Goal: Task Accomplishment & Management: Manage account settings

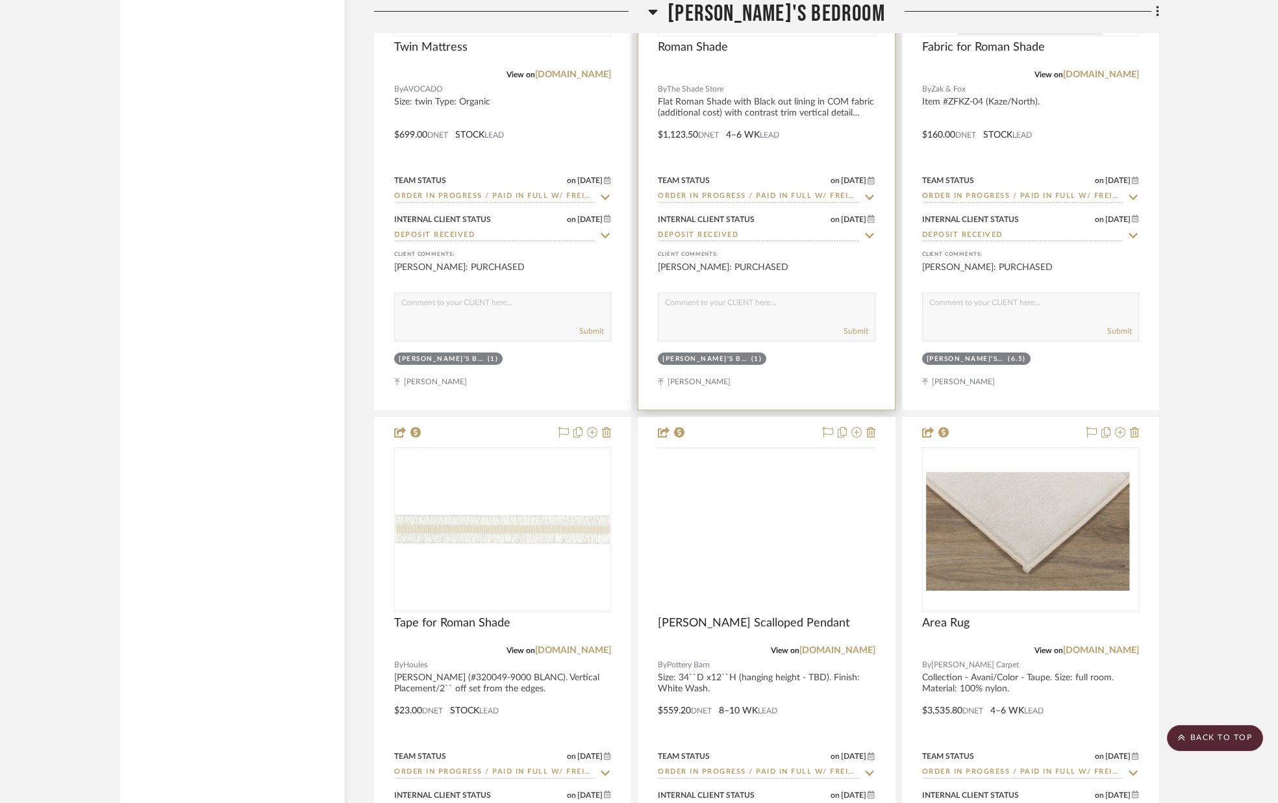
scroll to position [14118, 0]
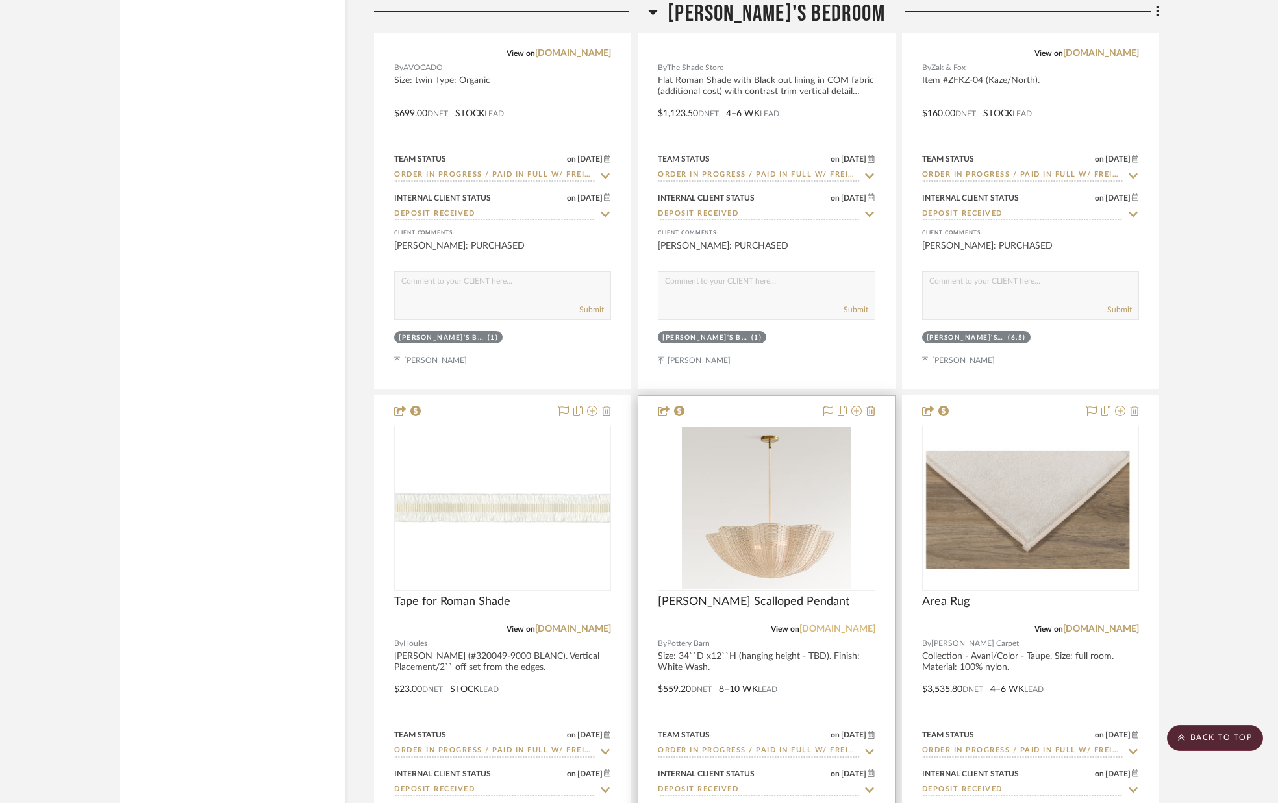
click at [860, 631] on link "potterybarn.com" at bounding box center [837, 629] width 76 height 9
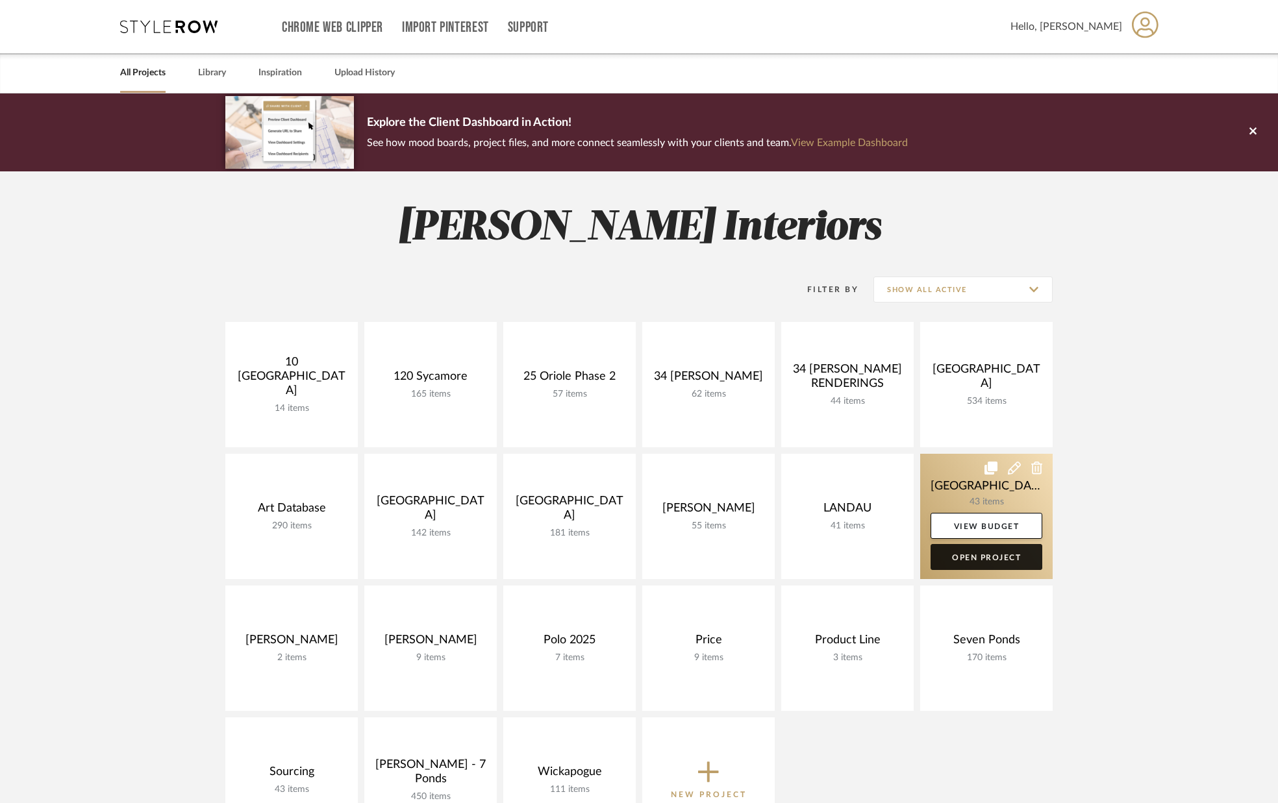
click at [984, 556] on link "Open Project" at bounding box center [986, 557] width 112 height 26
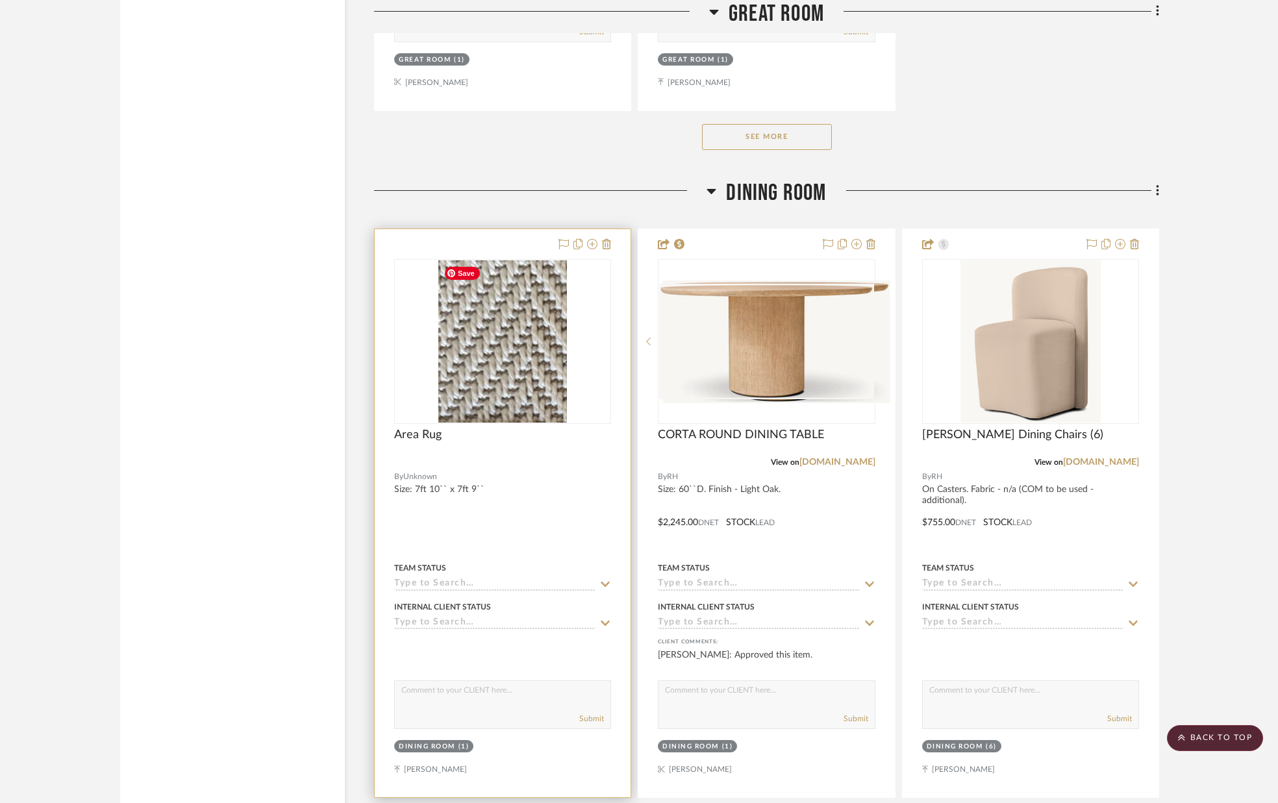
scroll to position [3182, 0]
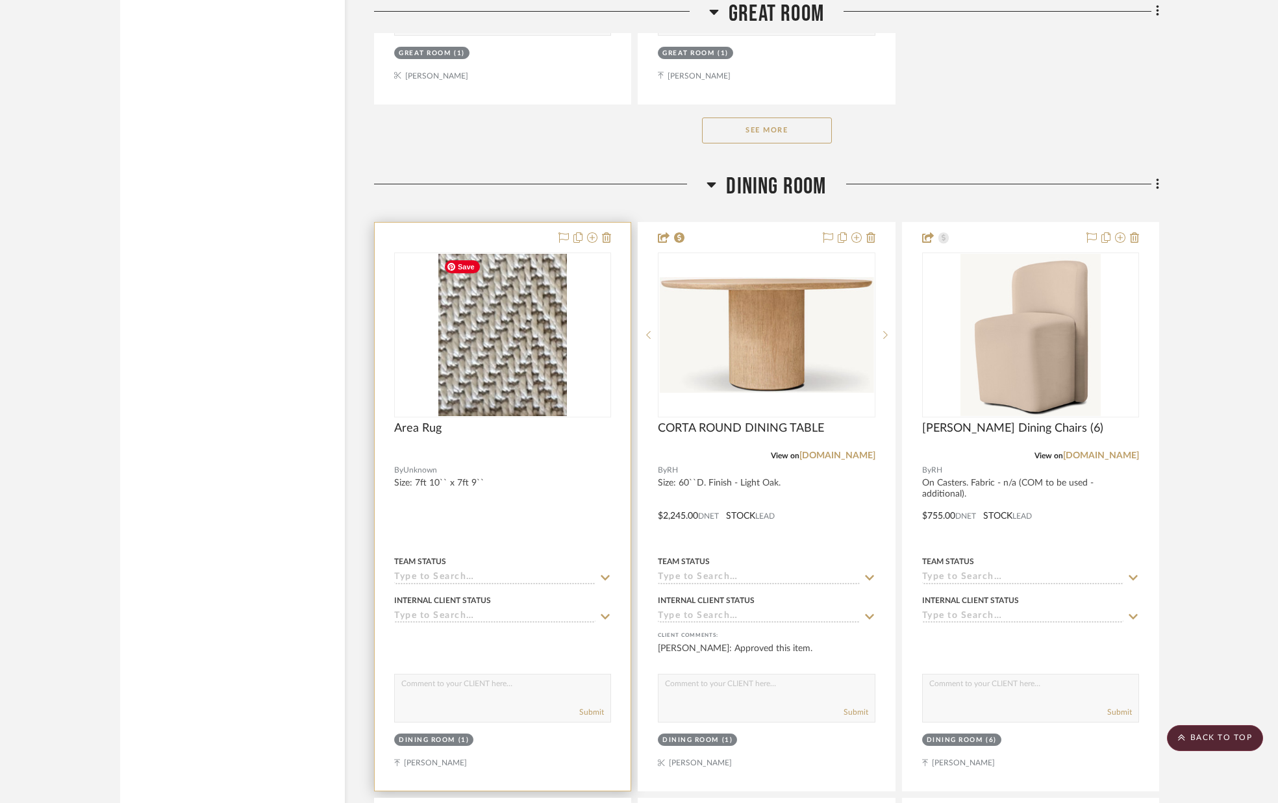
click at [523, 344] on img "0" at bounding box center [502, 335] width 129 height 162
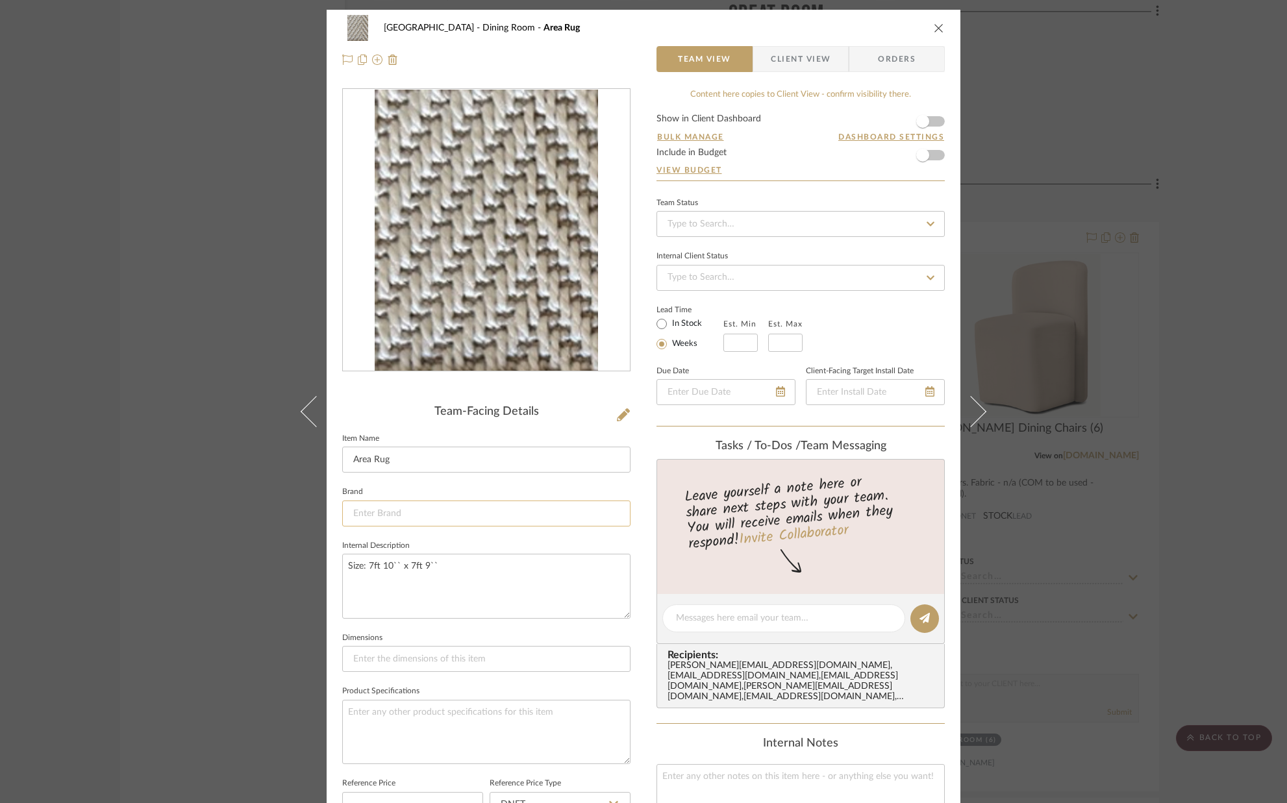
click at [407, 506] on input at bounding box center [486, 514] width 288 height 26
type input "a"
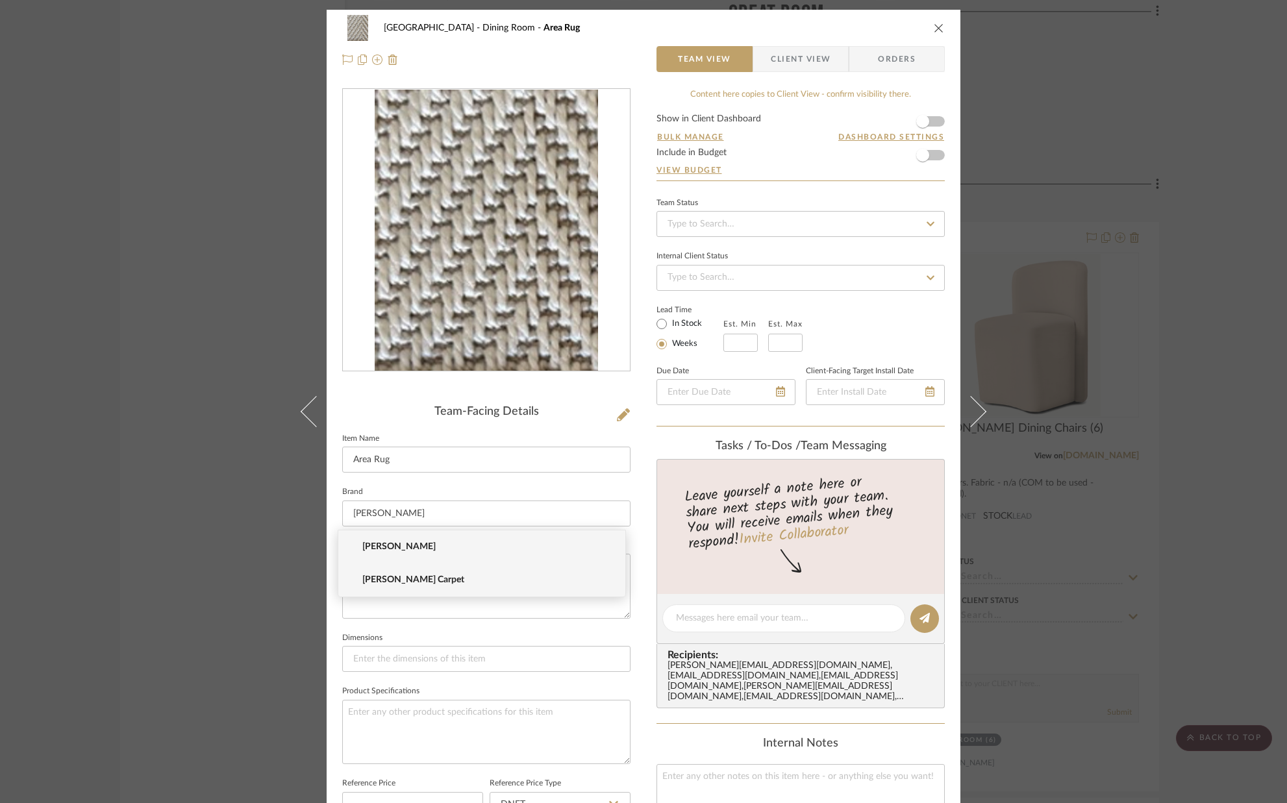
click at [410, 580] on span "[PERSON_NAME] Carpet" at bounding box center [486, 580] width 249 height 11
type input "[PERSON_NAME] Carpet"
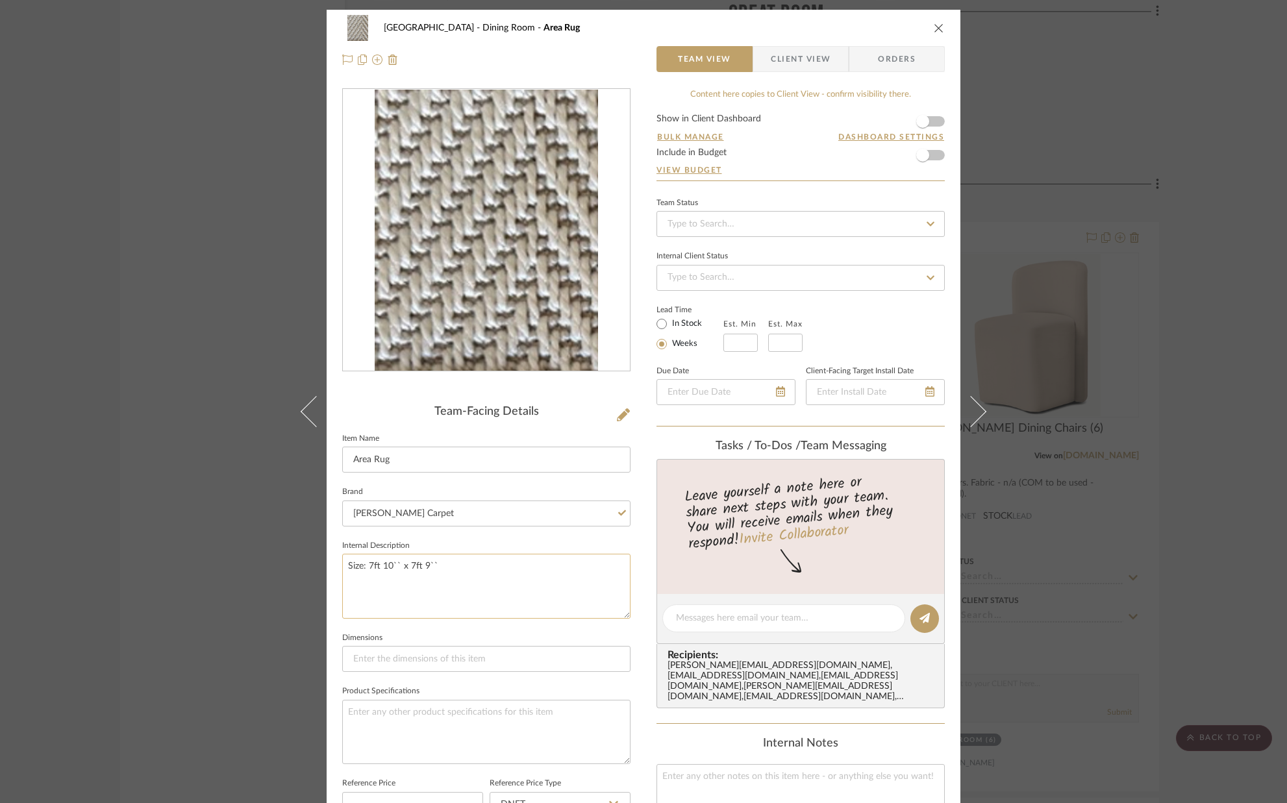
click at [445, 573] on textarea "Size: 7ft 10`` x 7ft 9``" at bounding box center [486, 586] width 288 height 64
type textarea "Size: 7ft 10`` x 7ft 9`` Arenda - Frost Content: 100% polypropylene"
click at [521, 622] on sr-form-field "Internal Description Size: 7ft 10`` x 7ft 9`` Arenda - Frost Content: 100% poly…" at bounding box center [486, 583] width 288 height 92
click at [743, 343] on input "text" at bounding box center [740, 343] width 34 height 18
type input "4"
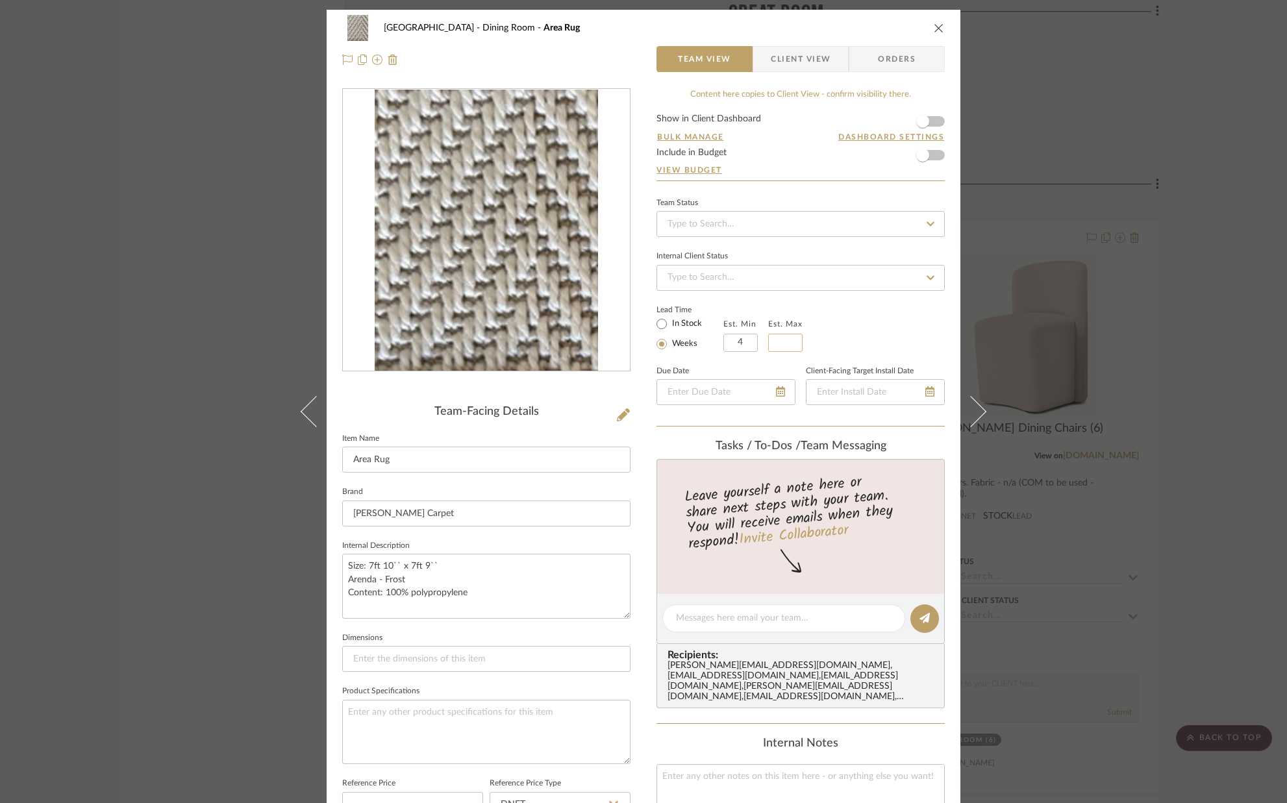
click at [776, 341] on input "text" at bounding box center [785, 343] width 34 height 18
type input "6"
click at [824, 347] on div "Lead Time In Stock Weeks Est. Min 4 Est. Max 6" at bounding box center [800, 326] width 288 height 51
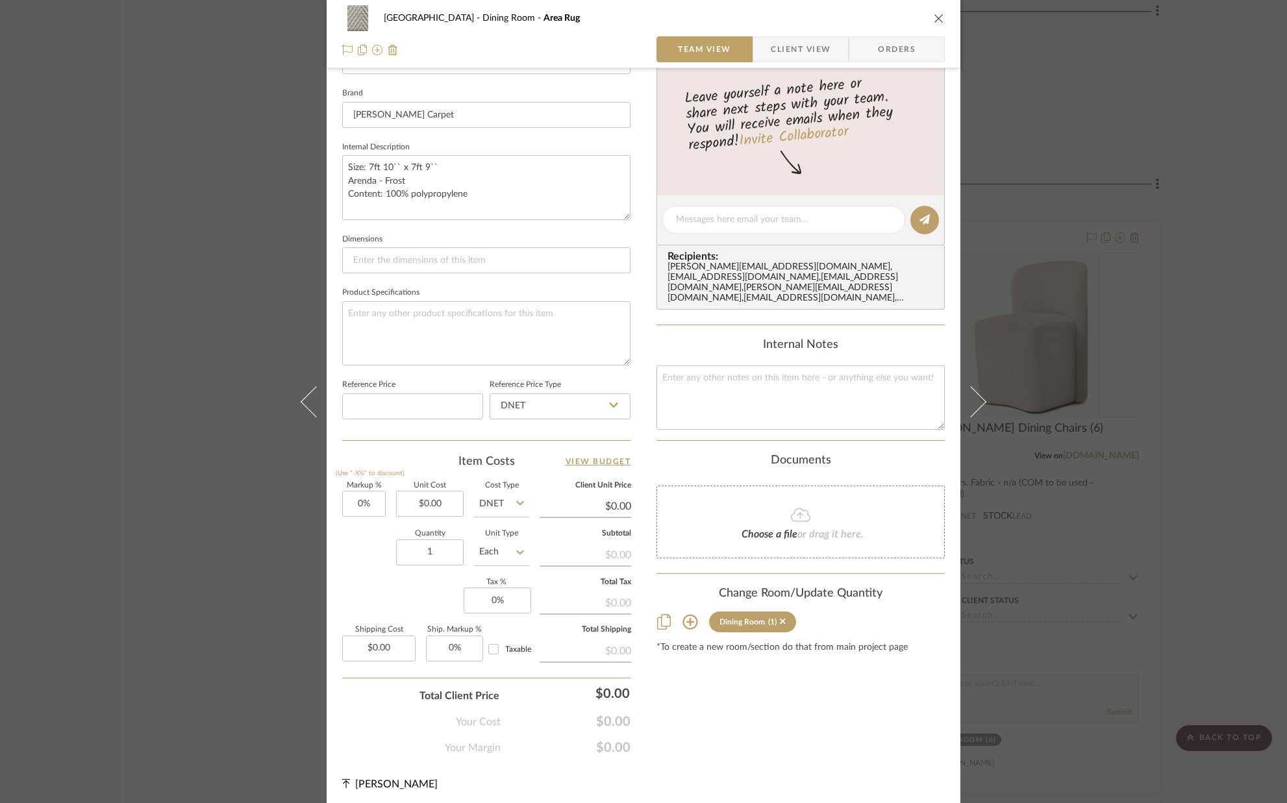
scroll to position [403, 0]
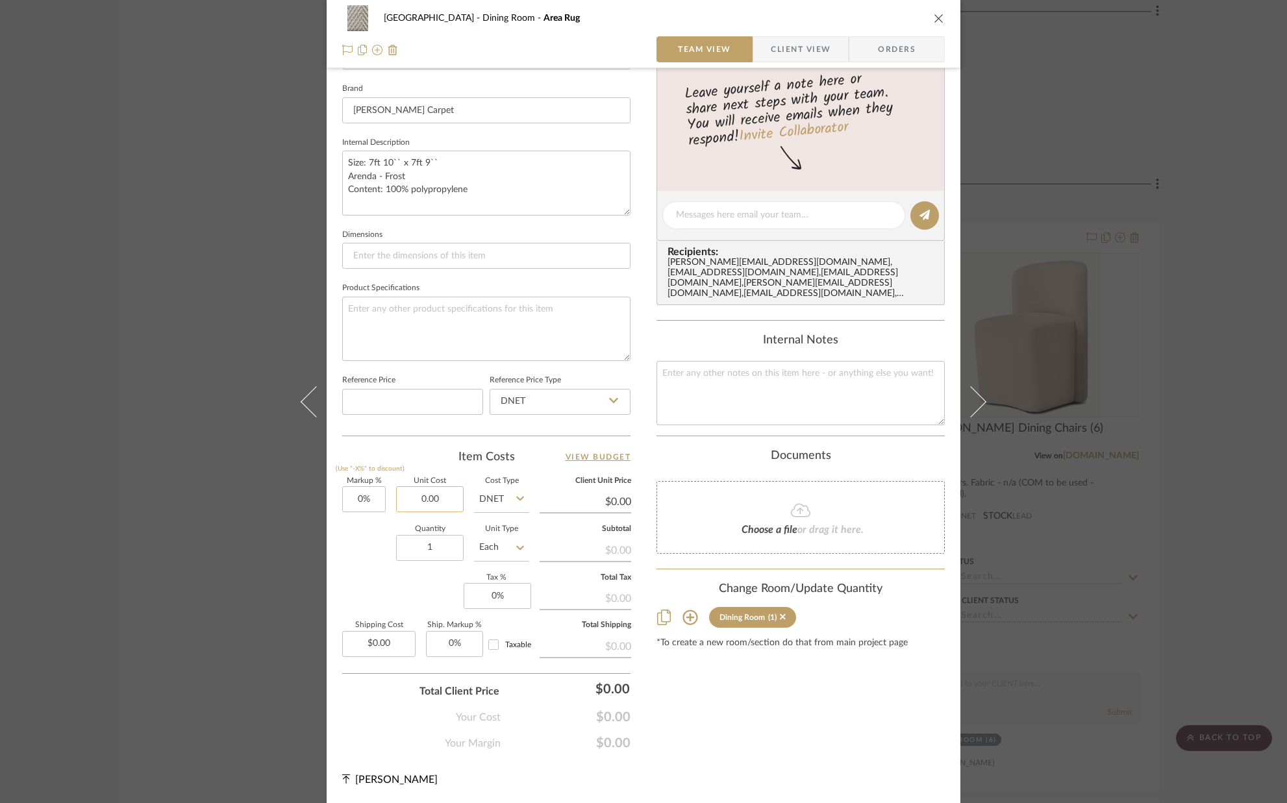
click at [452, 499] on input "0.00" at bounding box center [430, 499] width 68 height 26
type input "$2,091.67"
click at [364, 553] on div "Quantity 1 Unit Type Each" at bounding box center [435, 549] width 187 height 46
type input "$2,091.67"
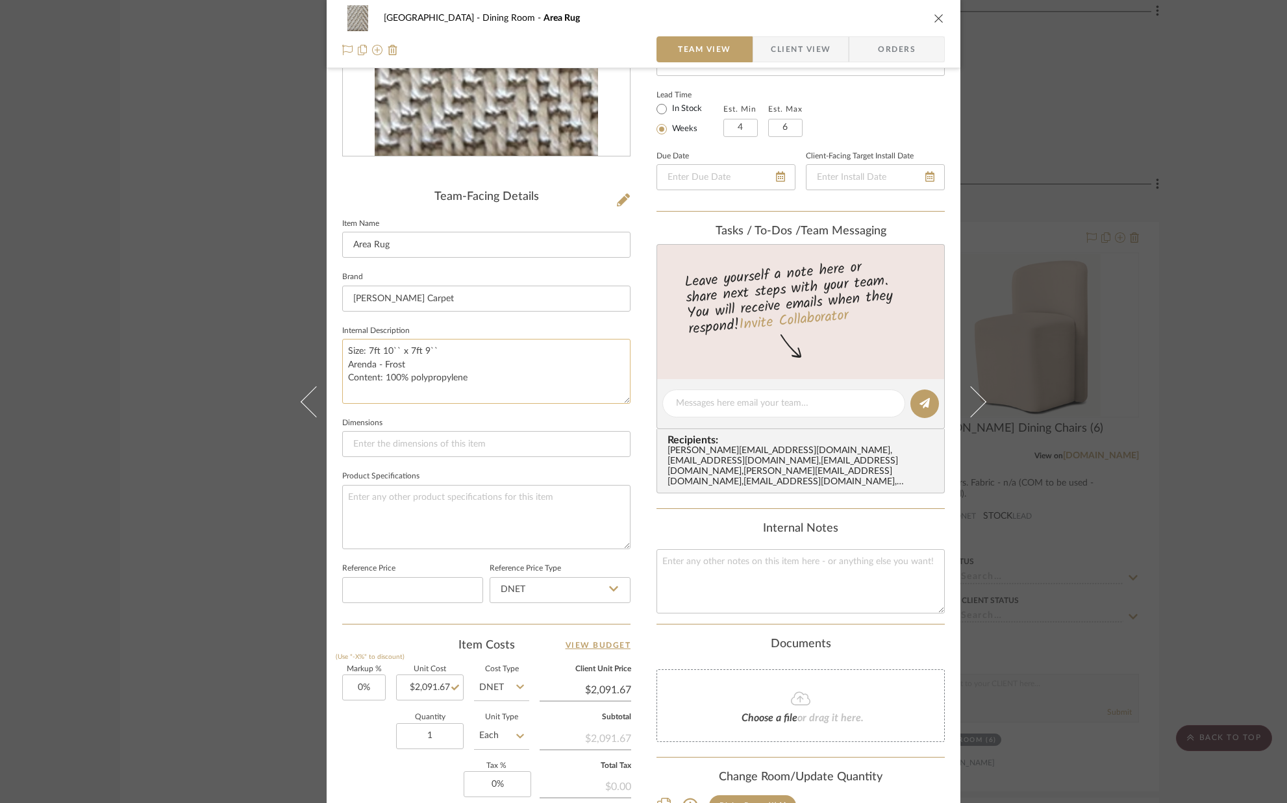
scroll to position [0, 0]
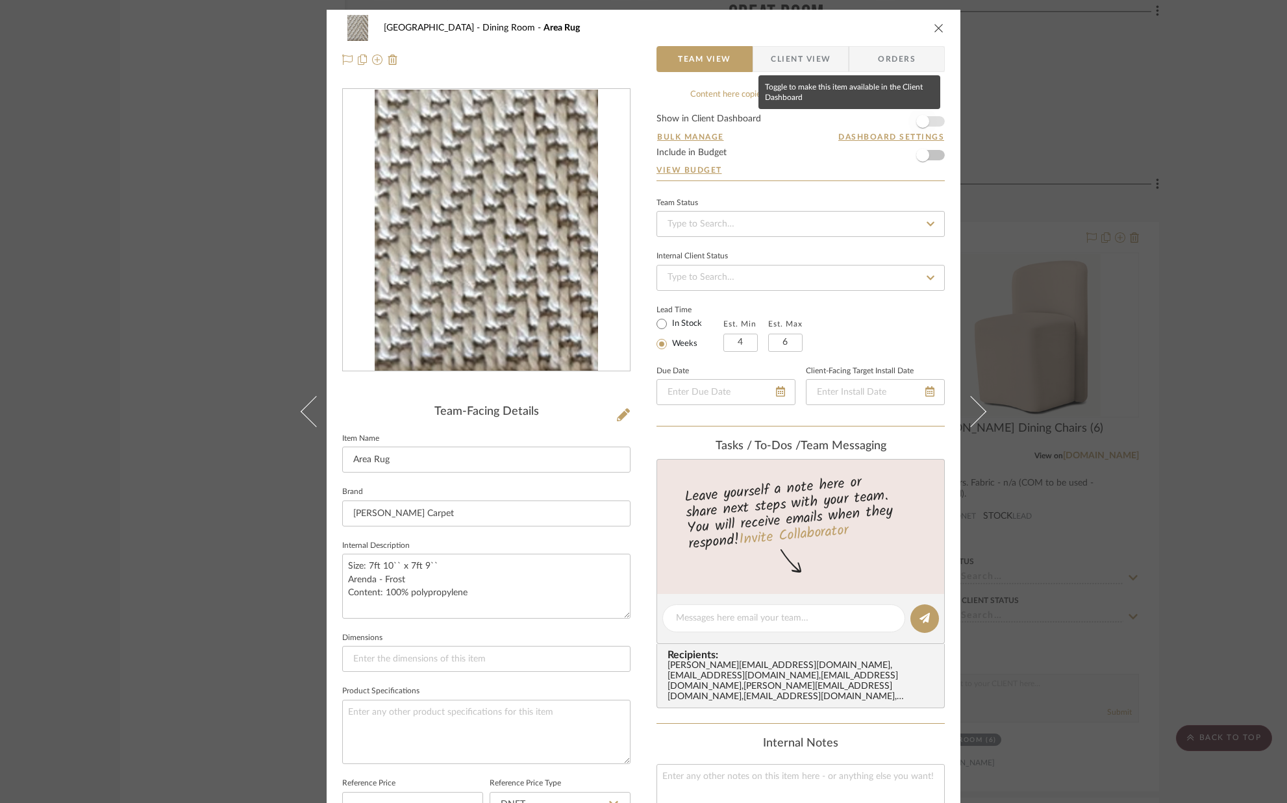
click at [925, 119] on span "button" at bounding box center [922, 121] width 29 height 29
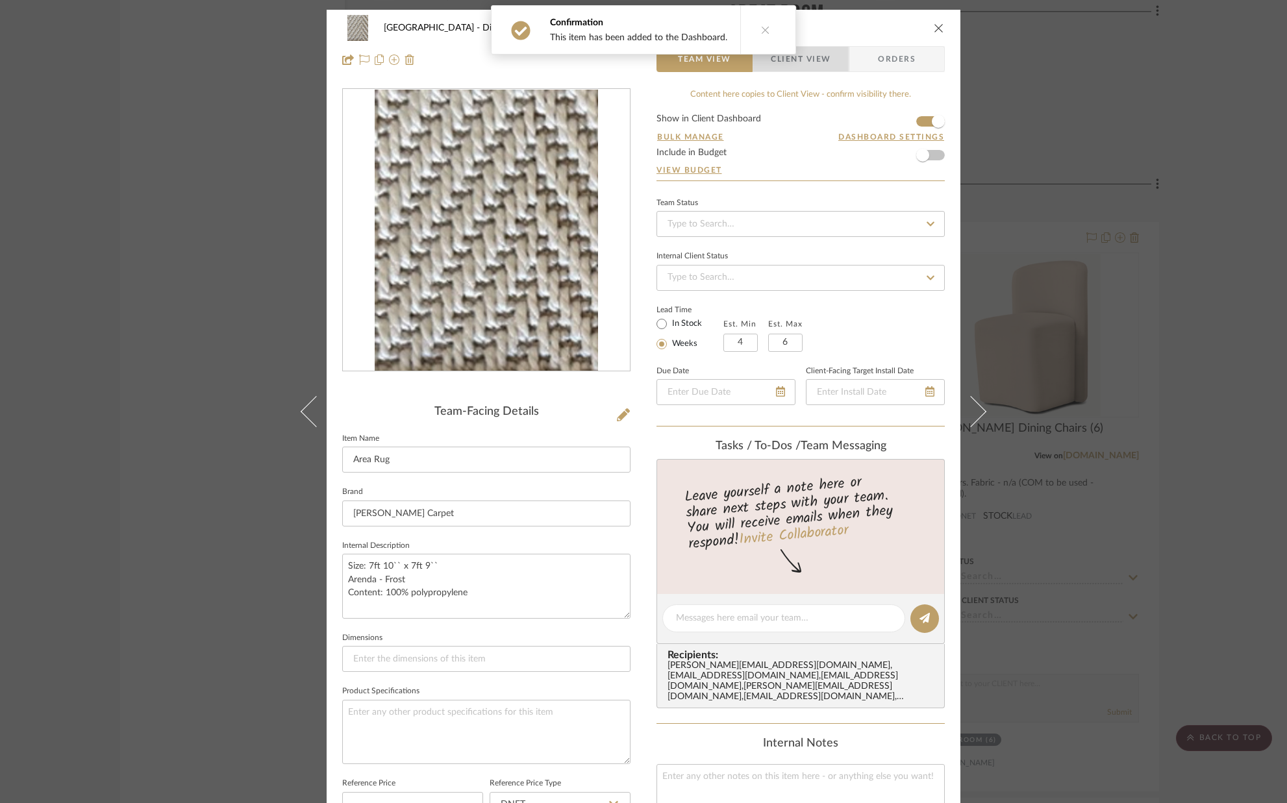
click at [821, 60] on span "Client View" at bounding box center [801, 59] width 60 height 26
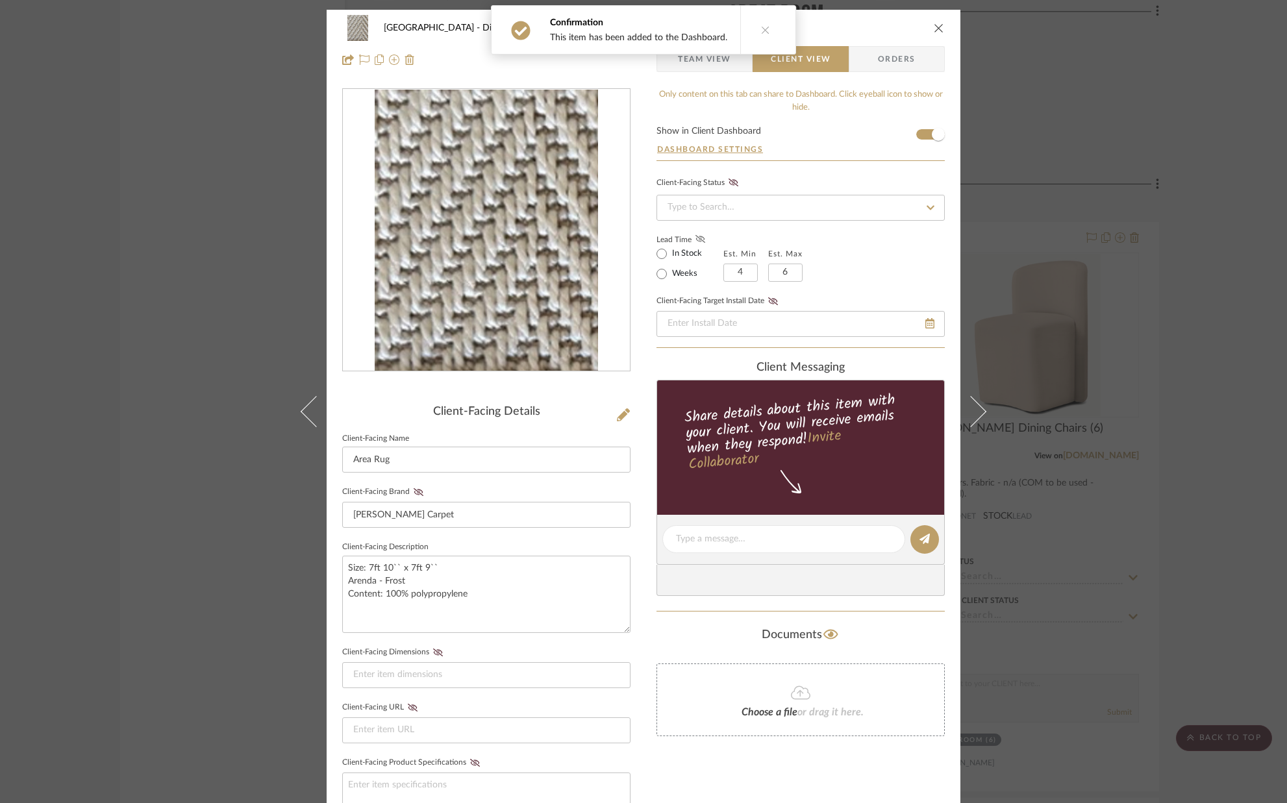
click at [695, 241] on icon at bounding box center [700, 239] width 10 height 8
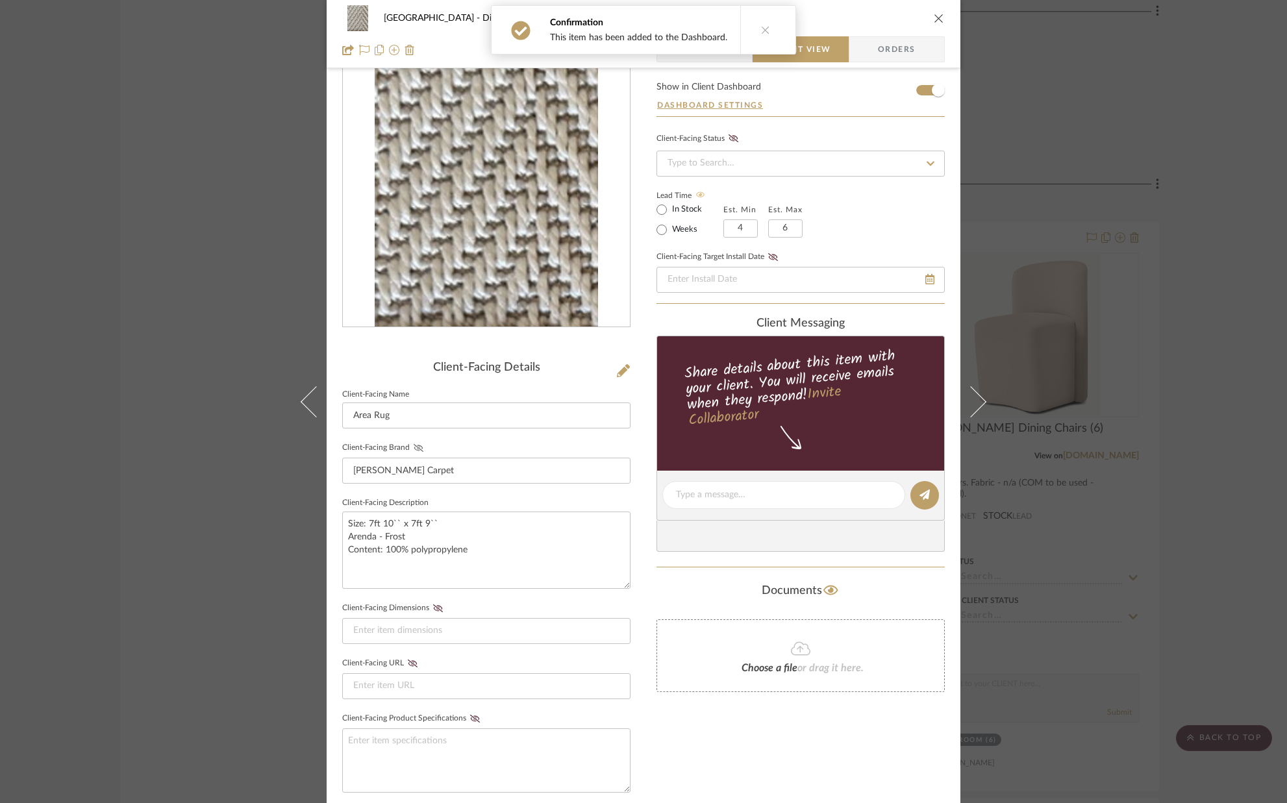
click at [415, 448] on icon at bounding box center [419, 448] width 10 height 8
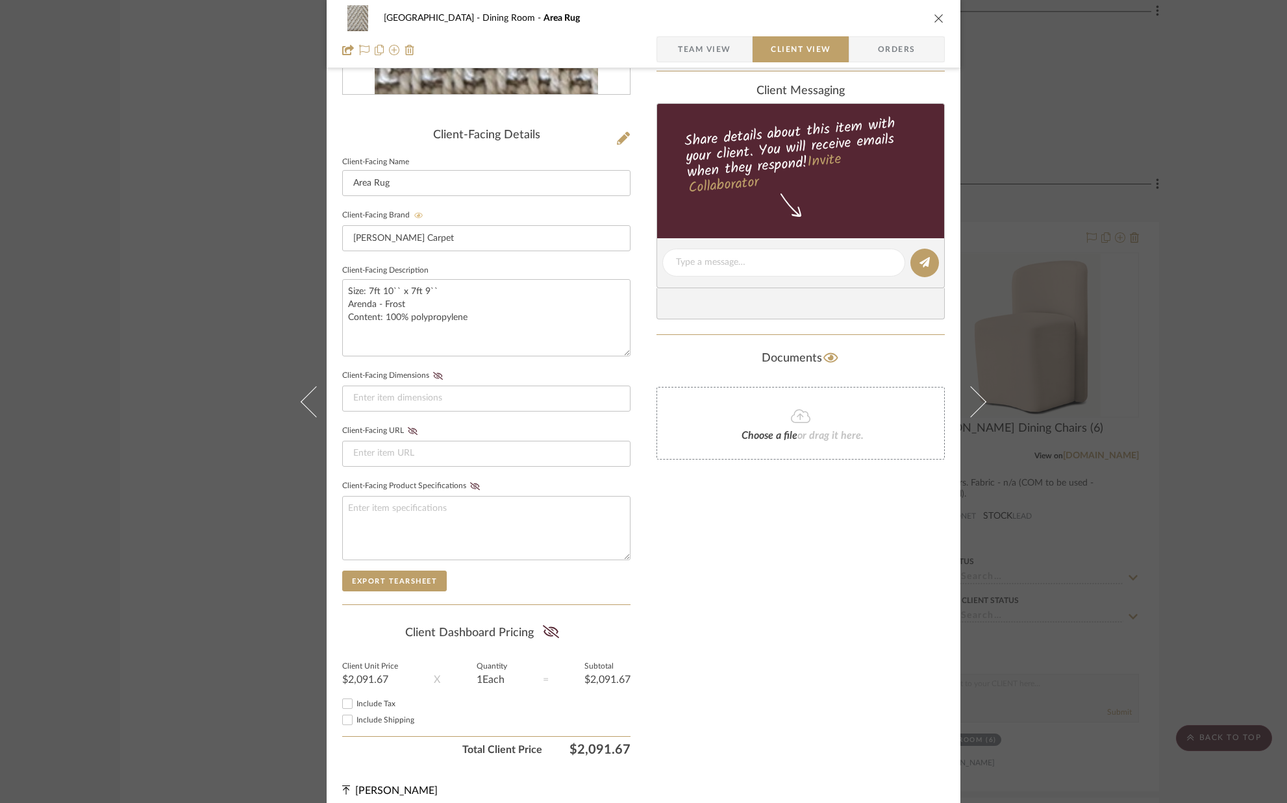
scroll to position [289, 0]
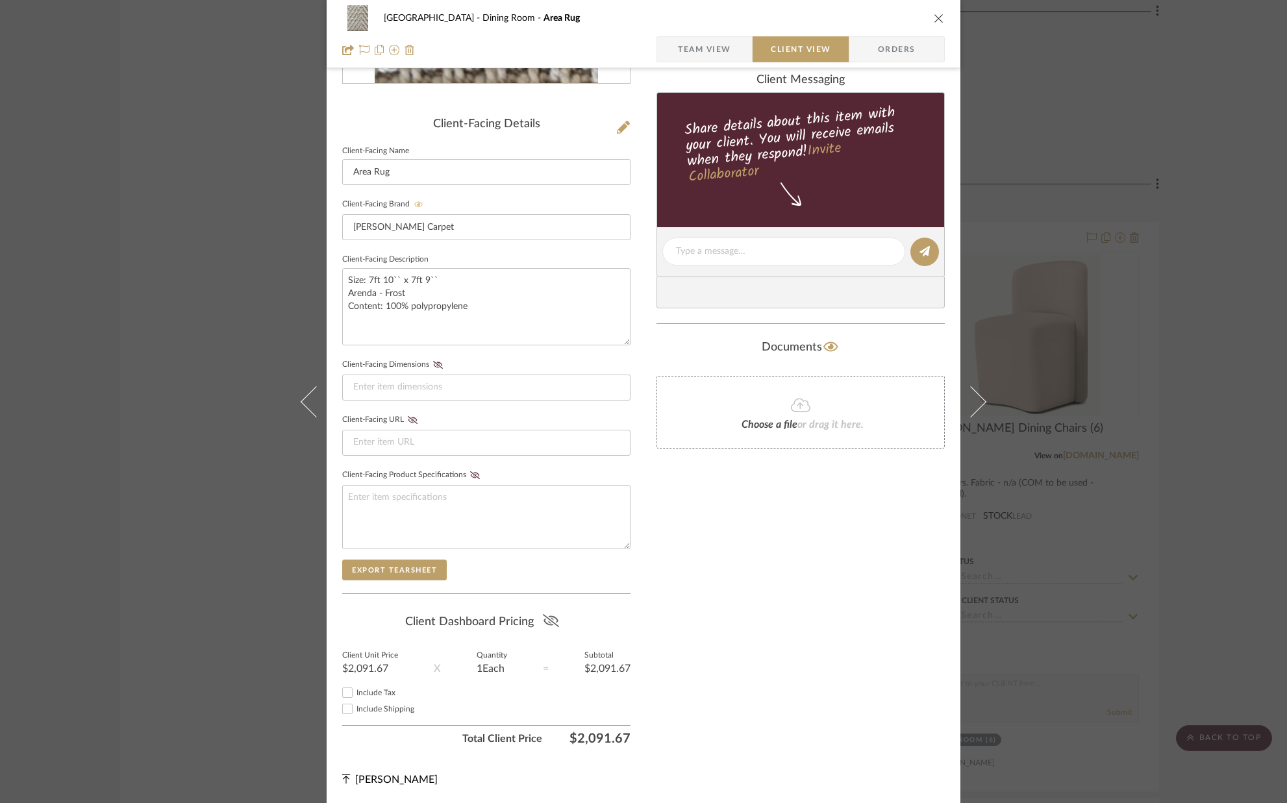
click at [547, 615] on icon at bounding box center [551, 620] width 16 height 13
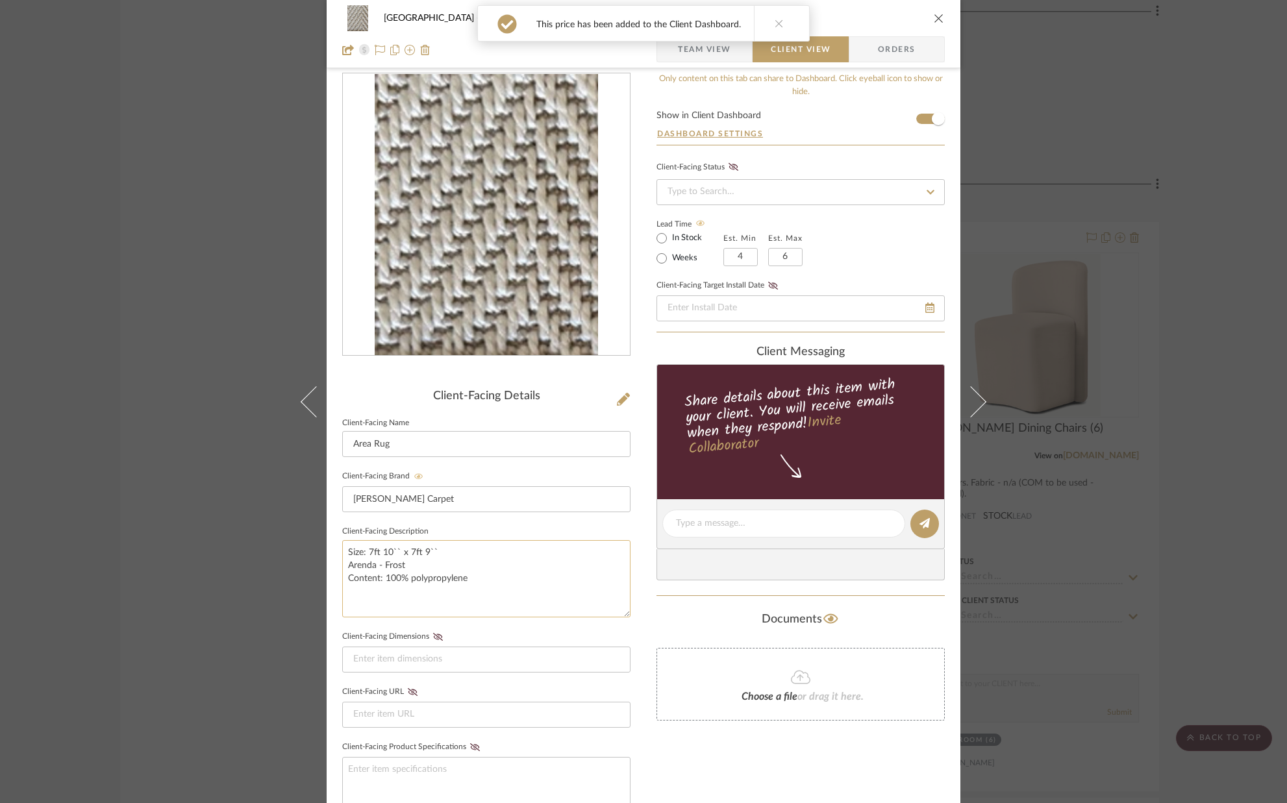
scroll to position [0, 0]
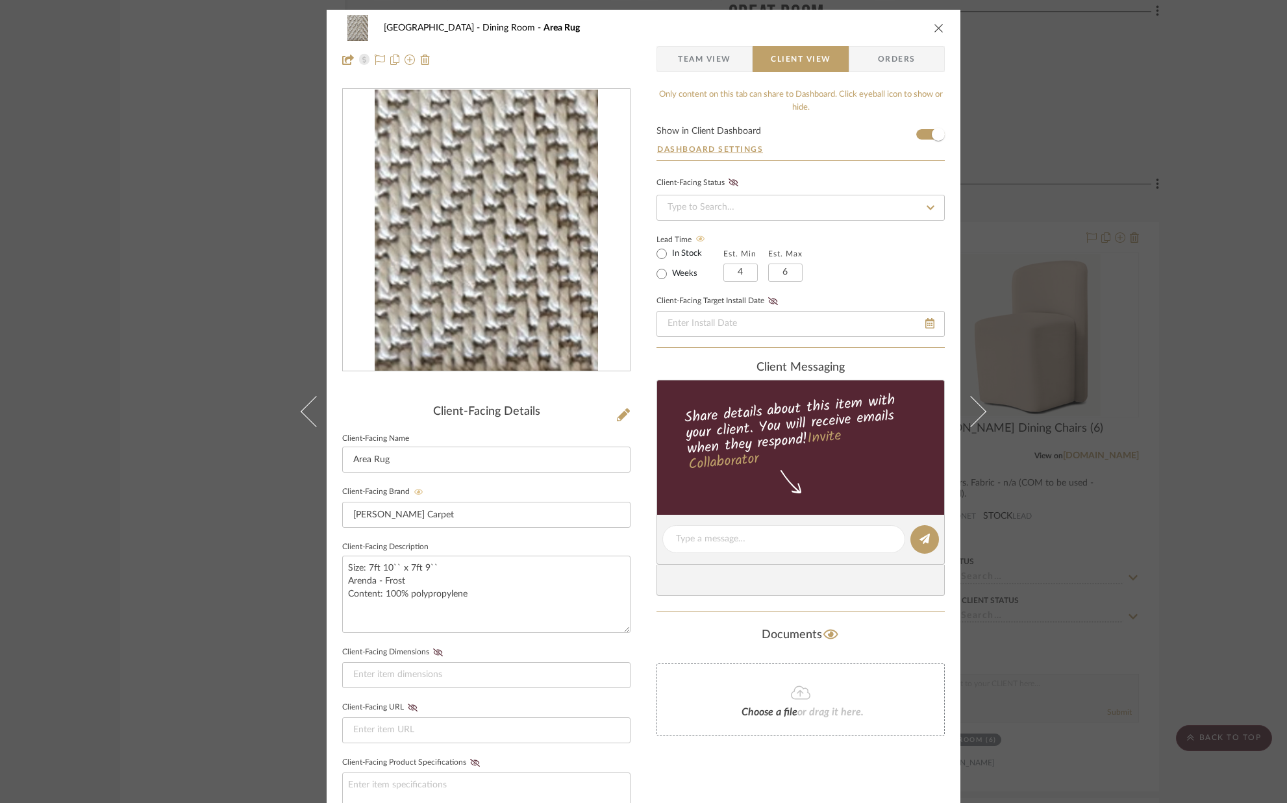
click at [936, 23] on icon "close" at bounding box center [939, 28] width 10 height 10
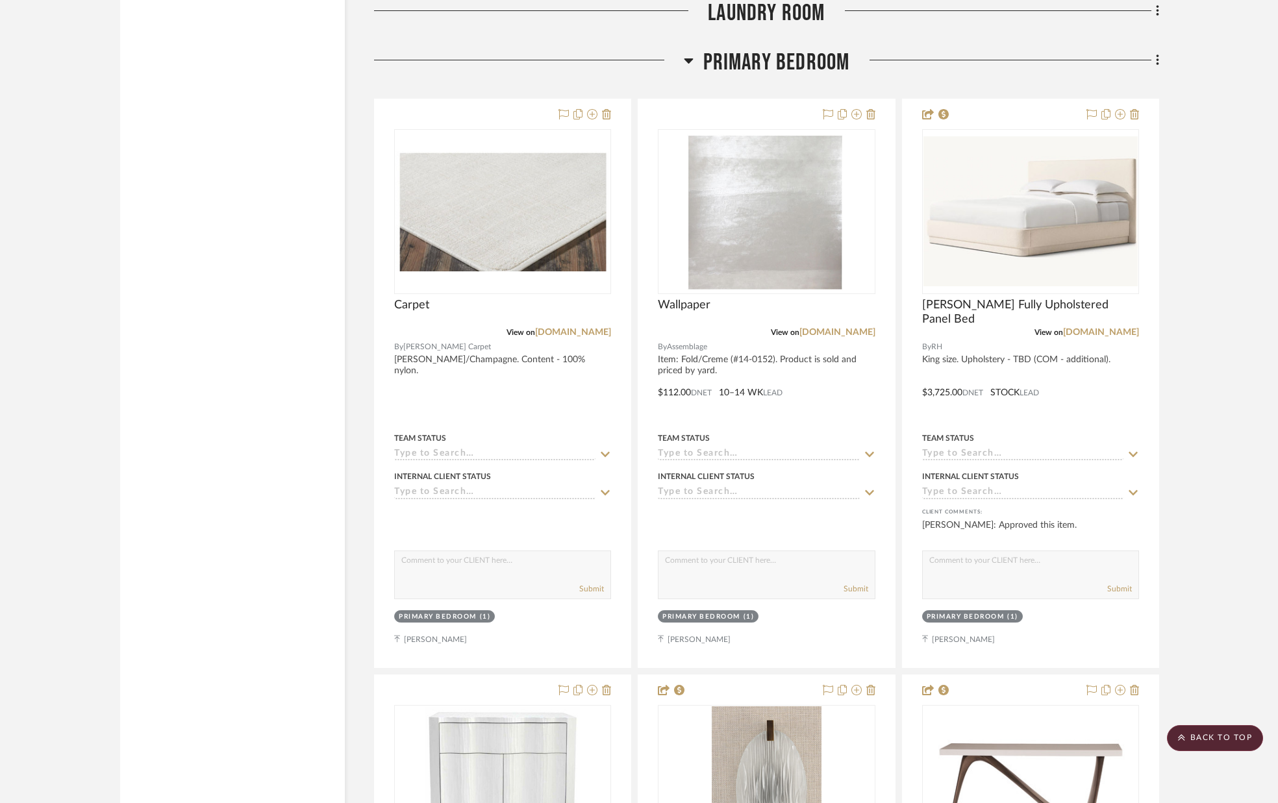
scroll to position [5910, 0]
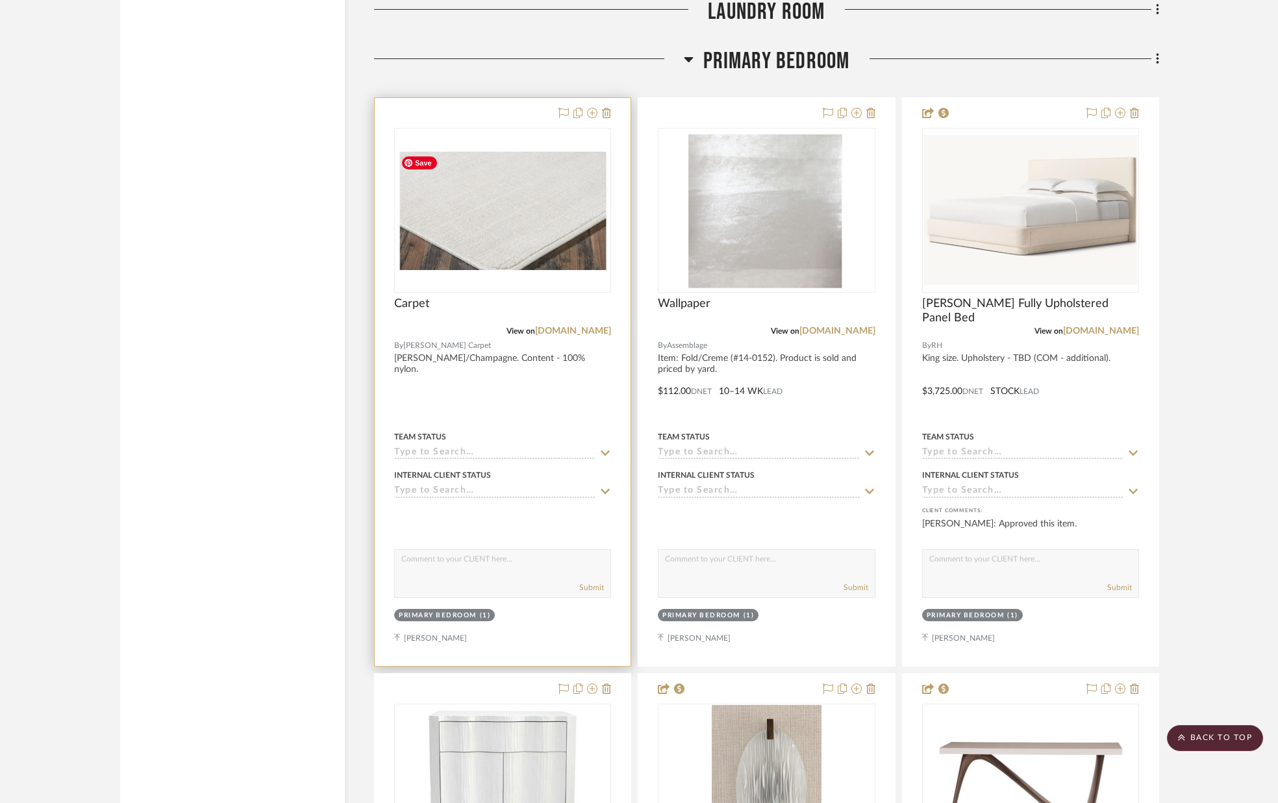
click at [493, 210] on img "0" at bounding box center [502, 210] width 214 height 120
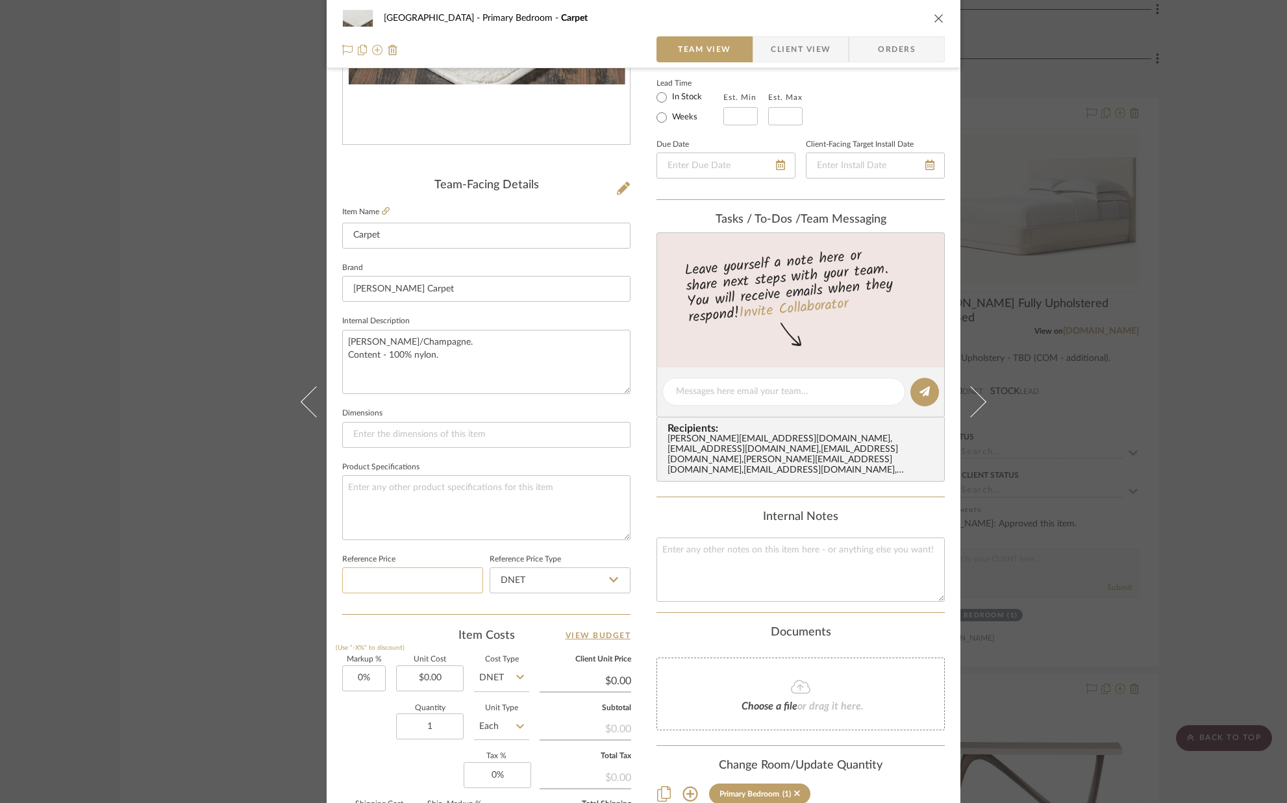
scroll to position [225, 0]
click at [430, 236] on input "Carpet" at bounding box center [486, 237] width 288 height 26
type input "Carpet for Bedroom & Closets"
type input "0.00"
click at [446, 680] on input "0.00" at bounding box center [430, 680] width 68 height 26
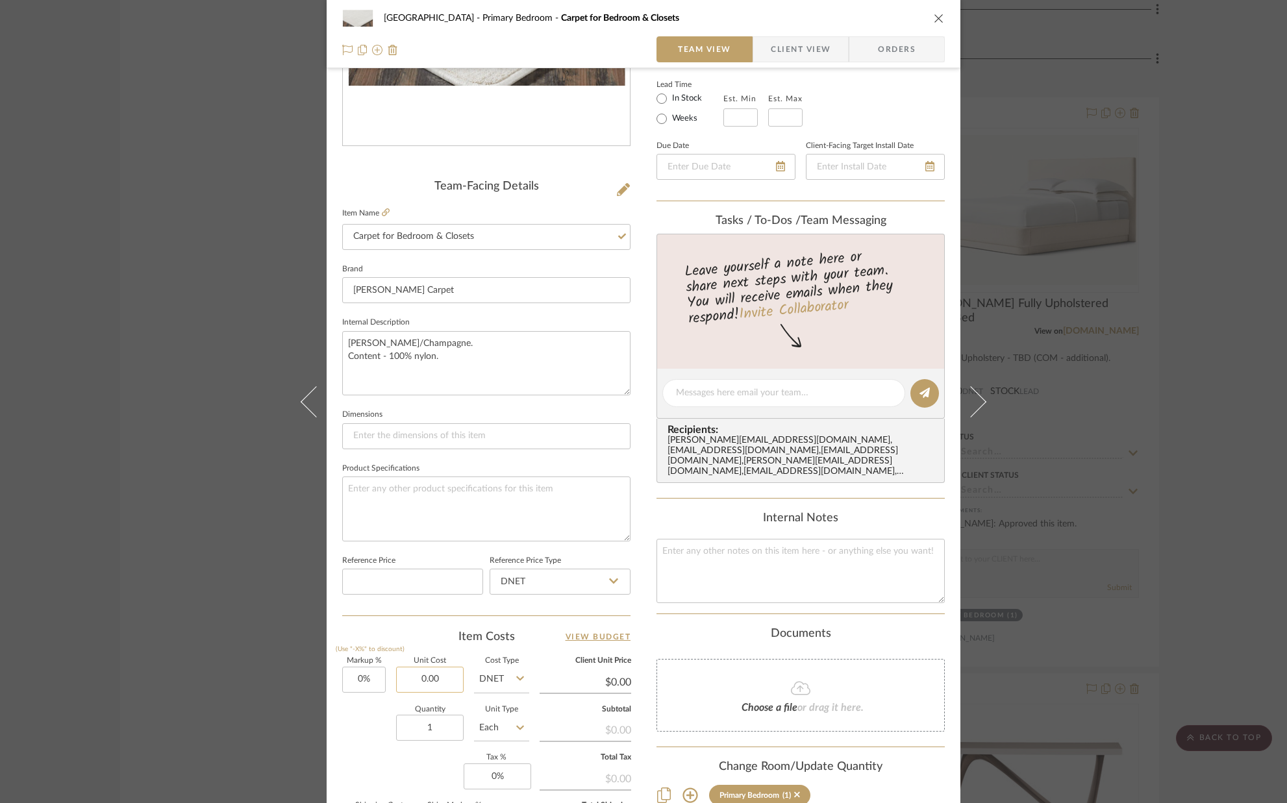
scroll to position [226, 0]
type input "$15,265.90"
click at [384, 710] on div "Quantity 1 Unit Type Each" at bounding box center [435, 729] width 187 height 46
type input "$15,265.90"
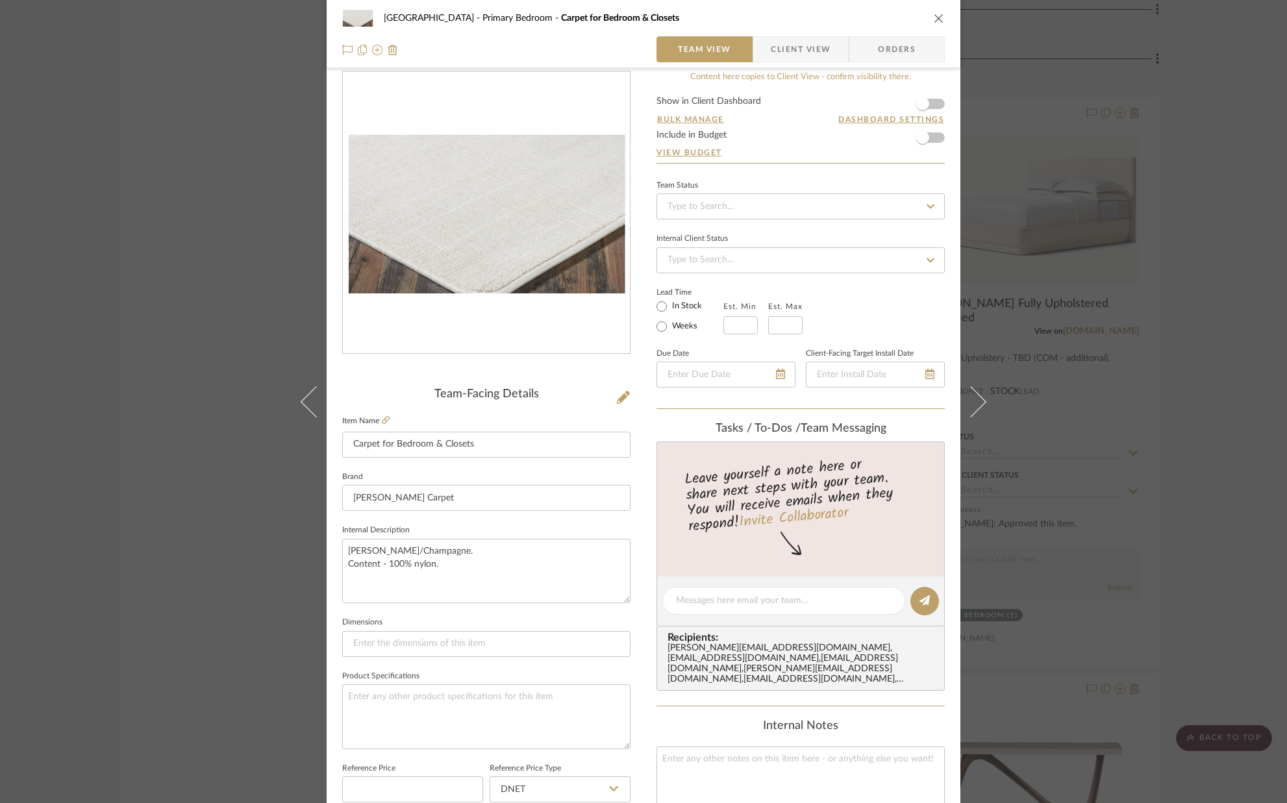
scroll to position [0, 0]
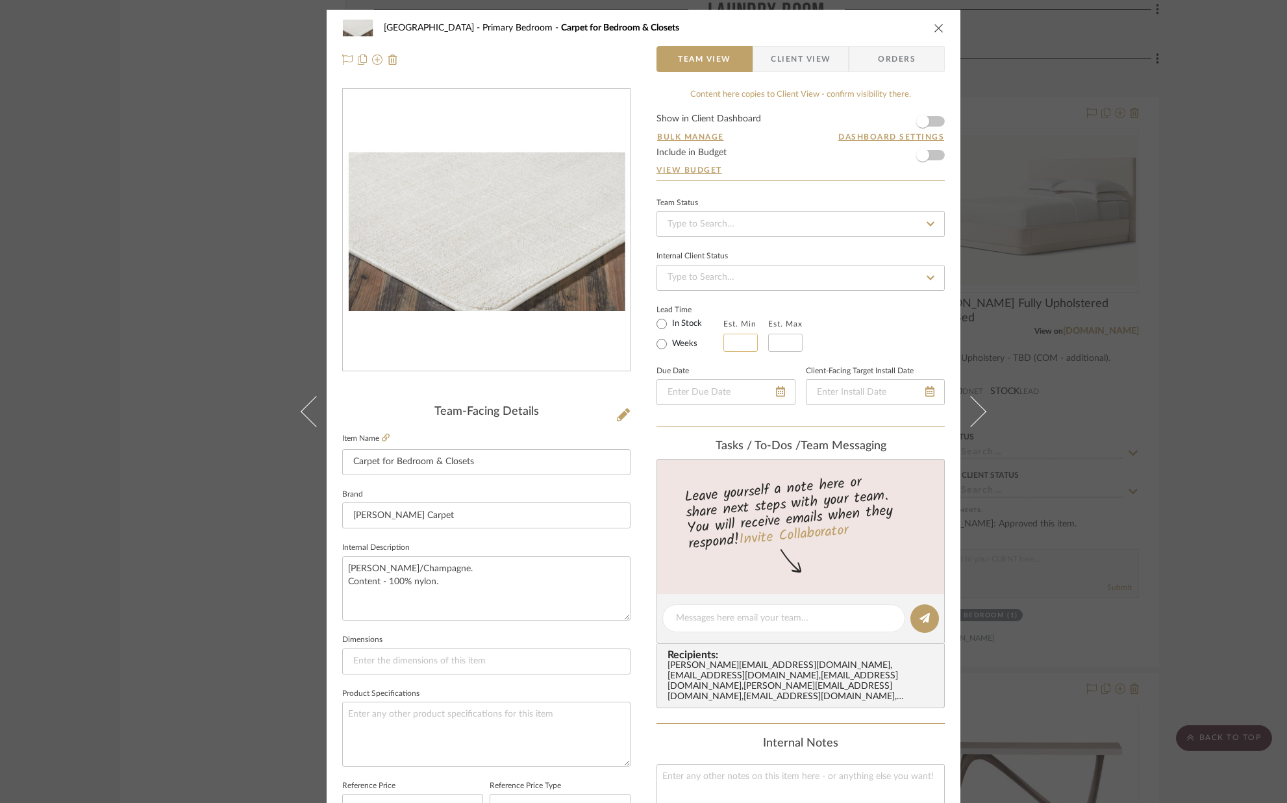
click at [741, 340] on input "text" at bounding box center [740, 343] width 34 height 18
type input "12"
click at [778, 343] on input "text" at bounding box center [785, 343] width 34 height 18
type input "14"
click at [839, 334] on div "Lead Time In Stock Weeks Est. Min 12 Est. Max 14" at bounding box center [800, 326] width 288 height 51
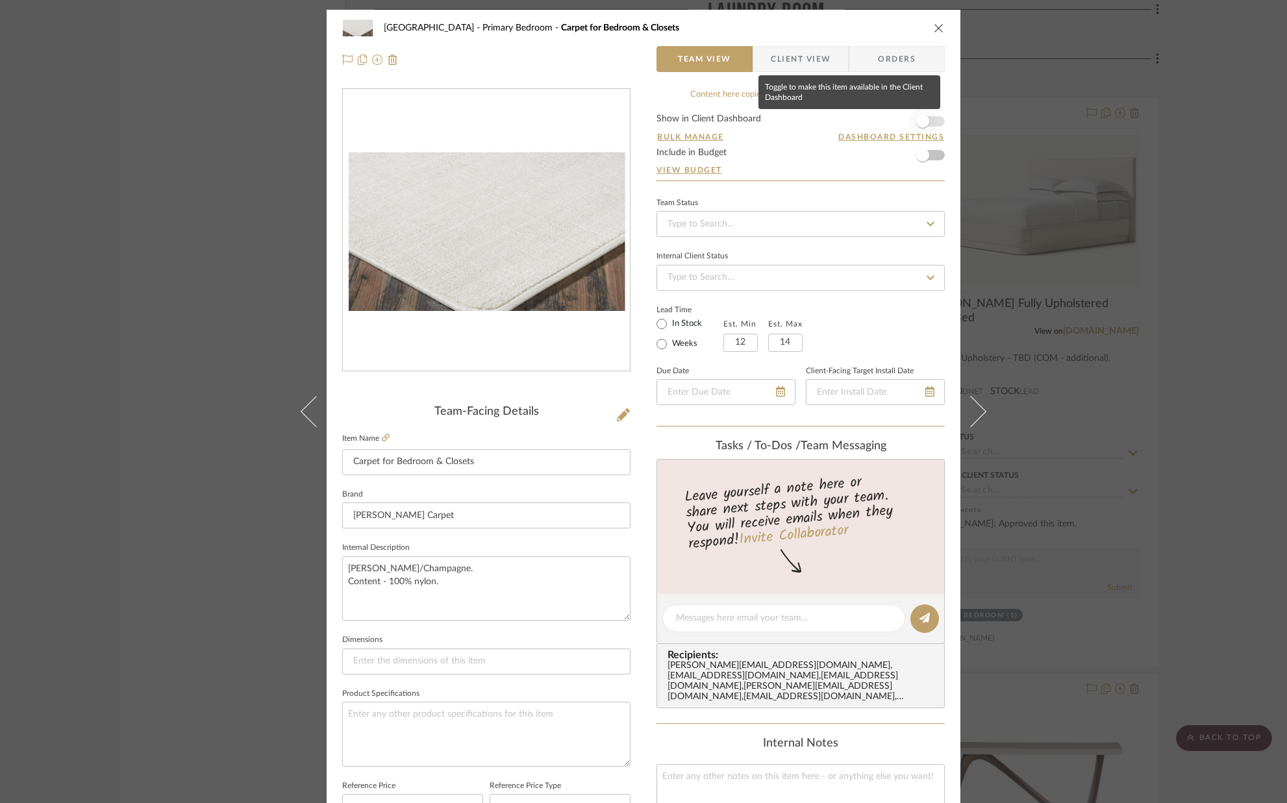
click at [921, 123] on span "button" at bounding box center [922, 121] width 13 height 13
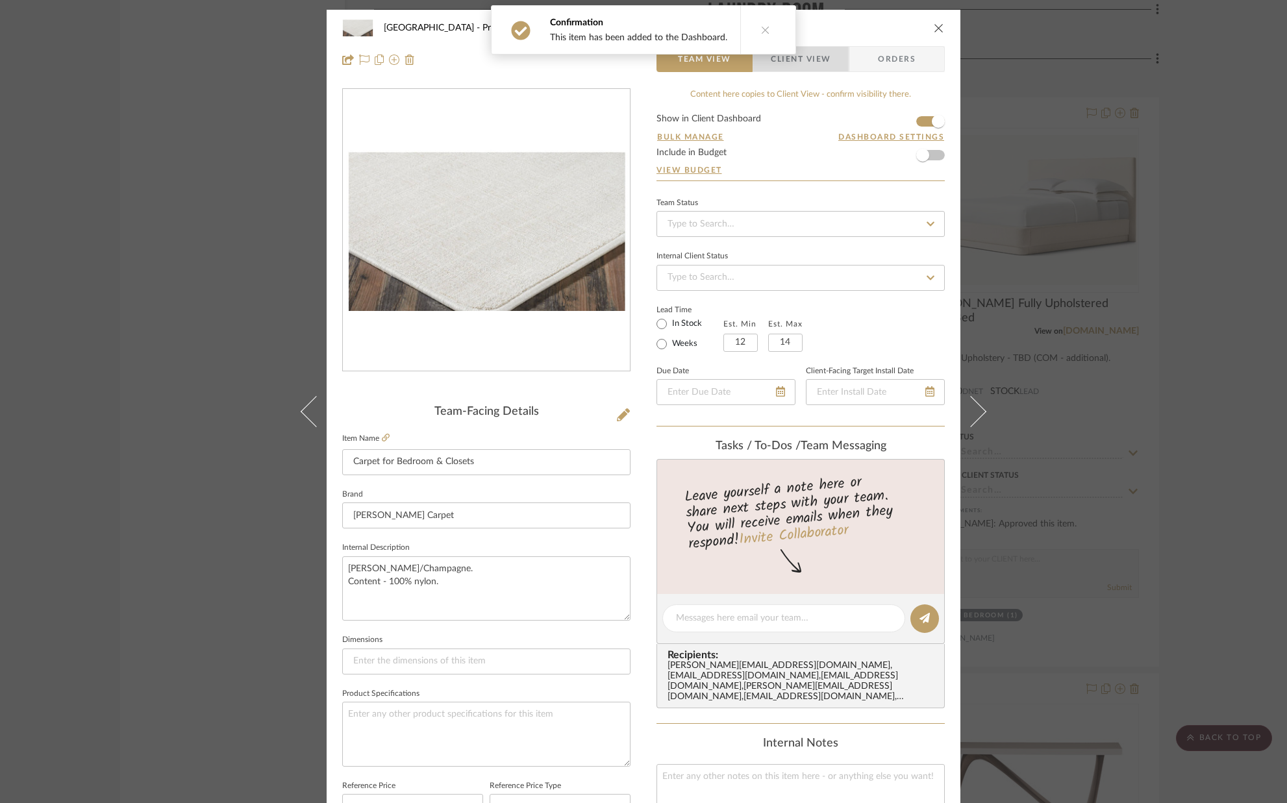
click at [818, 69] on span "Client View" at bounding box center [801, 59] width 60 height 26
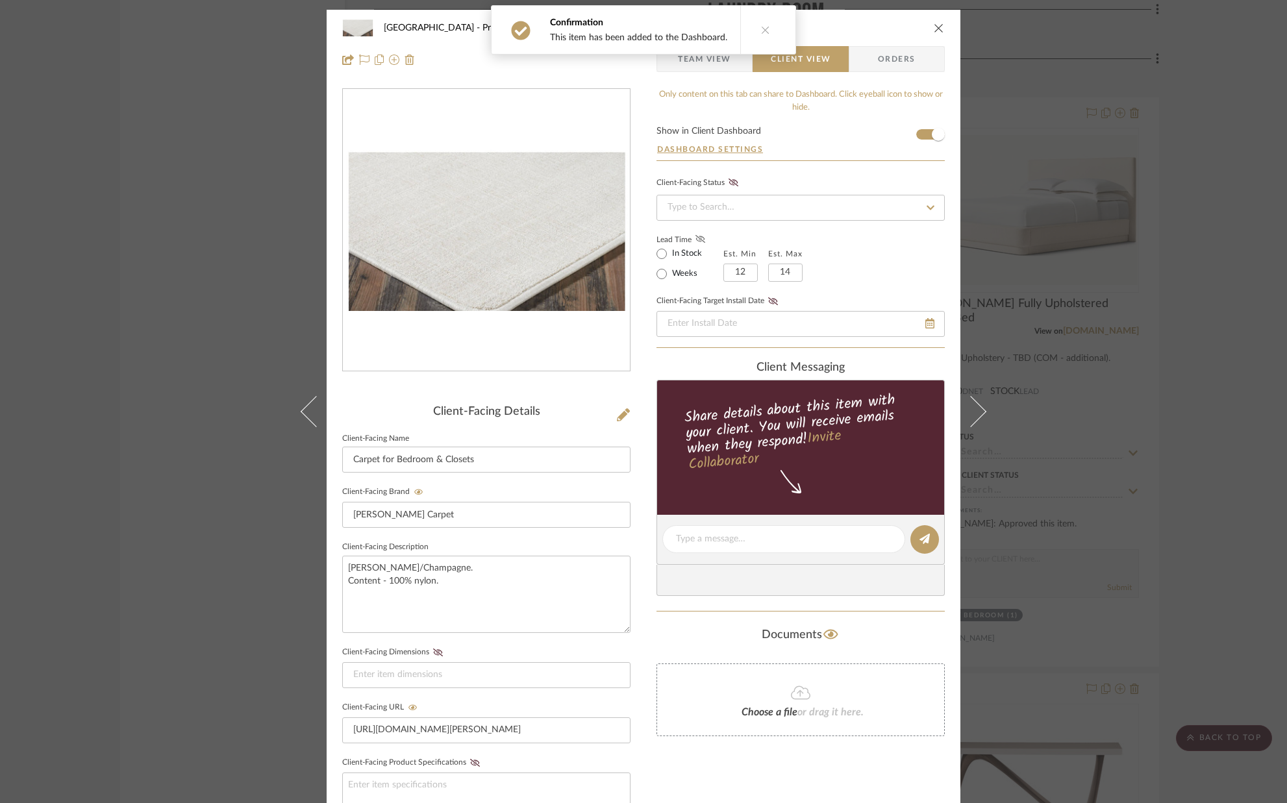
click at [697, 234] on fa-icon at bounding box center [700, 240] width 16 height 12
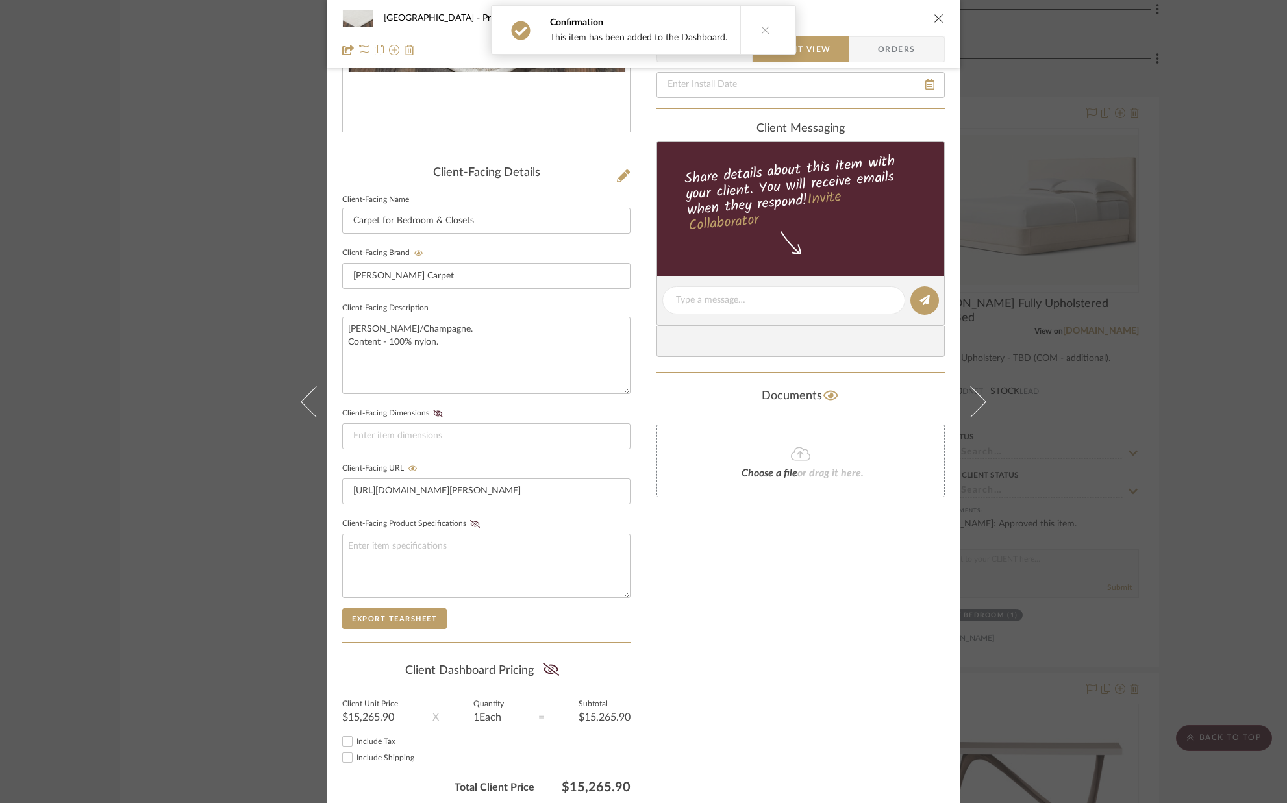
scroll to position [241, 0]
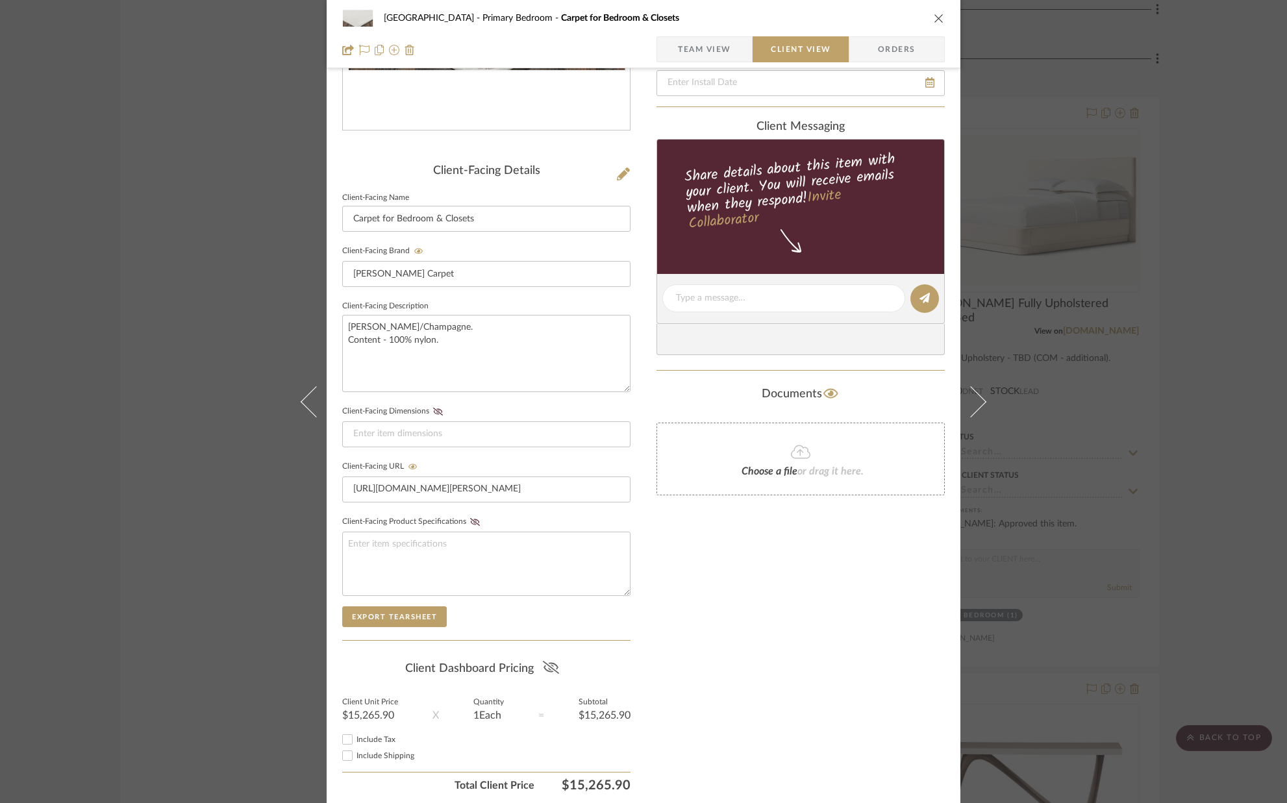
click at [554, 670] on icon at bounding box center [551, 667] width 16 height 13
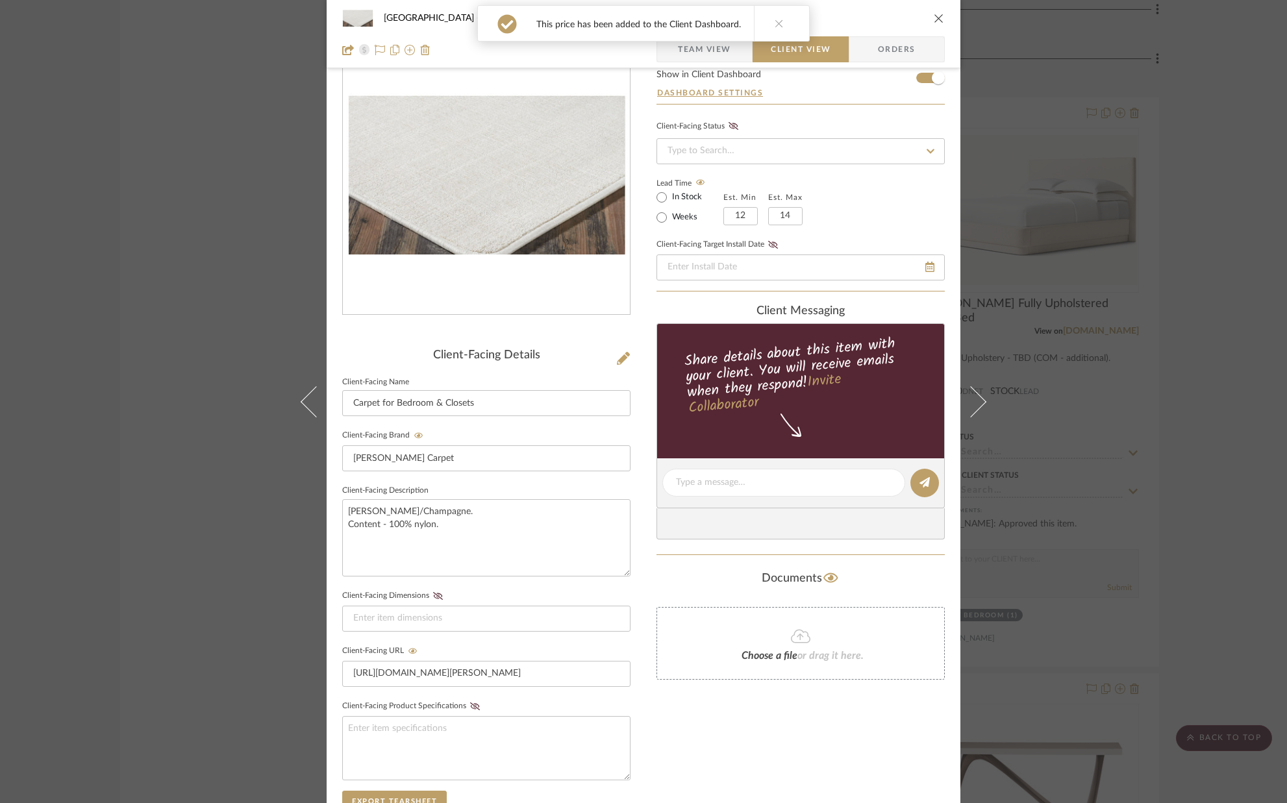
scroll to position [56, 0]
click at [445, 527] on textarea "[PERSON_NAME]/Champagne. Content - 100% nylon." at bounding box center [486, 538] width 288 height 77
type textarea "[PERSON_NAME]/Champagne. Content - 100% nylon. Price includes delivery and inst…"
click at [465, 591] on fieldset "Client-Facing Dimensions" at bounding box center [486, 610] width 288 height 45
click at [451, 525] on textarea "[PERSON_NAME]/Champagne. Content - 100% nylon. Price includes delivery and inst…" at bounding box center [486, 538] width 288 height 77
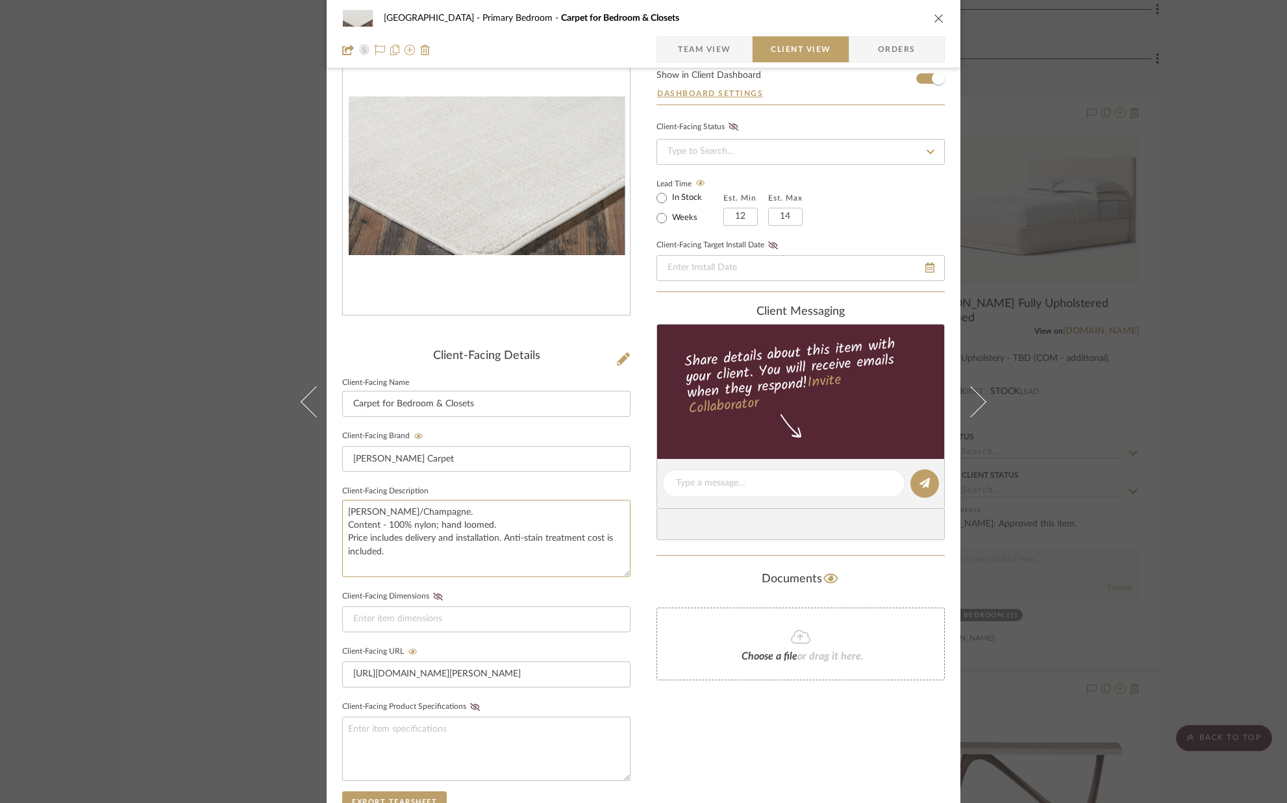
type textarea "[PERSON_NAME]/Champagne. Content - 100% nylon; hand loomed. Price includes deli…"
click at [462, 582] on sr-form-field "Client-Facing Description [PERSON_NAME]/Champagne. Content - 100% nylon; hand l…" at bounding box center [486, 534] width 288 height 105
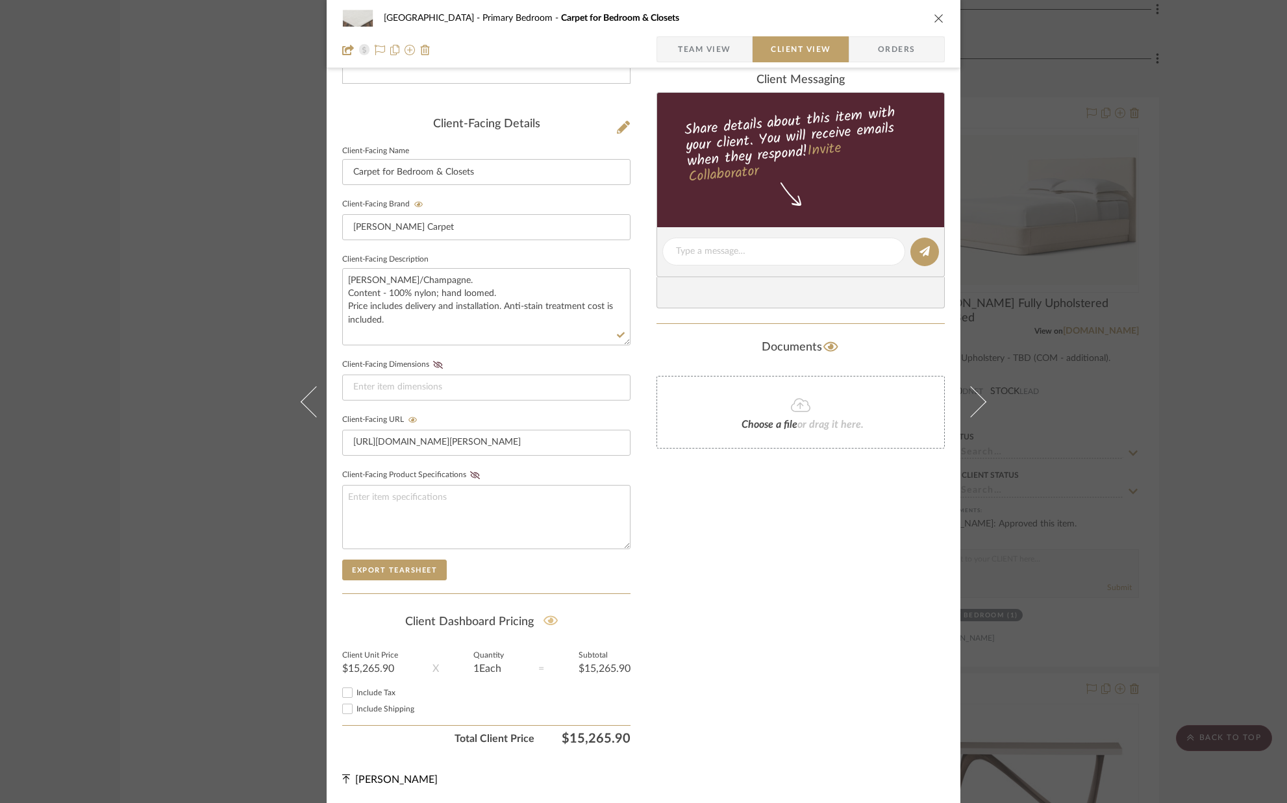
scroll to position [0, 0]
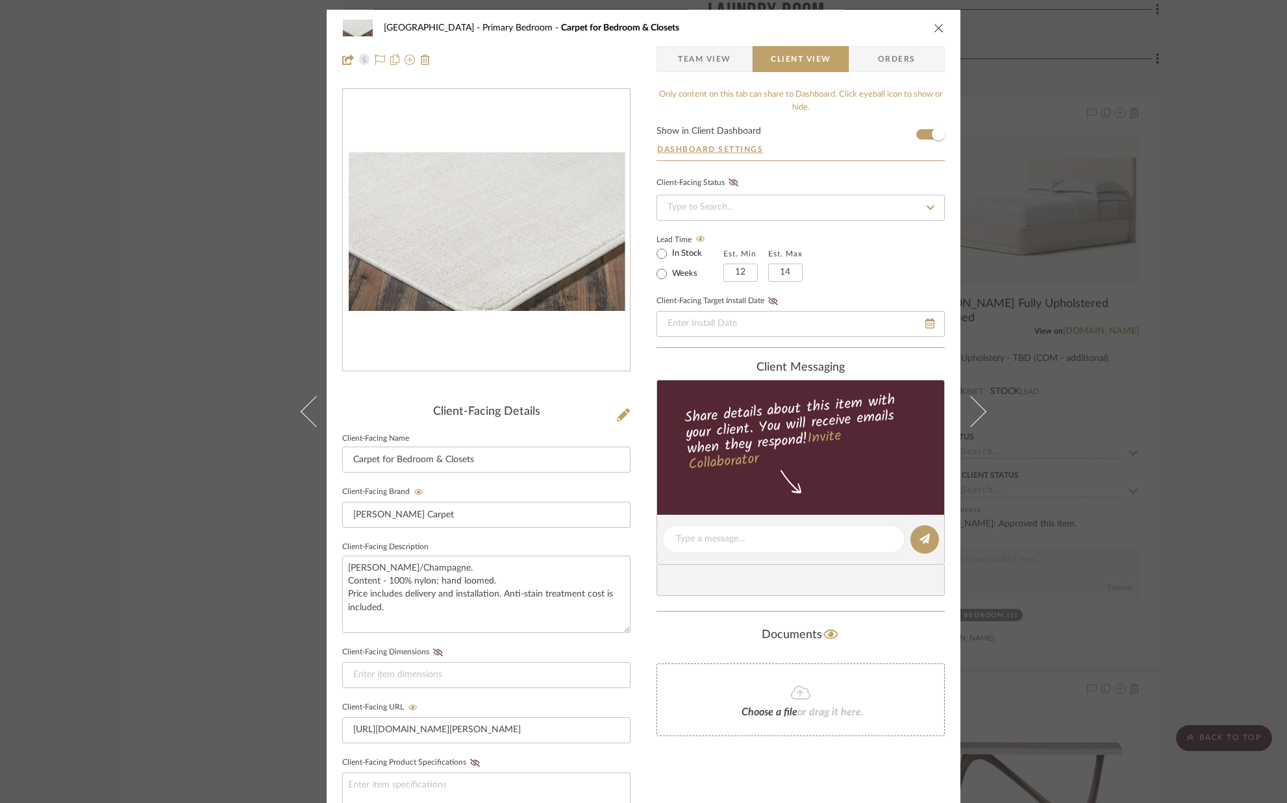
click at [934, 27] on icon "close" at bounding box center [939, 28] width 10 height 10
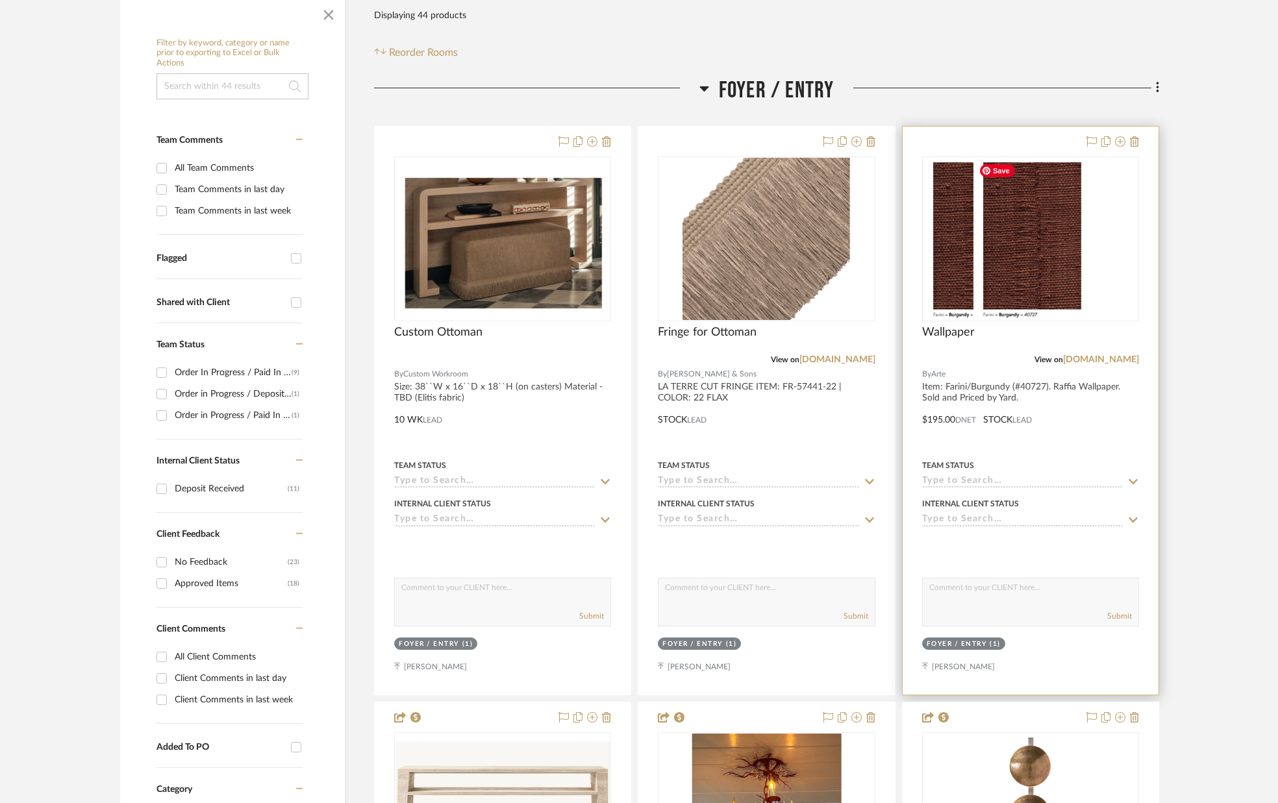
scroll to position [229, 0]
click at [1024, 262] on img "0" at bounding box center [980, 238] width 114 height 162
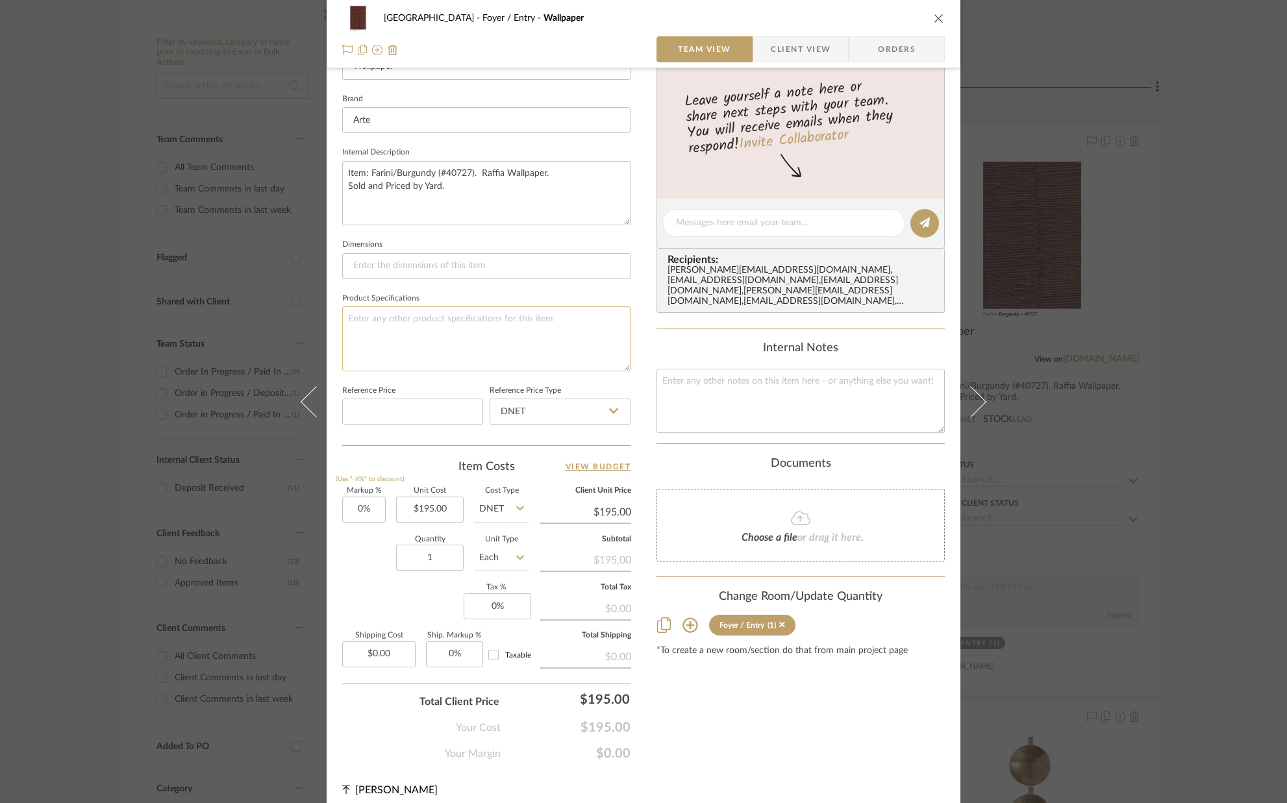
scroll to position [406, 0]
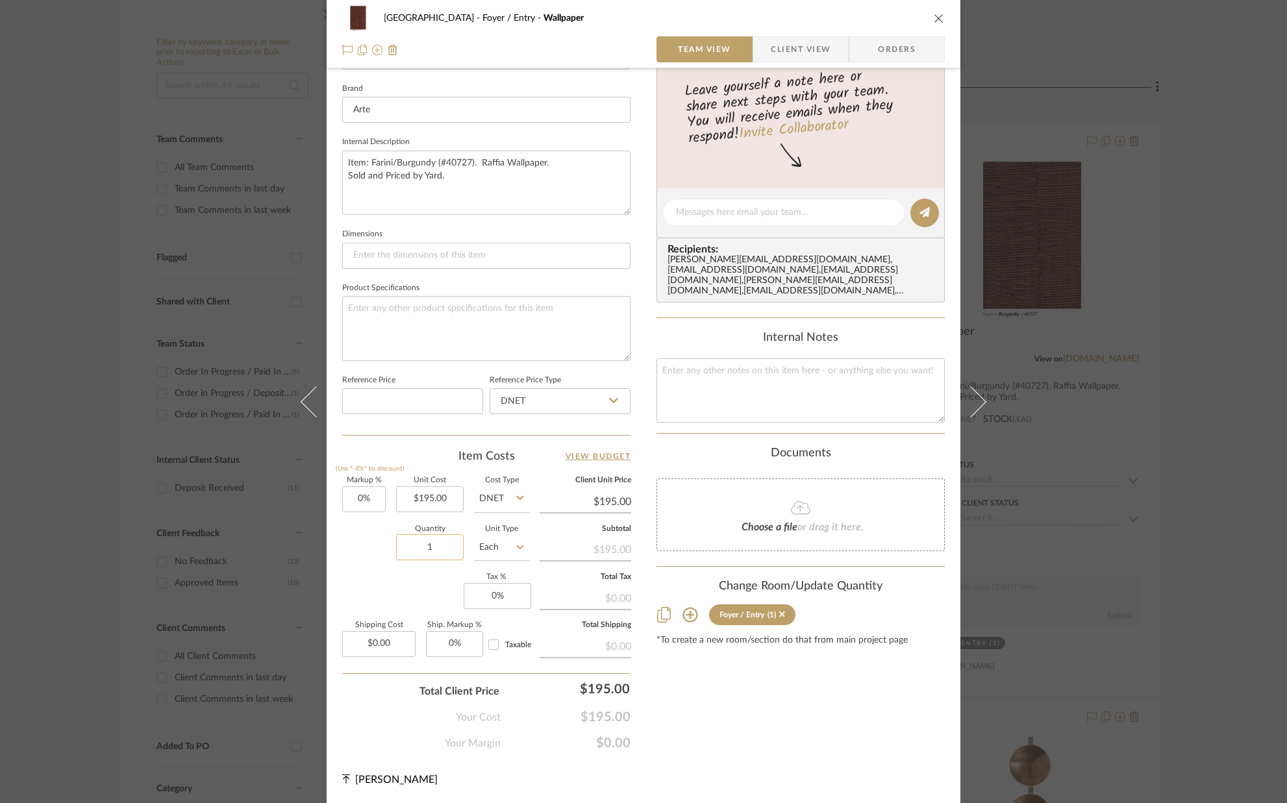
click at [445, 546] on input "1" at bounding box center [430, 547] width 68 height 26
type input "30"
click at [423, 584] on div "Markup % (Use "-X%" to discount) 0% Unit Cost $195.00 Cost Type DNET Client Uni…" at bounding box center [486, 572] width 288 height 190
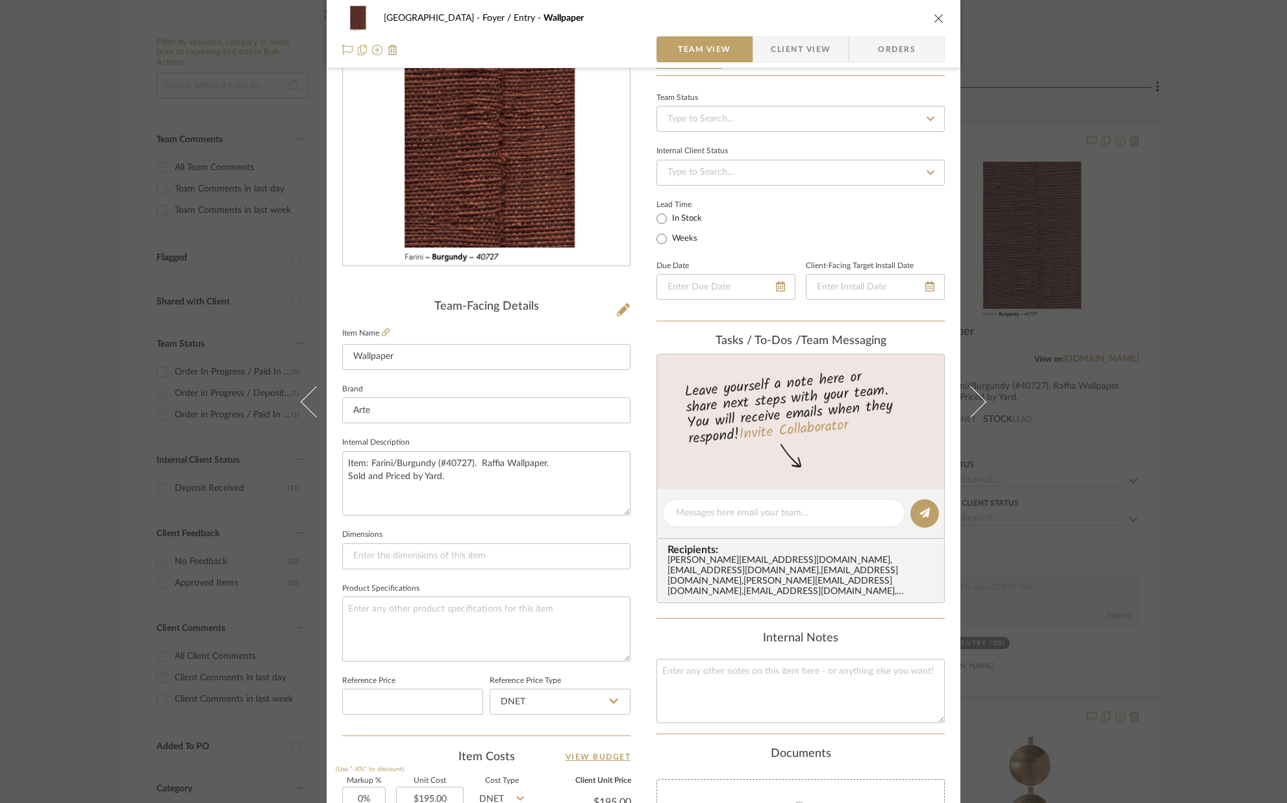
scroll to position [0, 0]
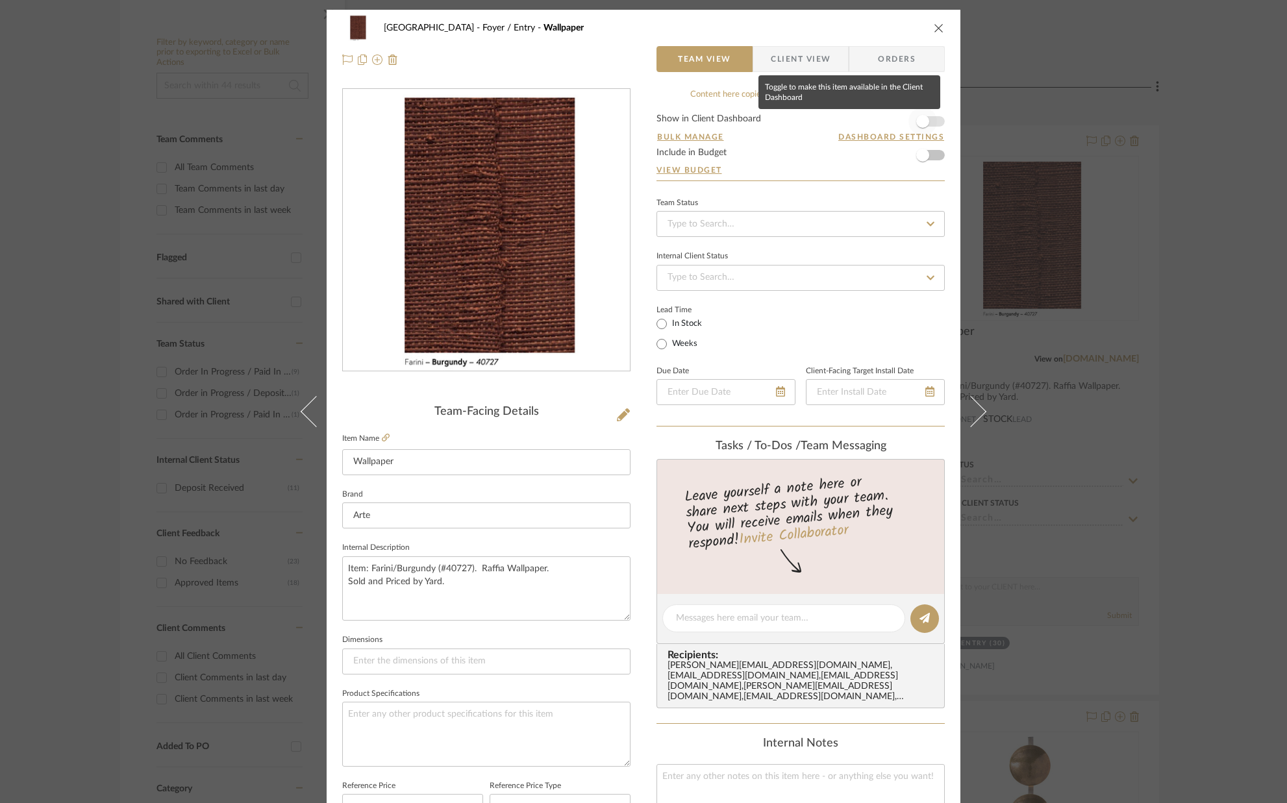
click at [928, 125] on span "button" at bounding box center [922, 121] width 29 height 29
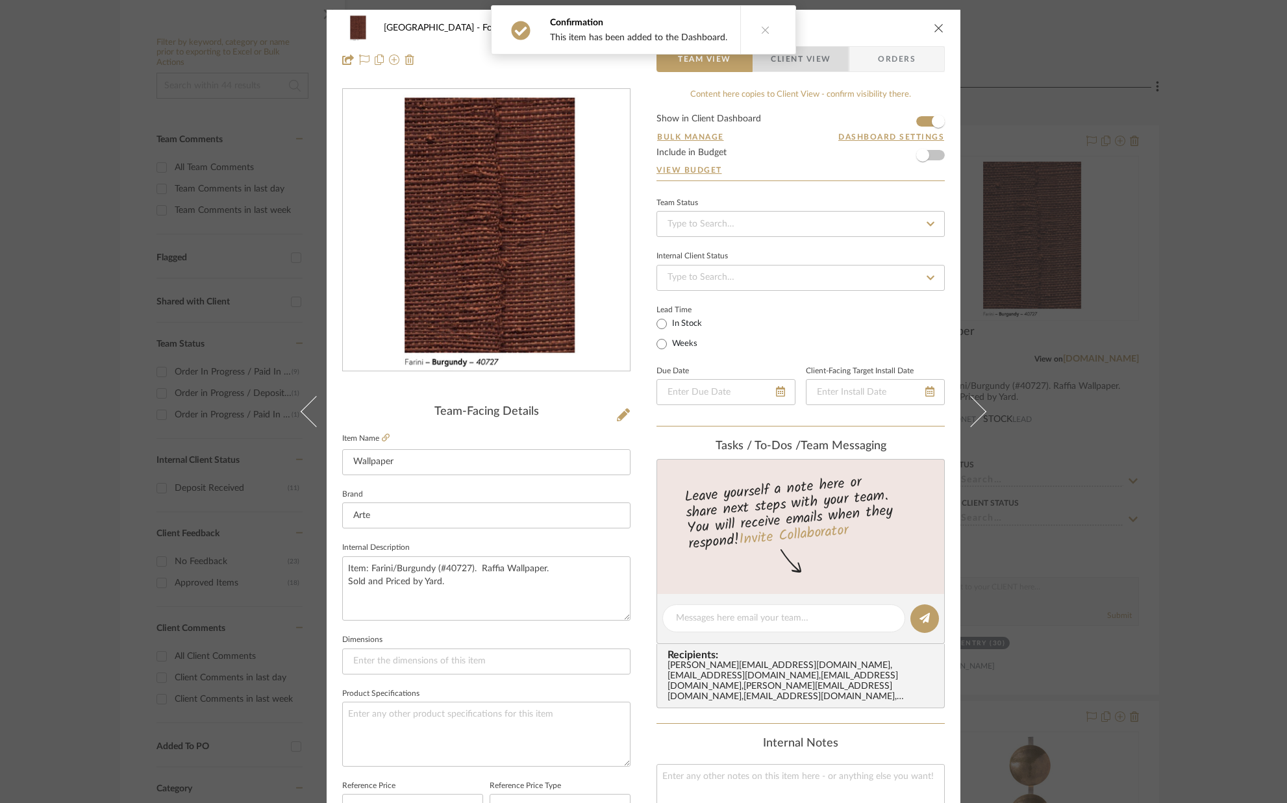
click at [805, 55] on span "Client View" at bounding box center [801, 59] width 60 height 26
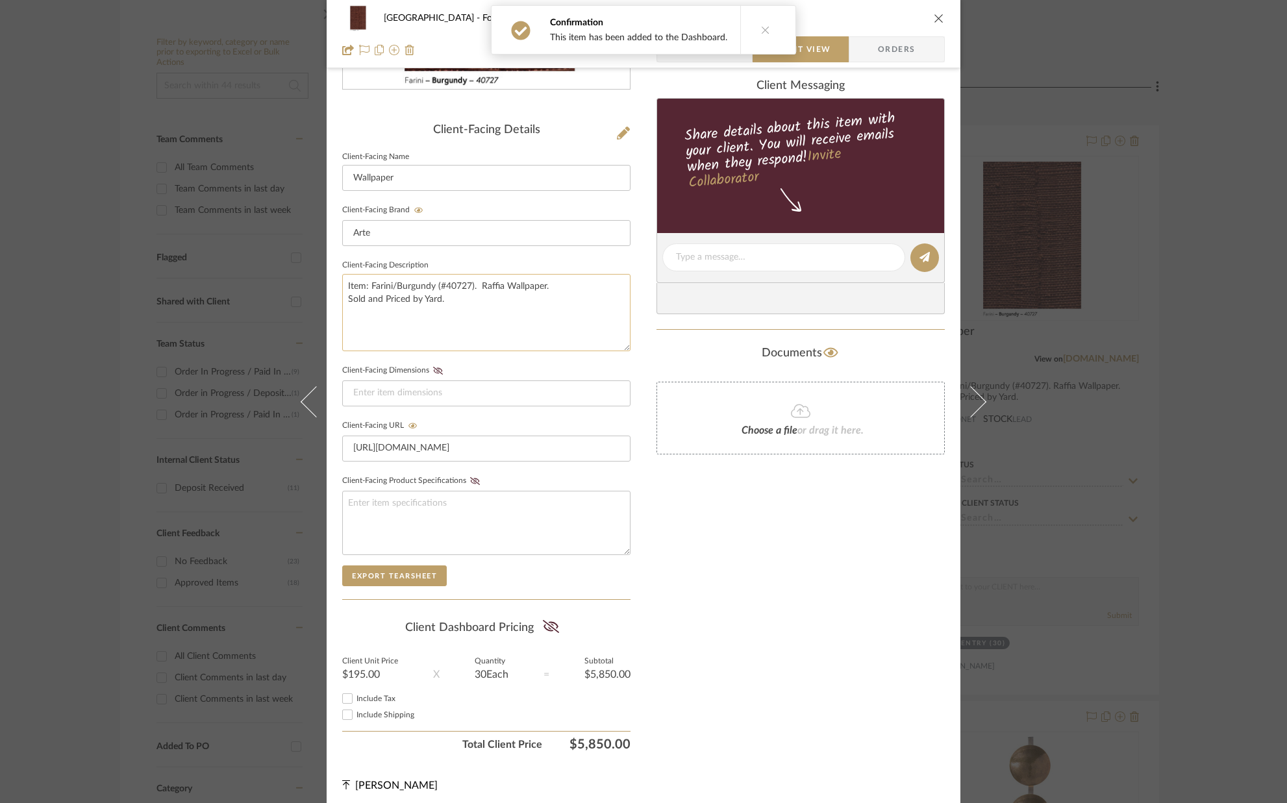
scroll to position [289, 0]
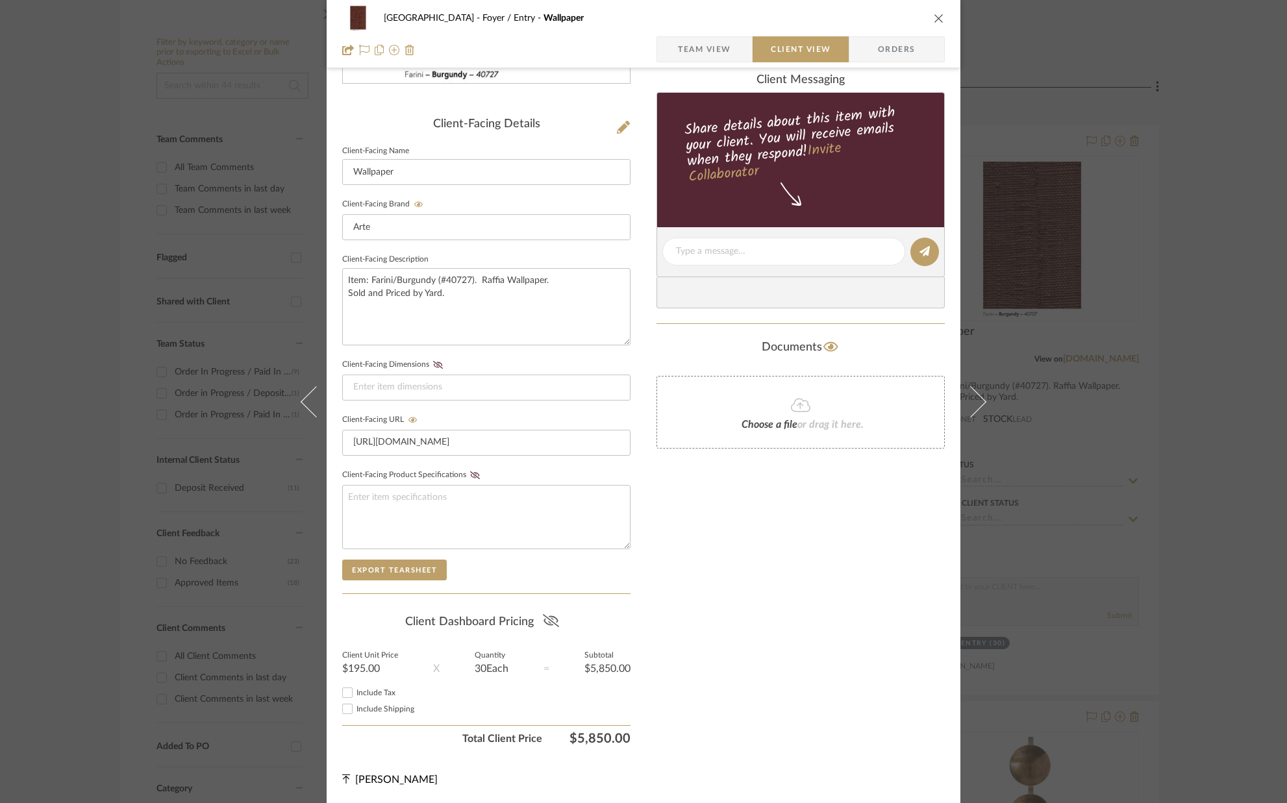
click at [543, 617] on icon at bounding box center [551, 620] width 16 height 13
click at [934, 15] on icon "close" at bounding box center [939, 18] width 10 height 10
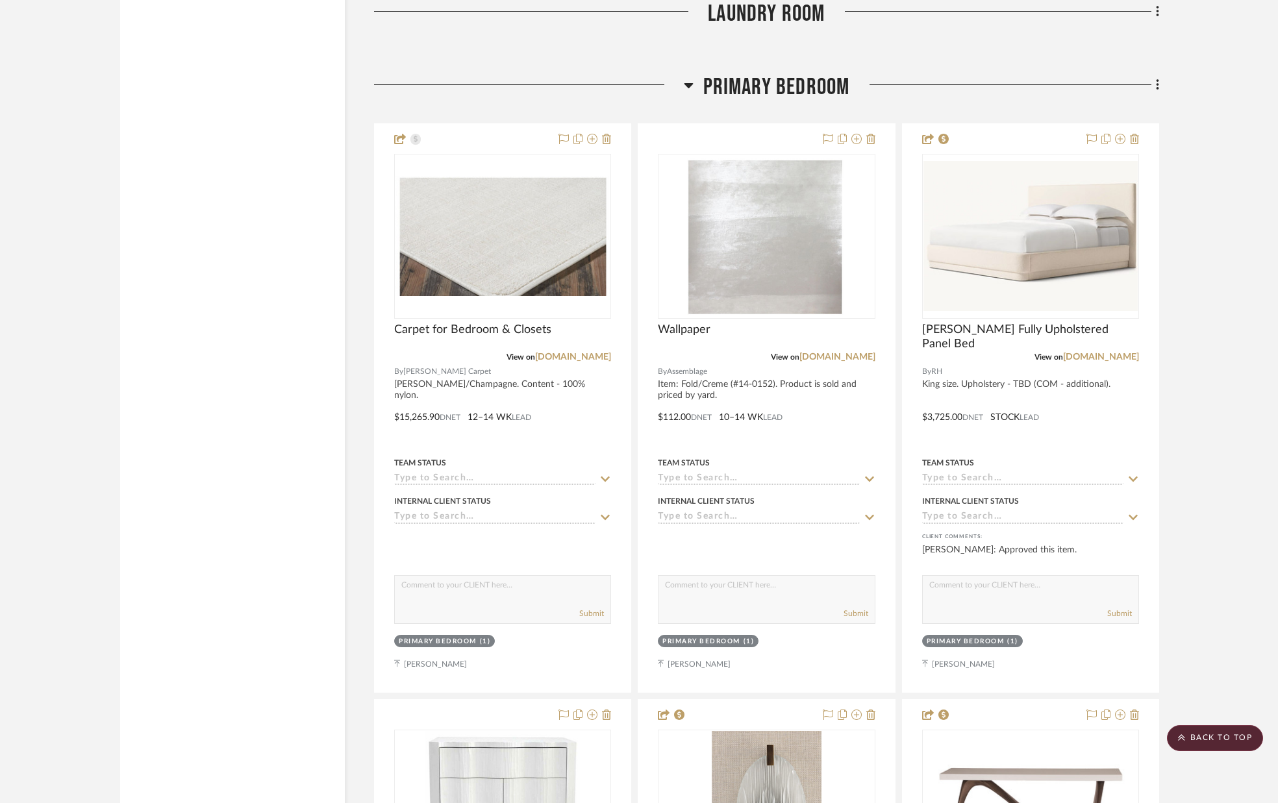
scroll to position [5887, 0]
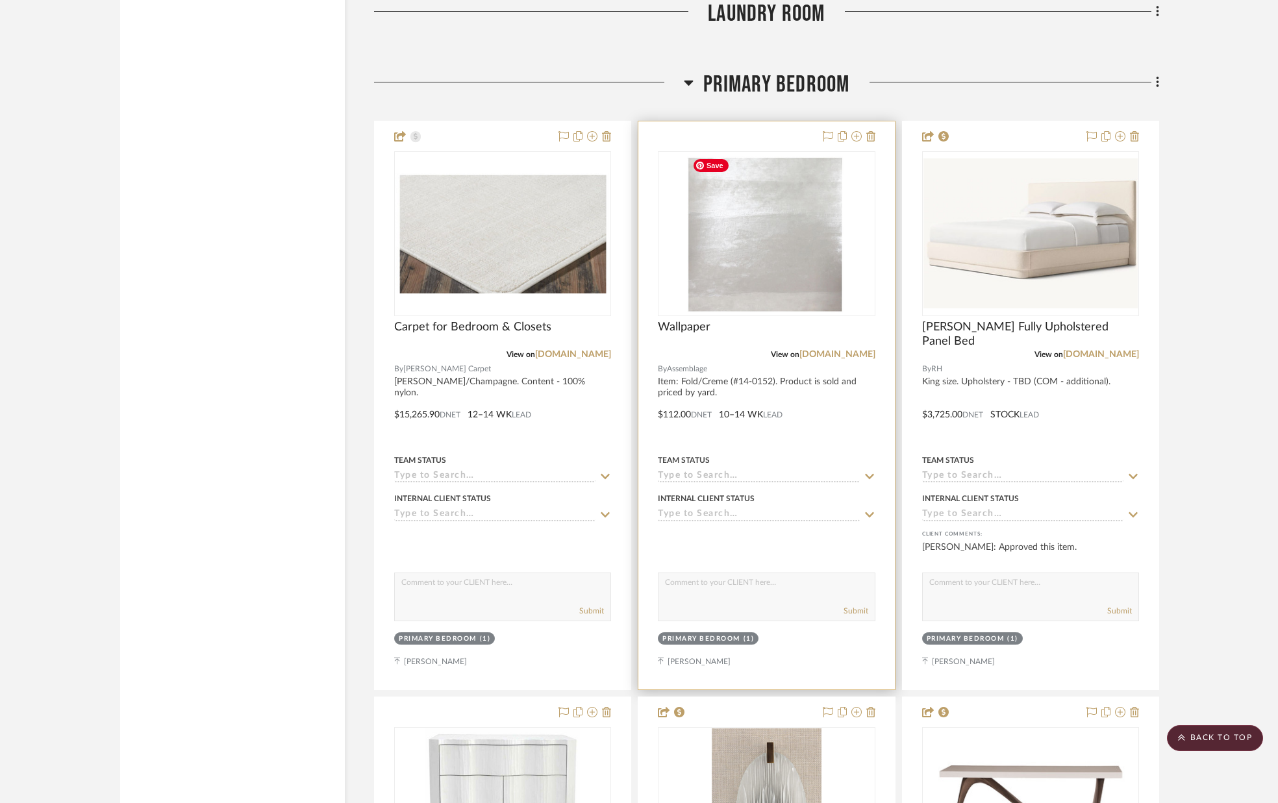
click at [721, 210] on img "0" at bounding box center [767, 234] width 160 height 162
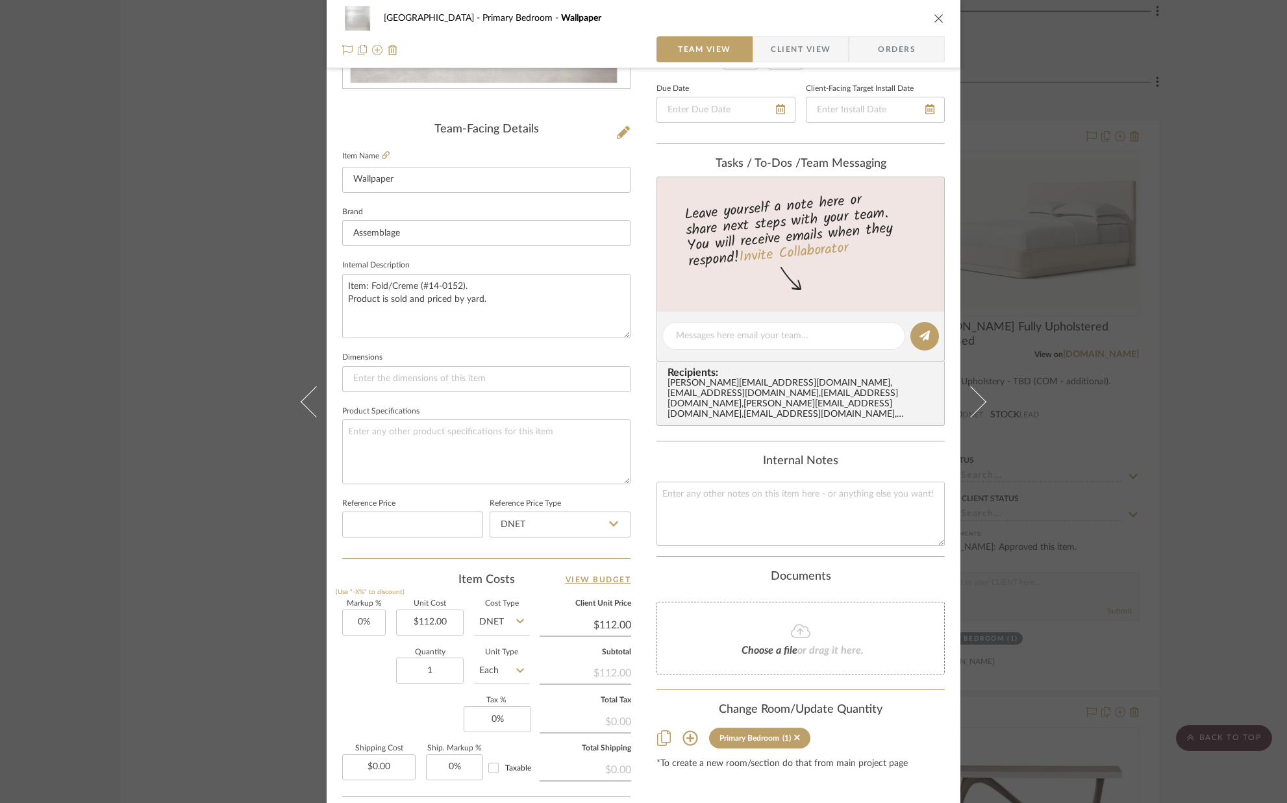
scroll to position [285, 0]
click at [447, 667] on input "1" at bounding box center [430, 668] width 68 height 26
type input "27"
click at [422, 697] on div "Markup % (Use "-X%" to discount) 0% Unit Cost $112.00 Cost Type DNET Client Uni…" at bounding box center [486, 693] width 288 height 190
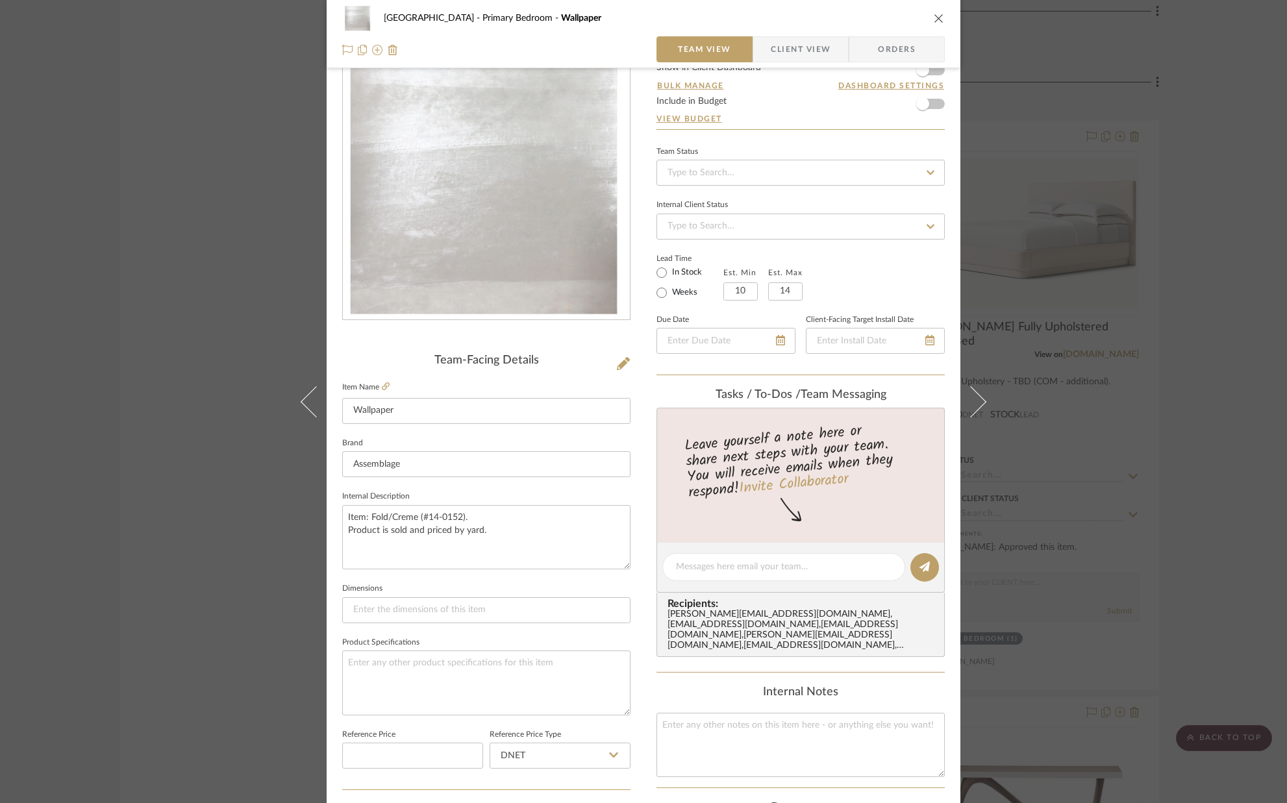
scroll to position [0, 0]
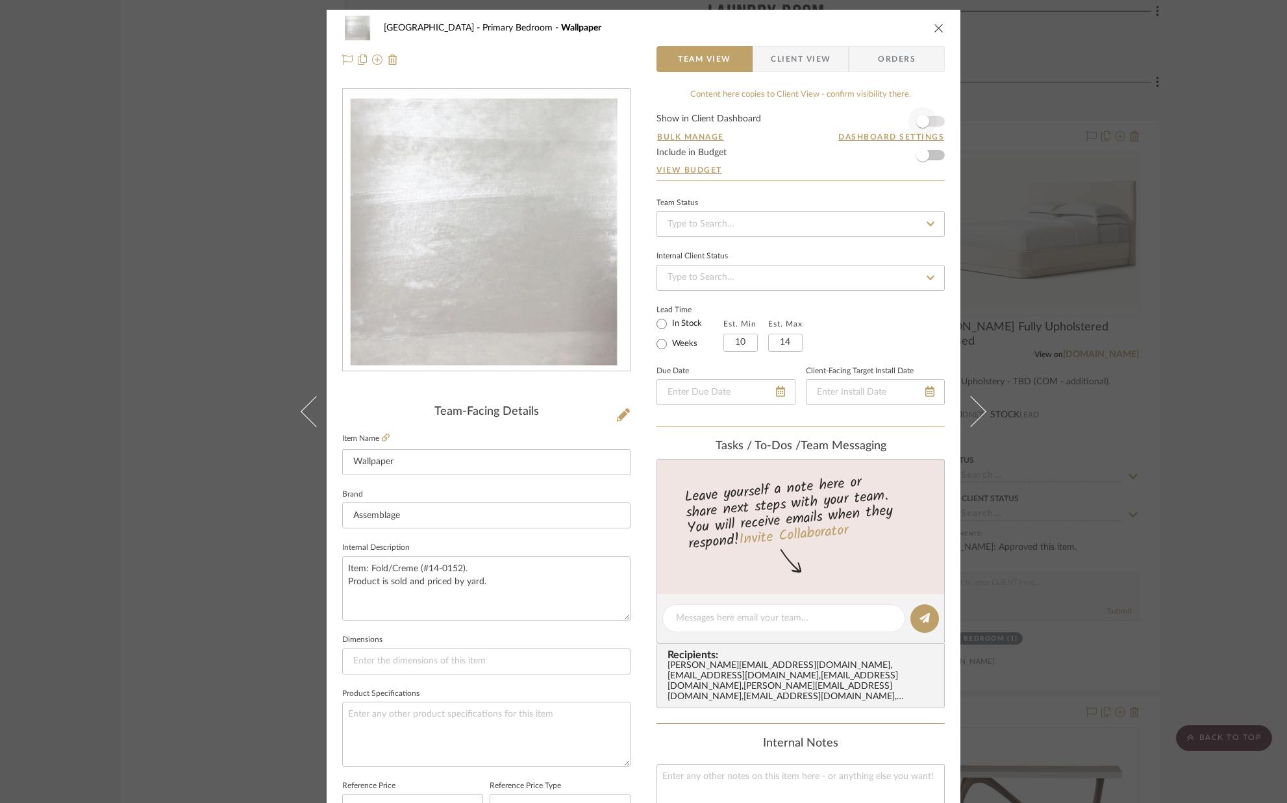
click at [932, 124] on form "Show in Client Dashboard Bulk Manage Dashboard Settings Include in Budget View …" at bounding box center [800, 147] width 288 height 66
click at [932, 123] on form "Show in Client Dashboard Bulk Manage Dashboard Settings Include in Budget View …" at bounding box center [800, 147] width 288 height 66
click at [925, 122] on span "button" at bounding box center [922, 121] width 29 height 29
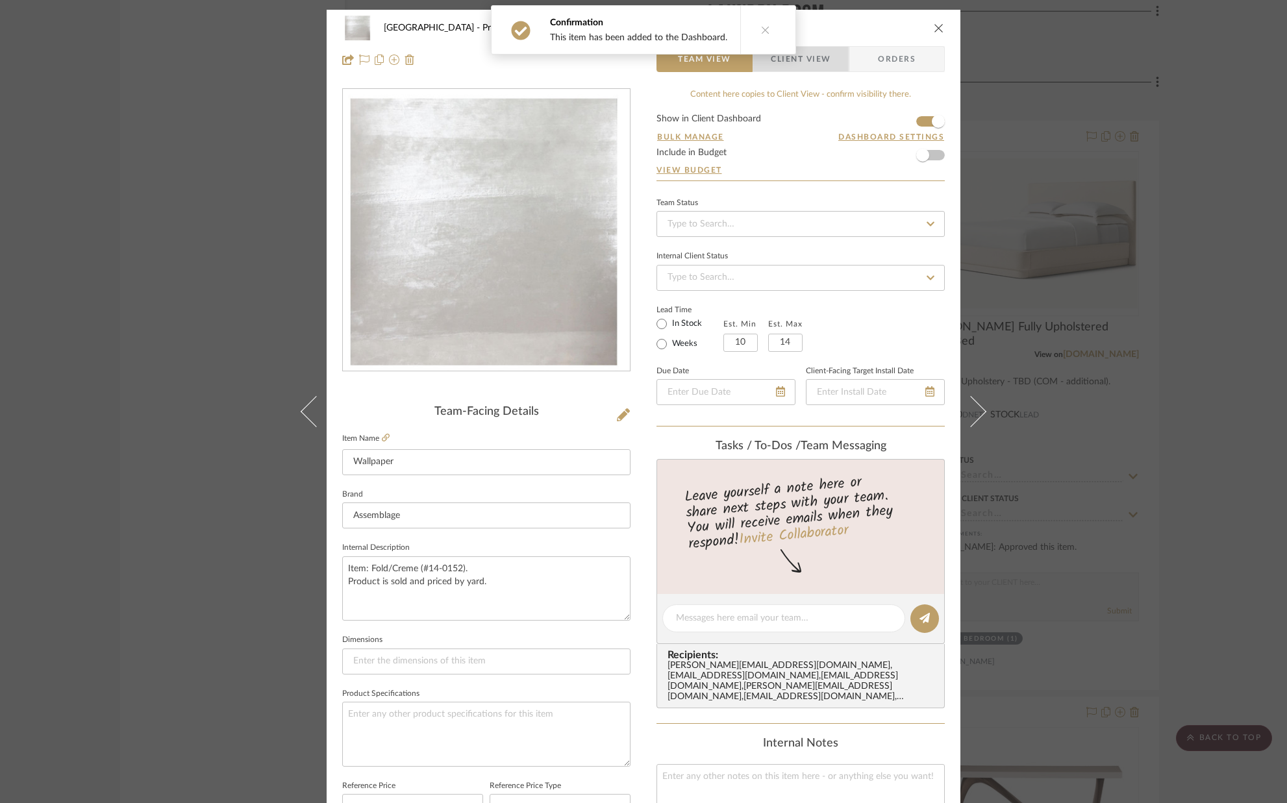
click at [821, 62] on span "Client View" at bounding box center [801, 59] width 60 height 26
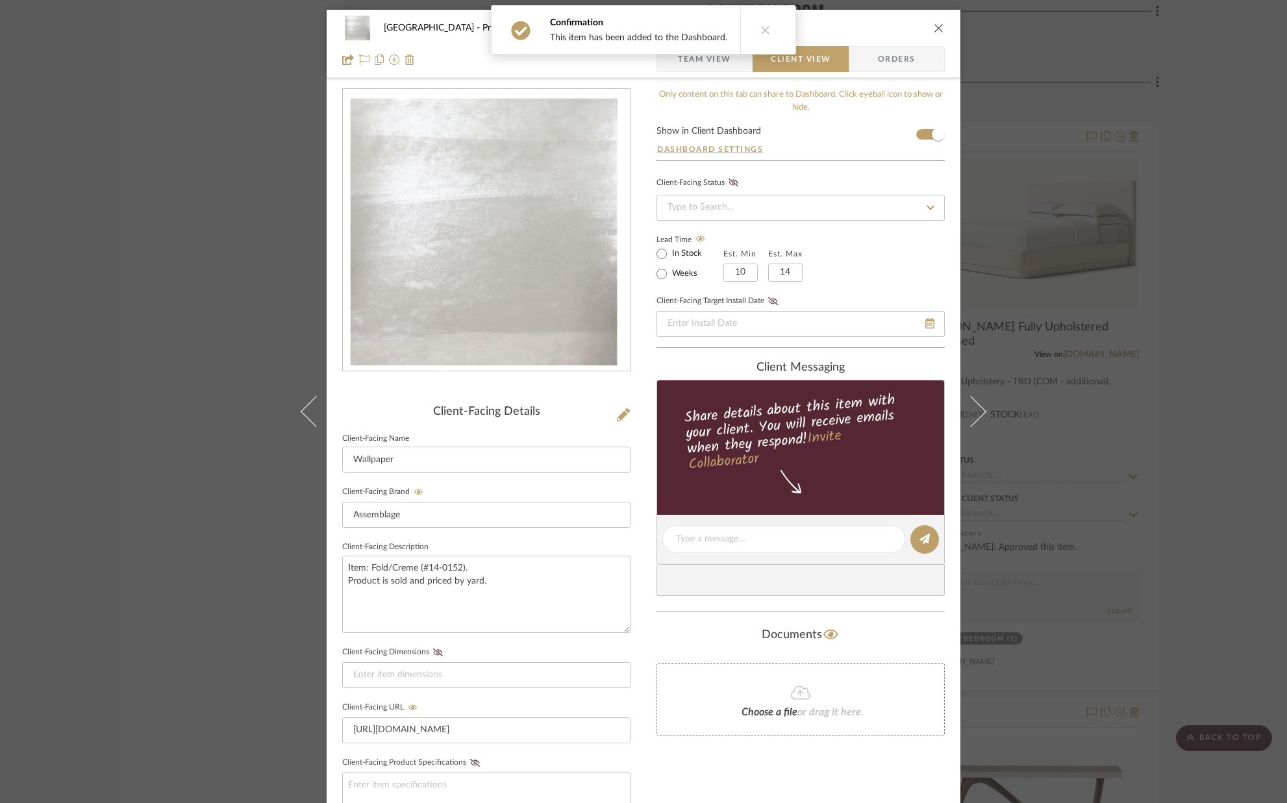
scroll to position [289, 0]
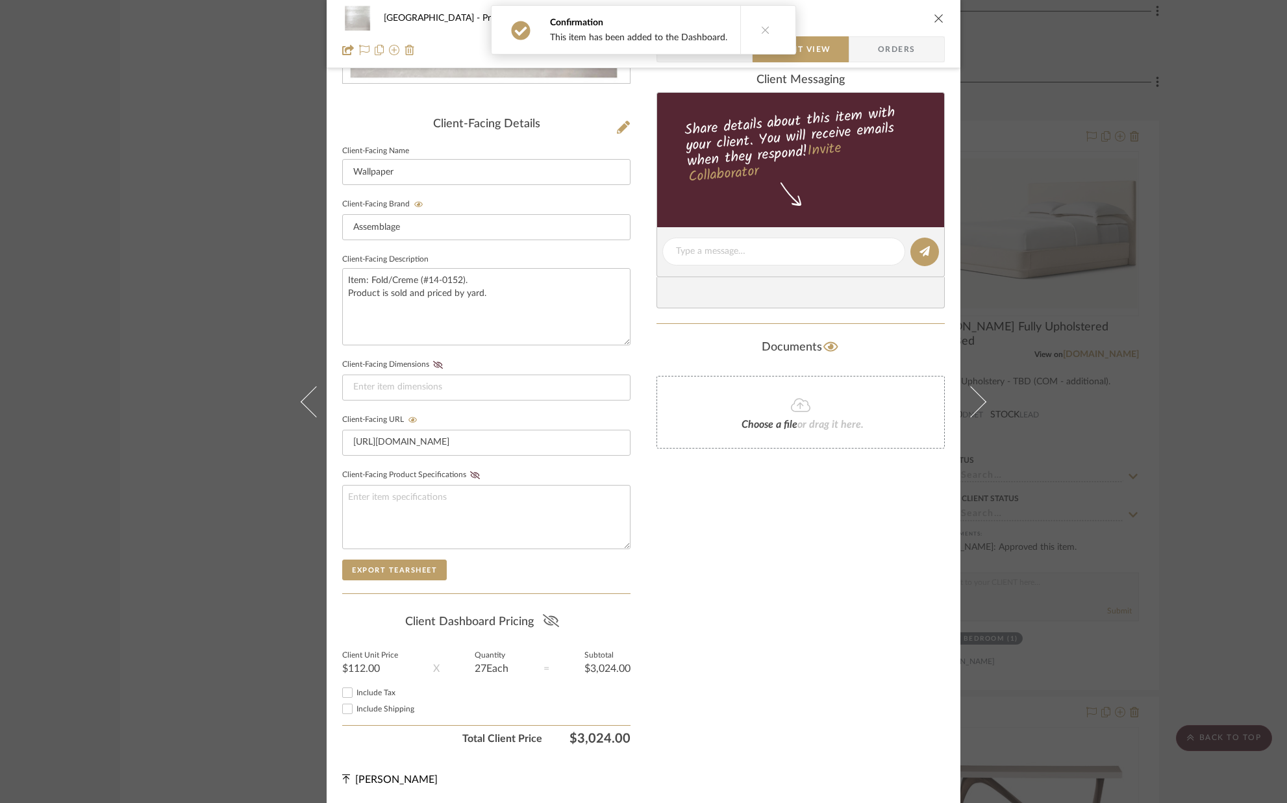
click at [551, 627] on icon at bounding box center [551, 620] width 16 height 13
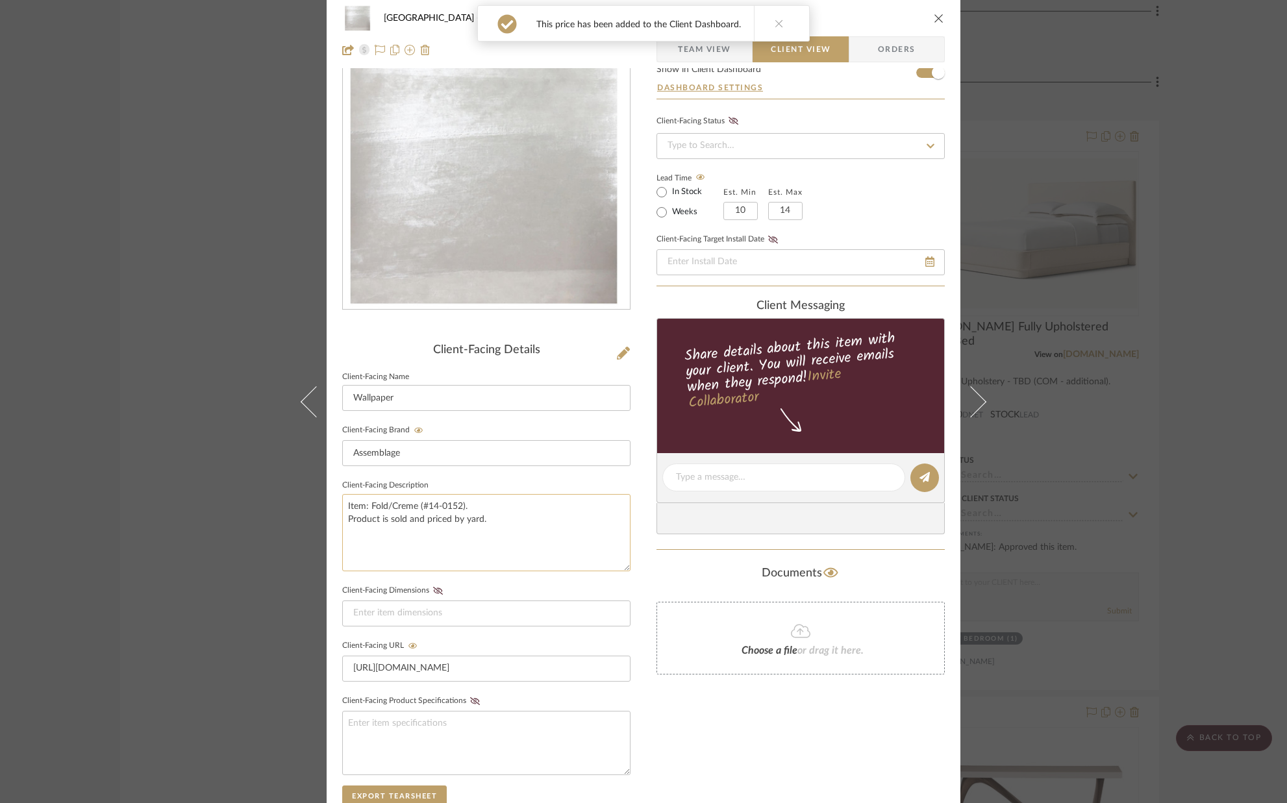
scroll to position [0, 0]
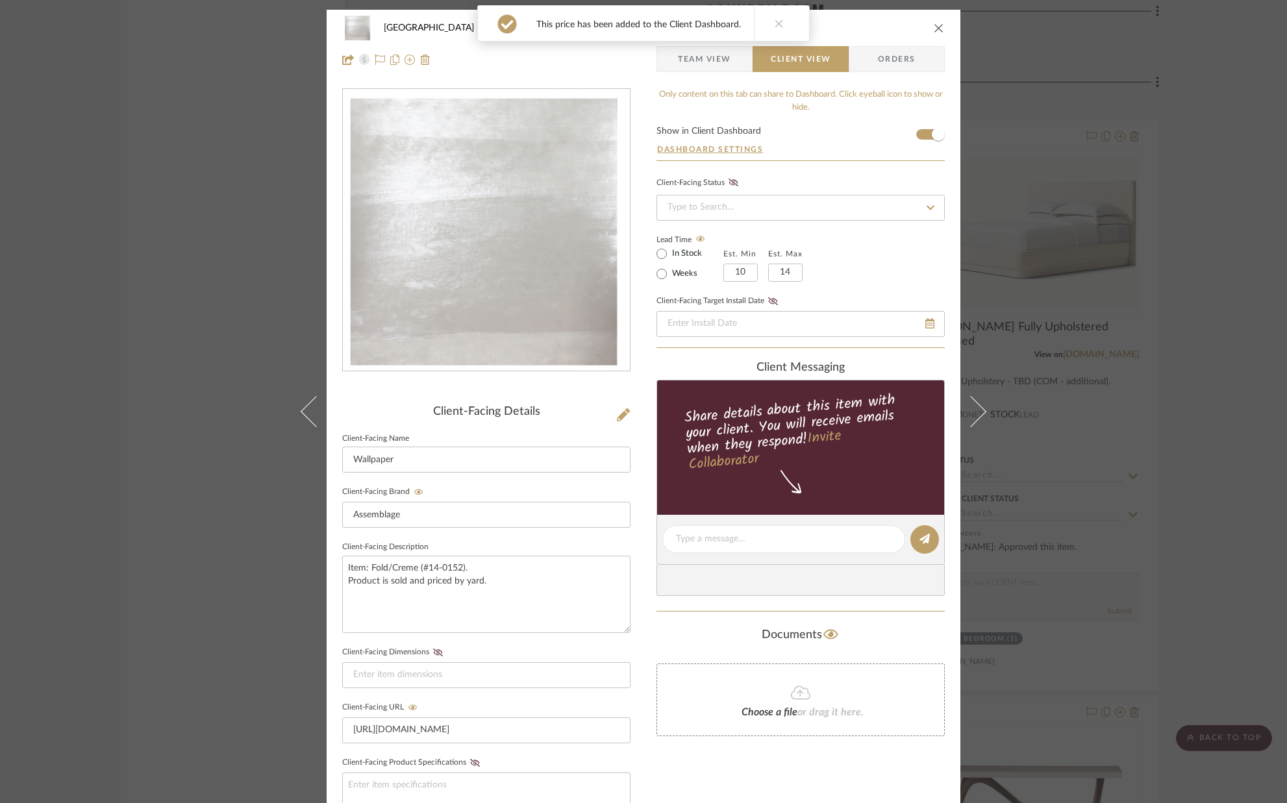
click at [934, 27] on icon "close" at bounding box center [939, 28] width 10 height 10
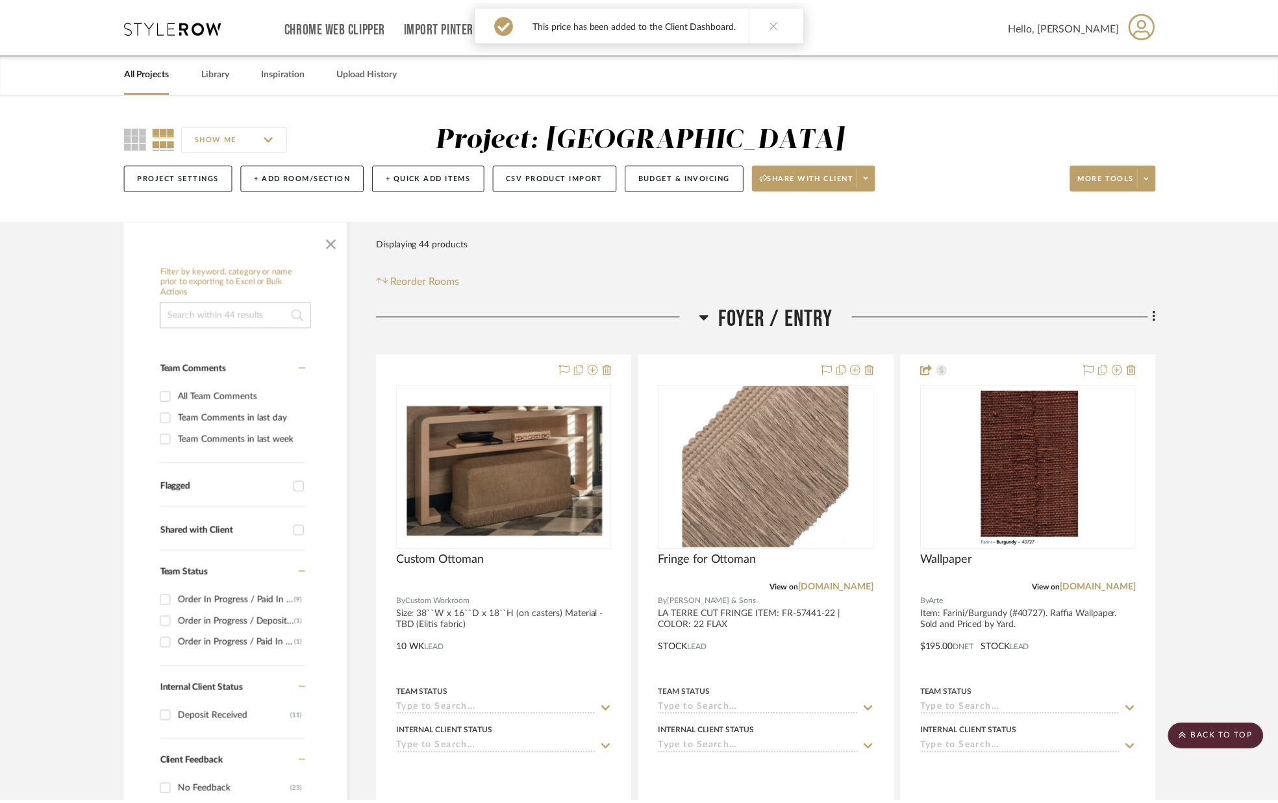
scroll to position [5887, 0]
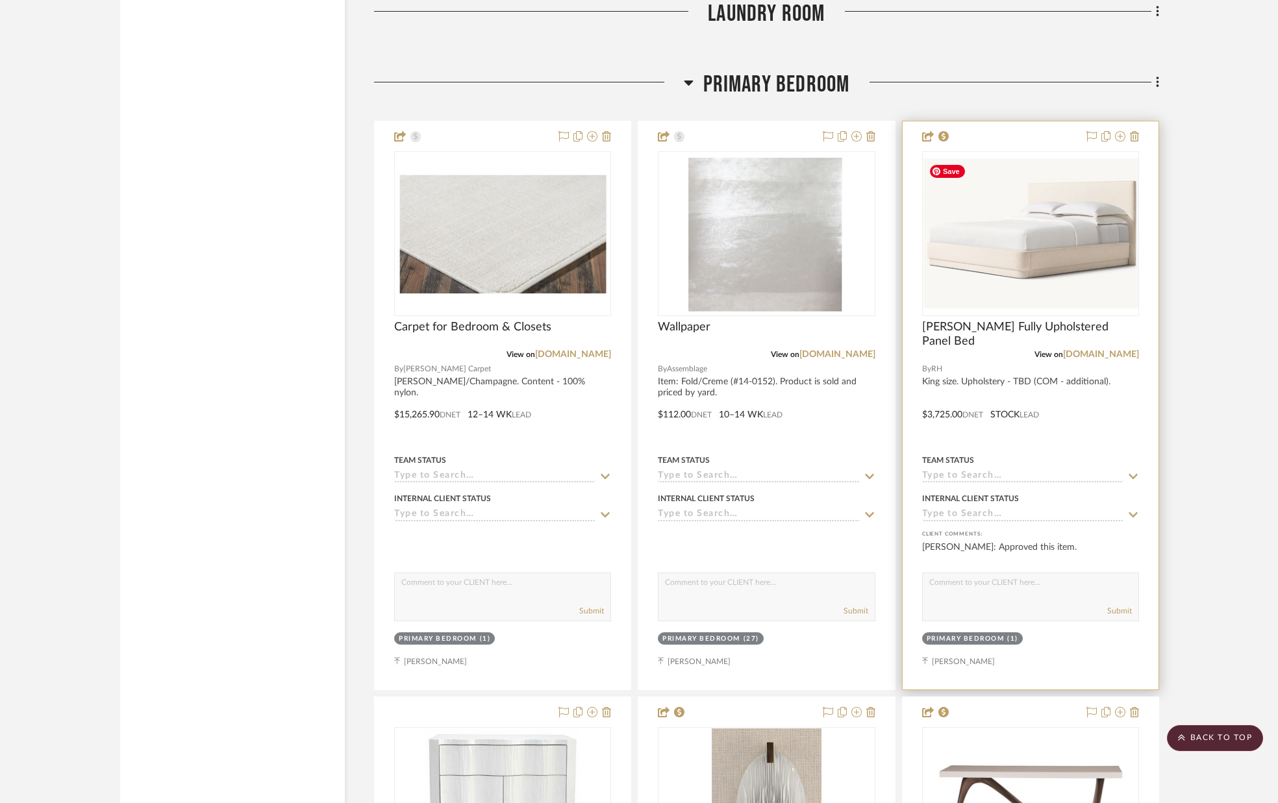
click at [984, 243] on img at bounding box center [1030, 232] width 214 height 149
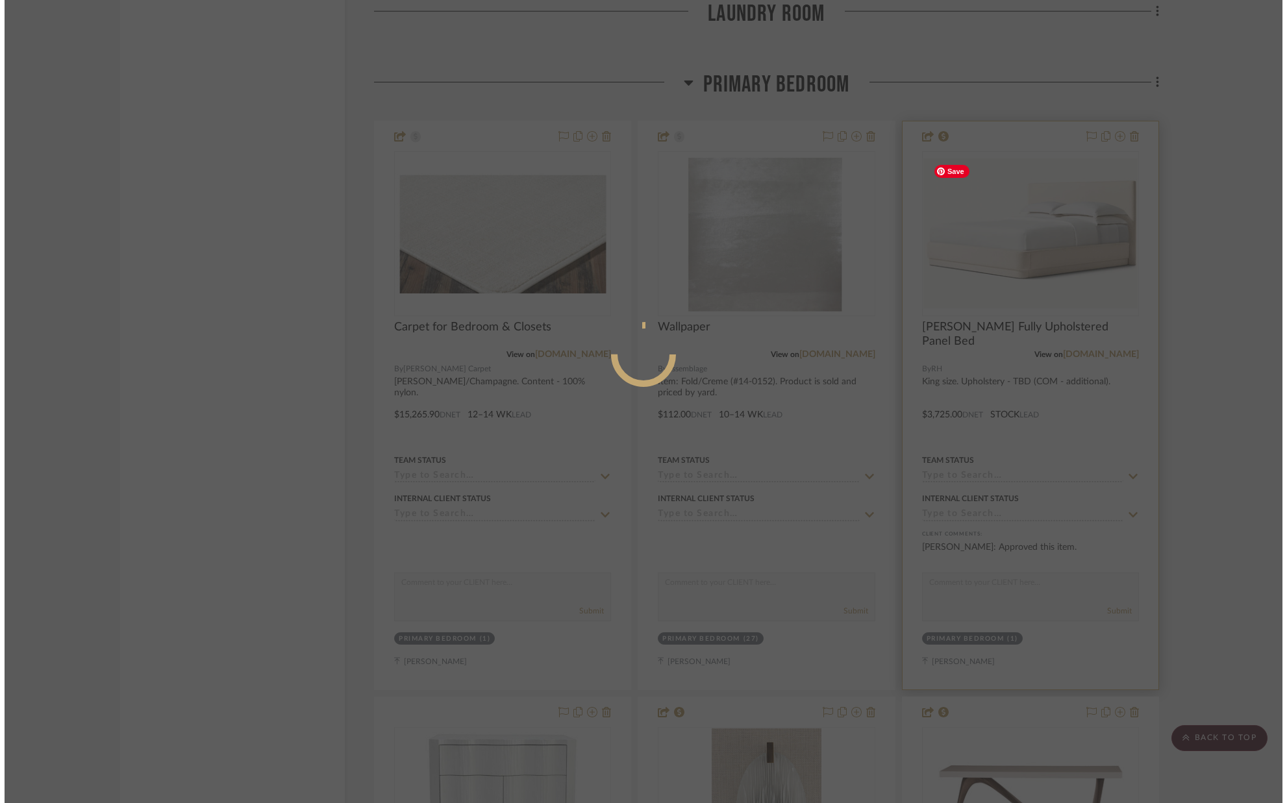
scroll to position [0, 0]
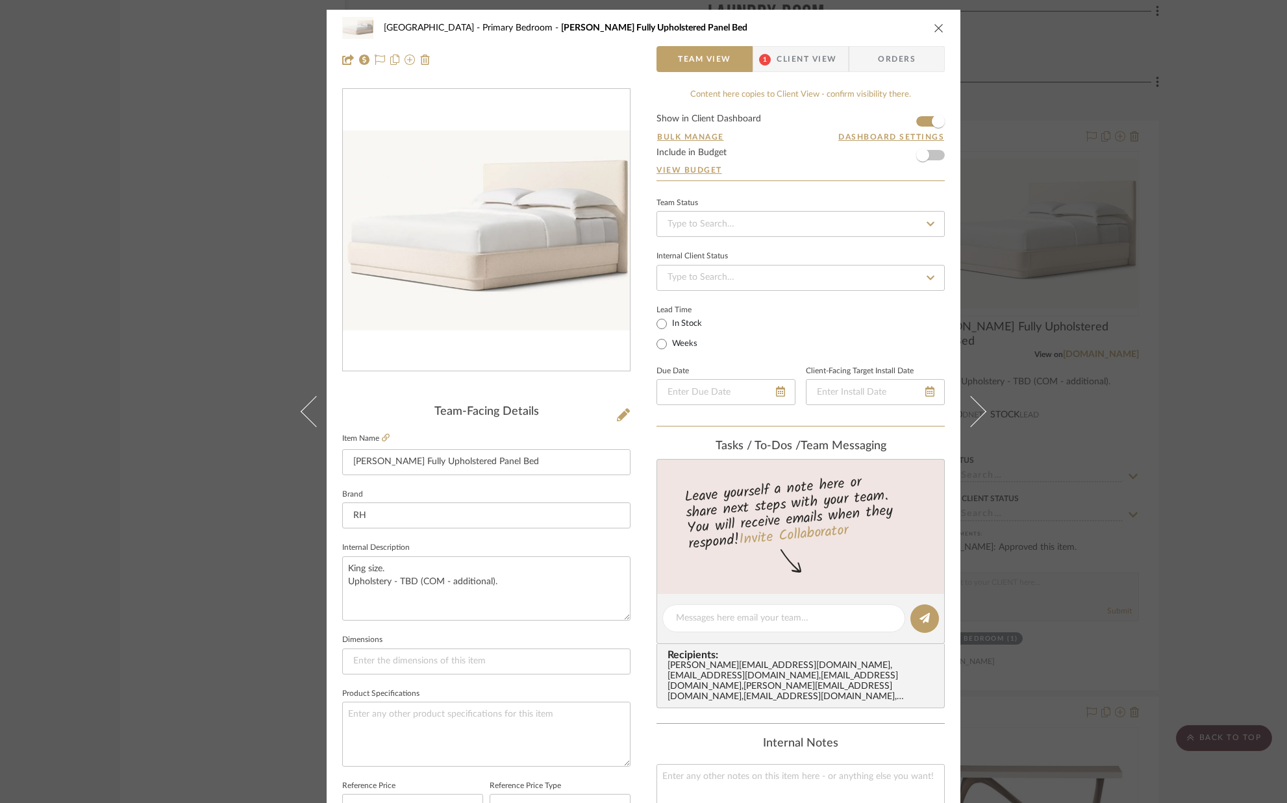
click at [819, 64] on span "Client View" at bounding box center [806, 59] width 60 height 26
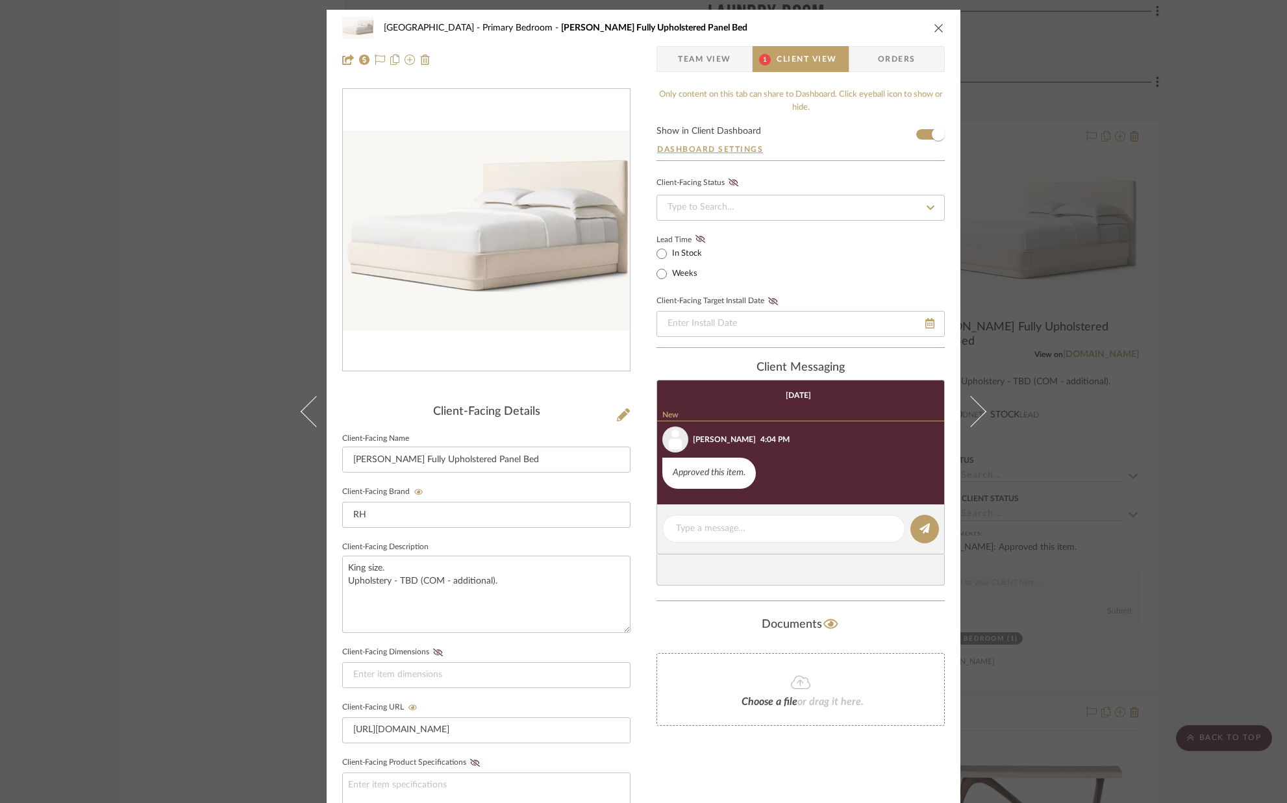
drag, startPoint x: 932, startPoint y: 22, endPoint x: 904, endPoint y: 77, distance: 61.6
click at [934, 23] on icon "close" at bounding box center [939, 28] width 10 height 10
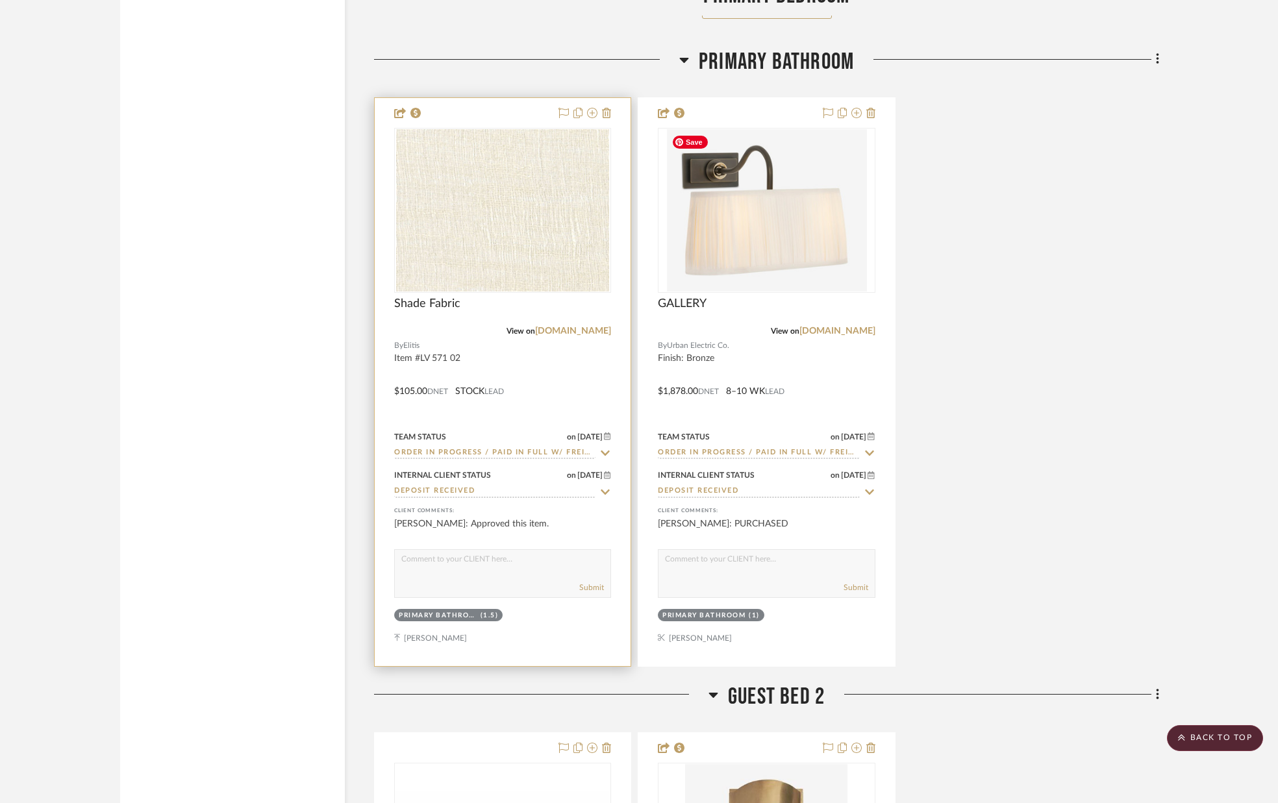
scroll to position [7752, 0]
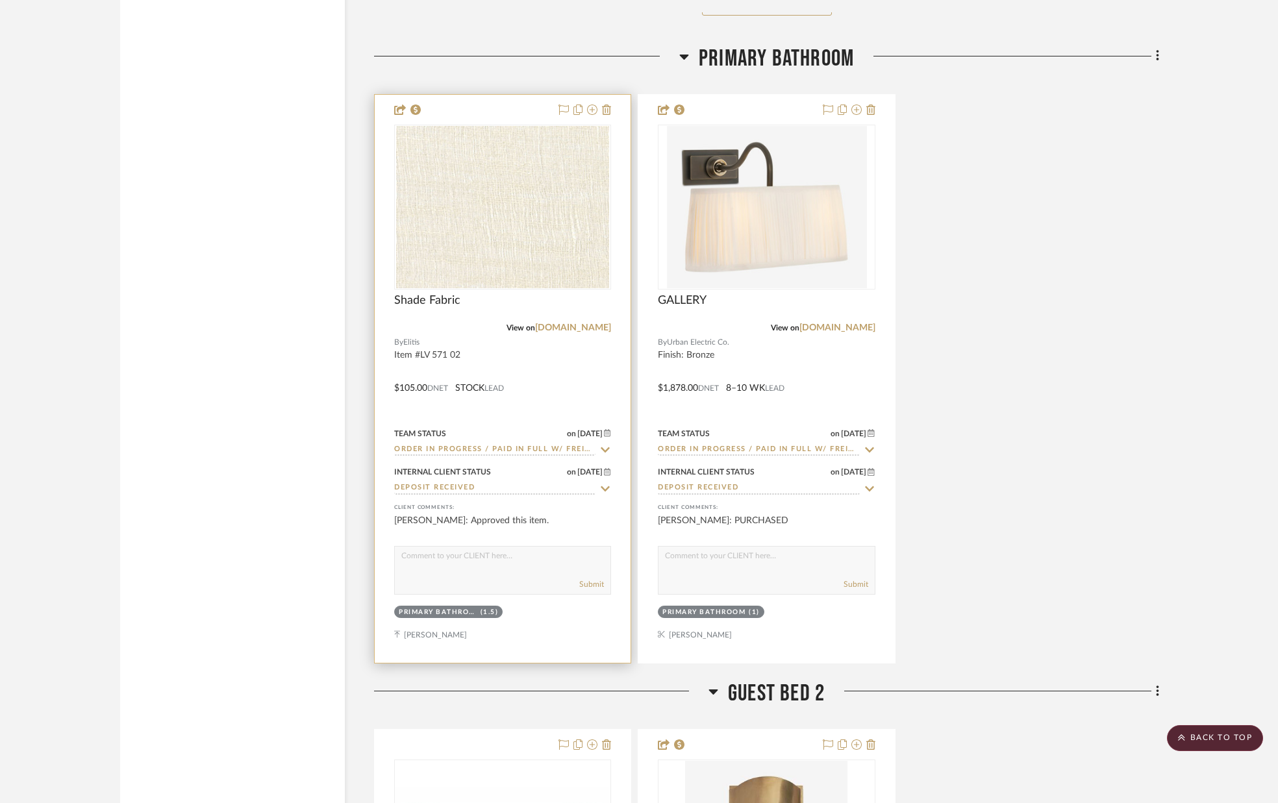
click at [502, 573] on div "Submit" at bounding box center [502, 570] width 217 height 49
click at [504, 569] on textarea at bounding box center [503, 559] width 216 height 25
type textarea "PURCHASED"
click at [582, 585] on button "Submit" at bounding box center [591, 584] width 25 height 12
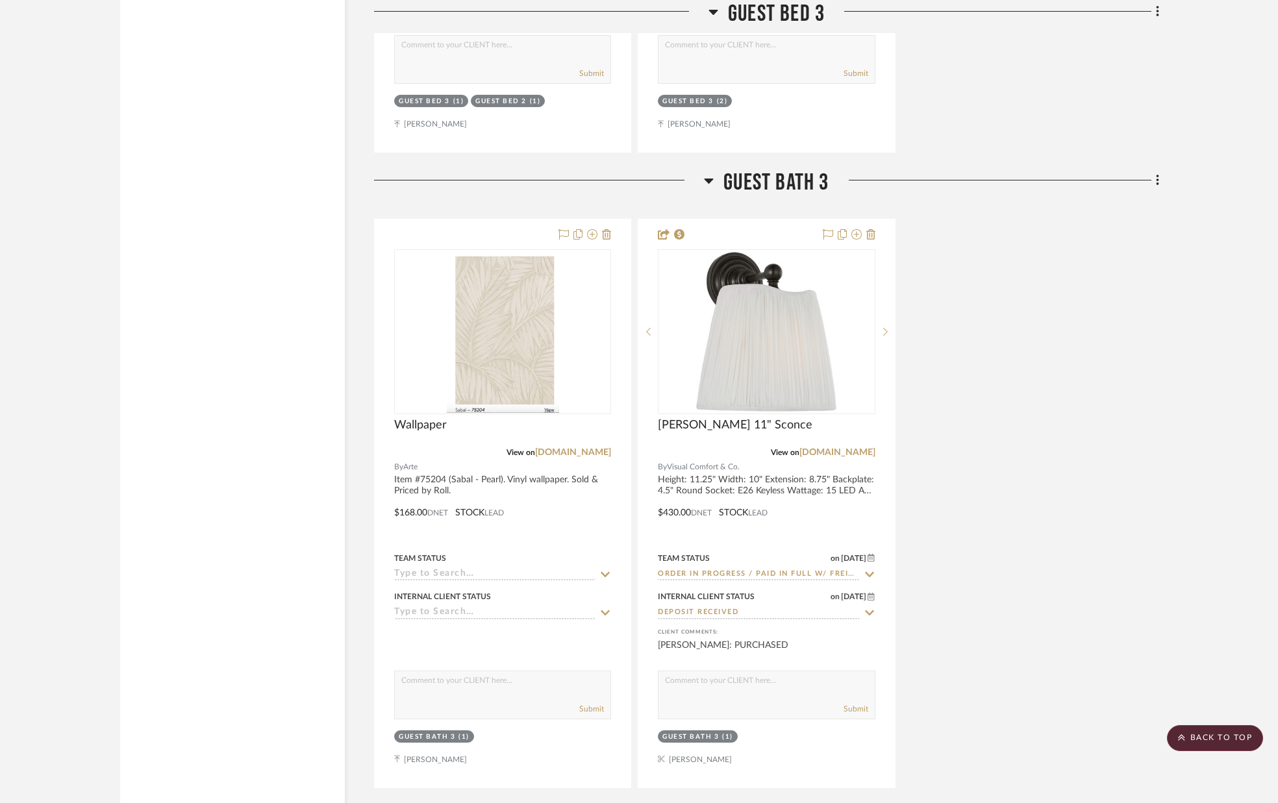
scroll to position [10170, 0]
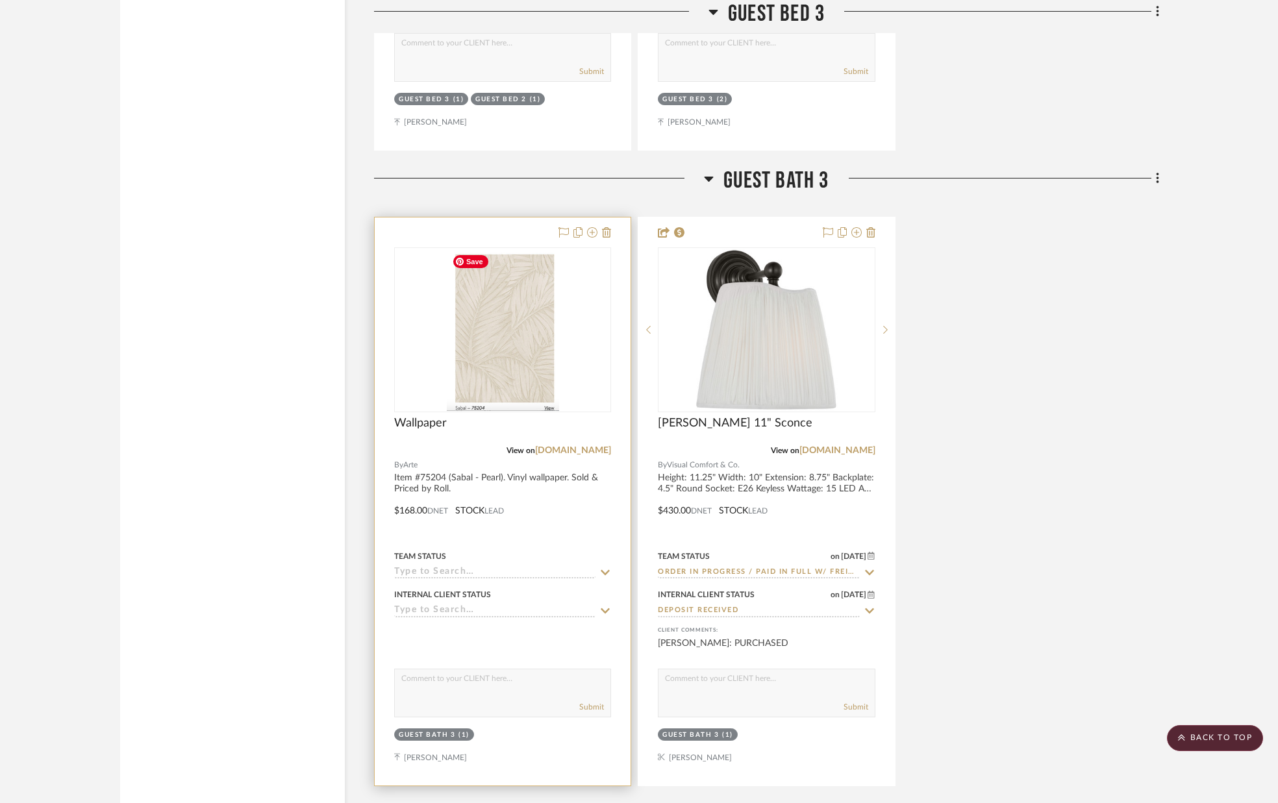
click at [522, 364] on img "0" at bounding box center [503, 330] width 112 height 162
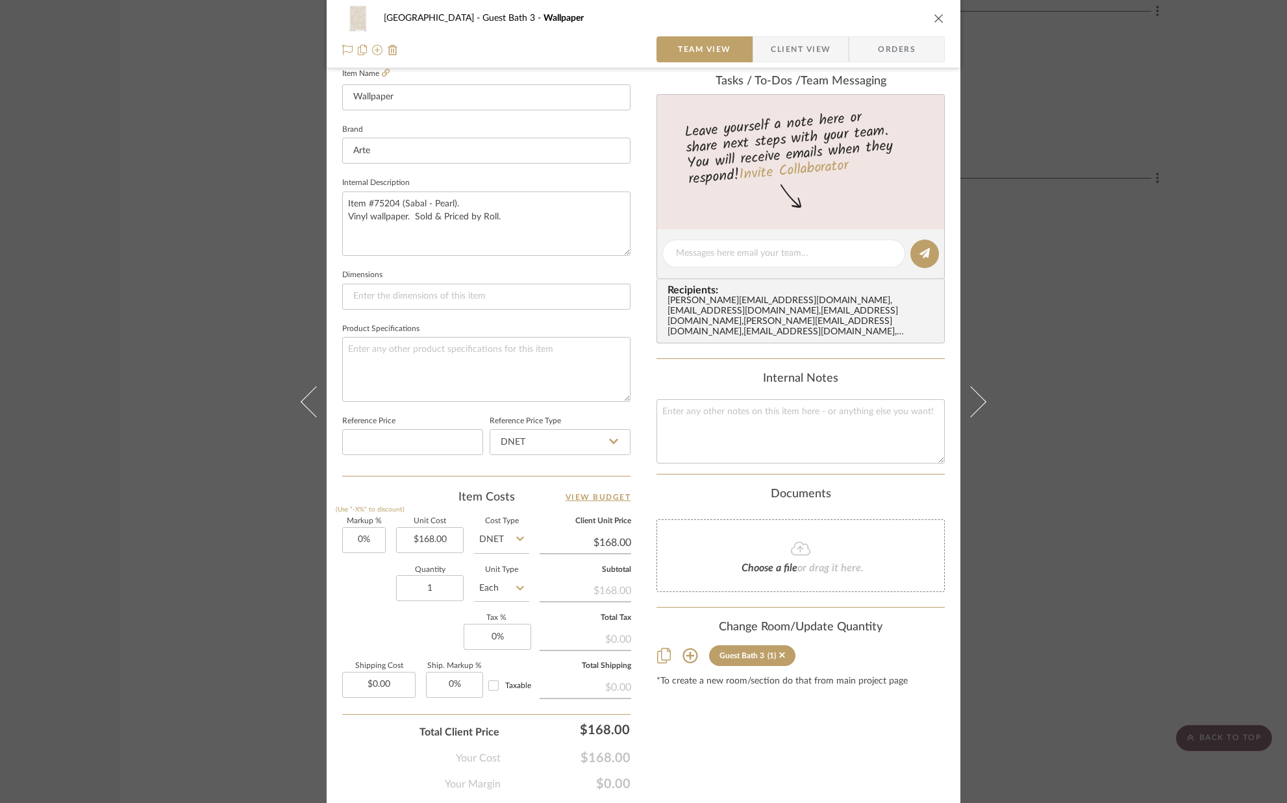
scroll to position [367, 0]
click at [445, 587] on input "1" at bounding box center [430, 586] width 68 height 26
type input "22"
click at [411, 624] on div "Markup % (Use "-X%" to discount) 0% Unit Cost $168.00 Cost Type DNET Client Uni…" at bounding box center [486, 611] width 288 height 190
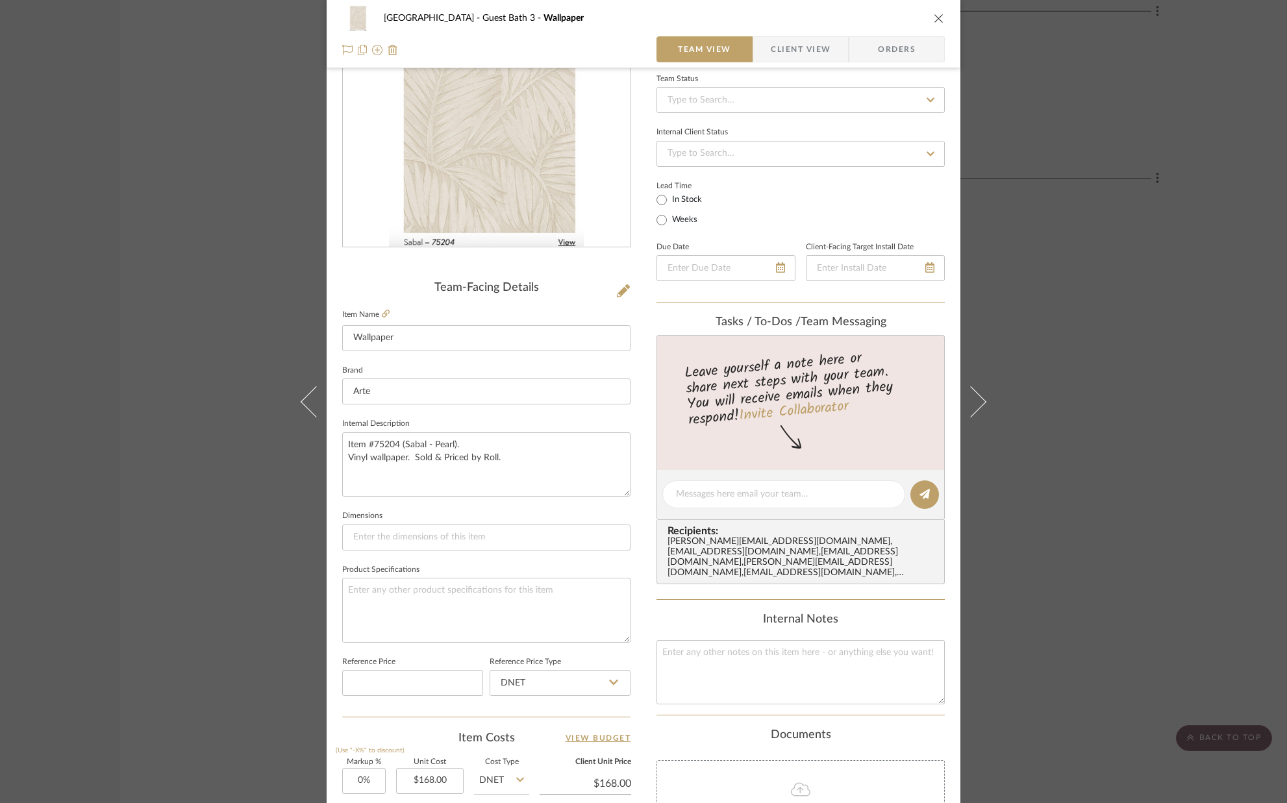
scroll to position [0, 0]
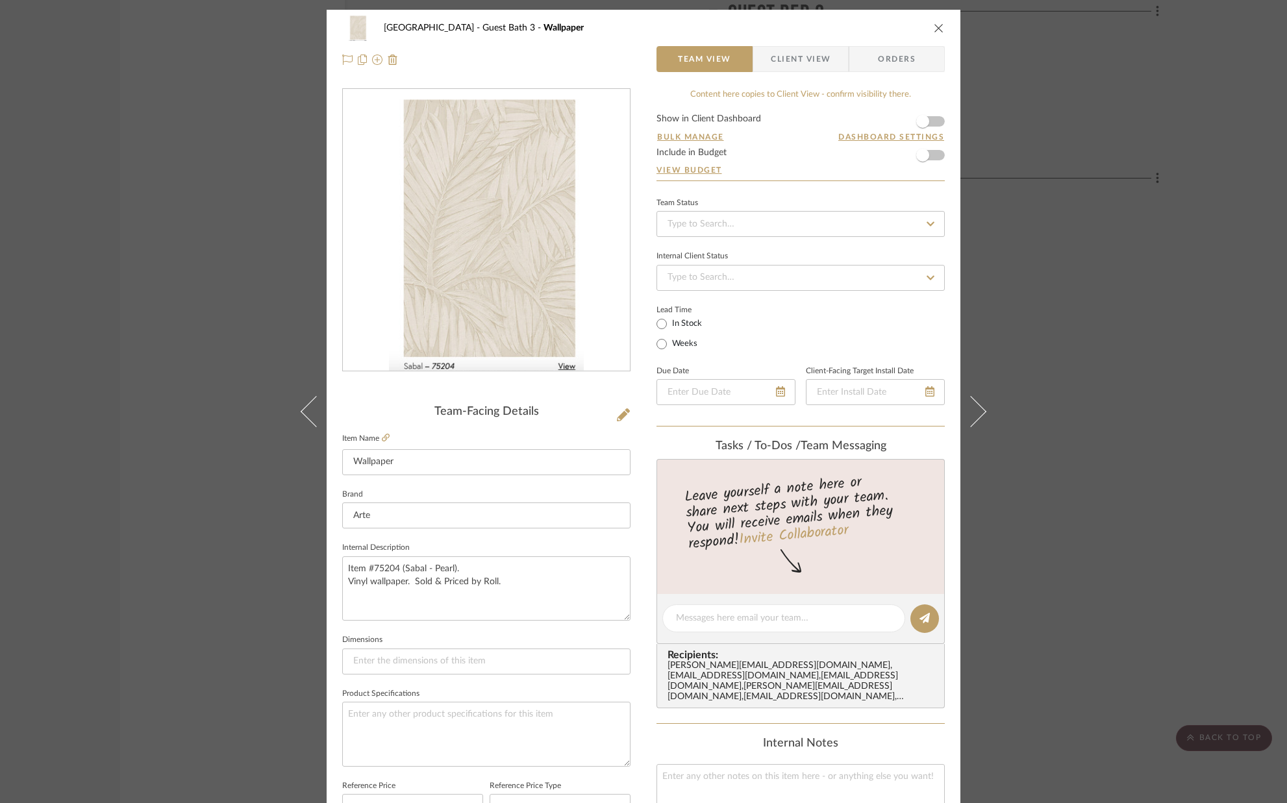
click at [816, 68] on span "Client View" at bounding box center [801, 59] width 60 height 26
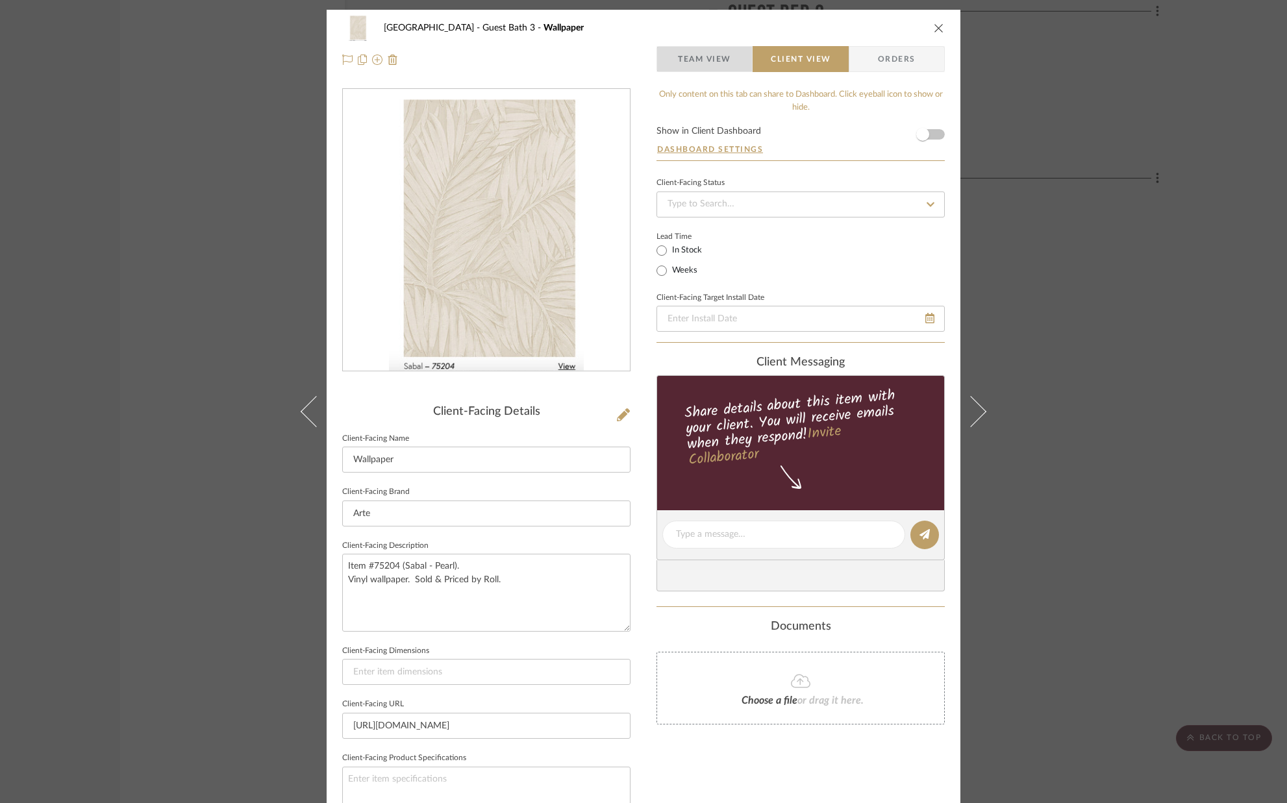
drag, startPoint x: 712, startPoint y: 62, endPoint x: 819, endPoint y: 79, distance: 109.2
click at [712, 62] on span "Team View" at bounding box center [704, 59] width 53 height 26
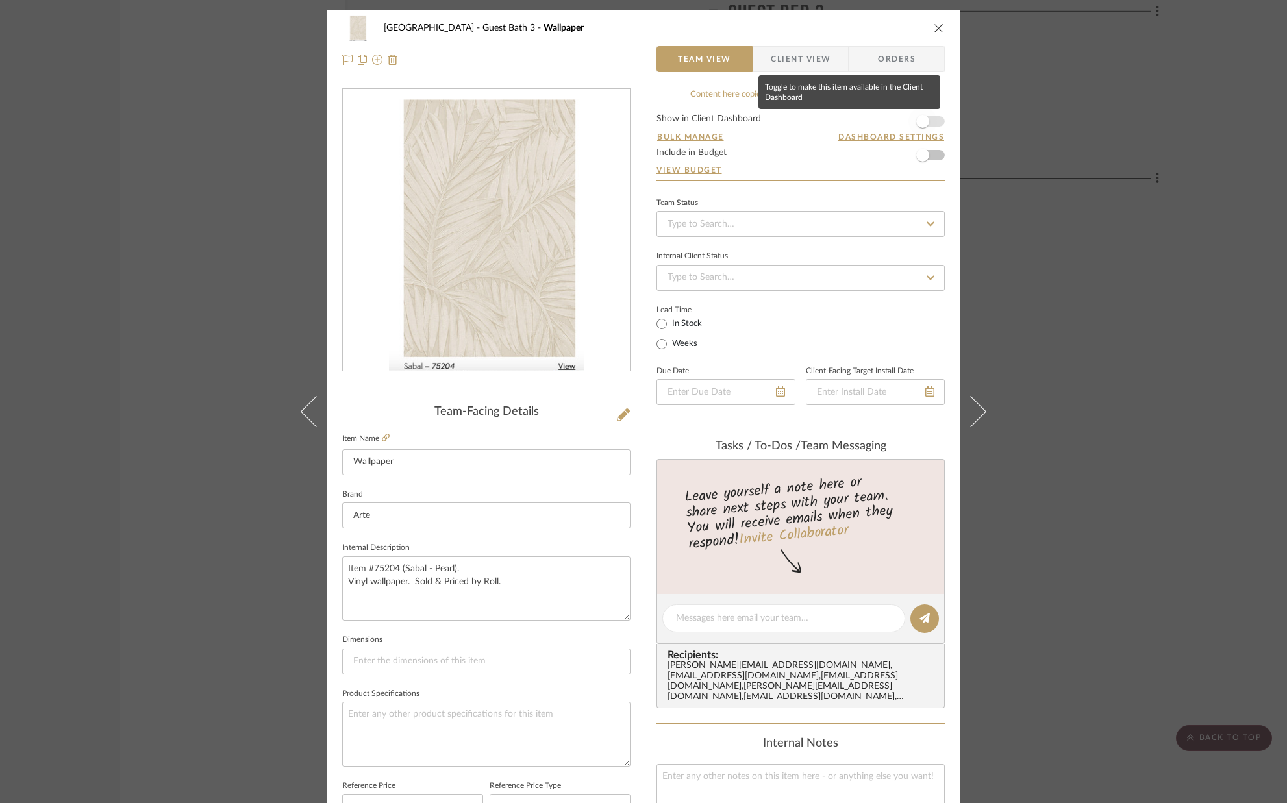
click at [927, 118] on span "button" at bounding box center [922, 121] width 29 height 29
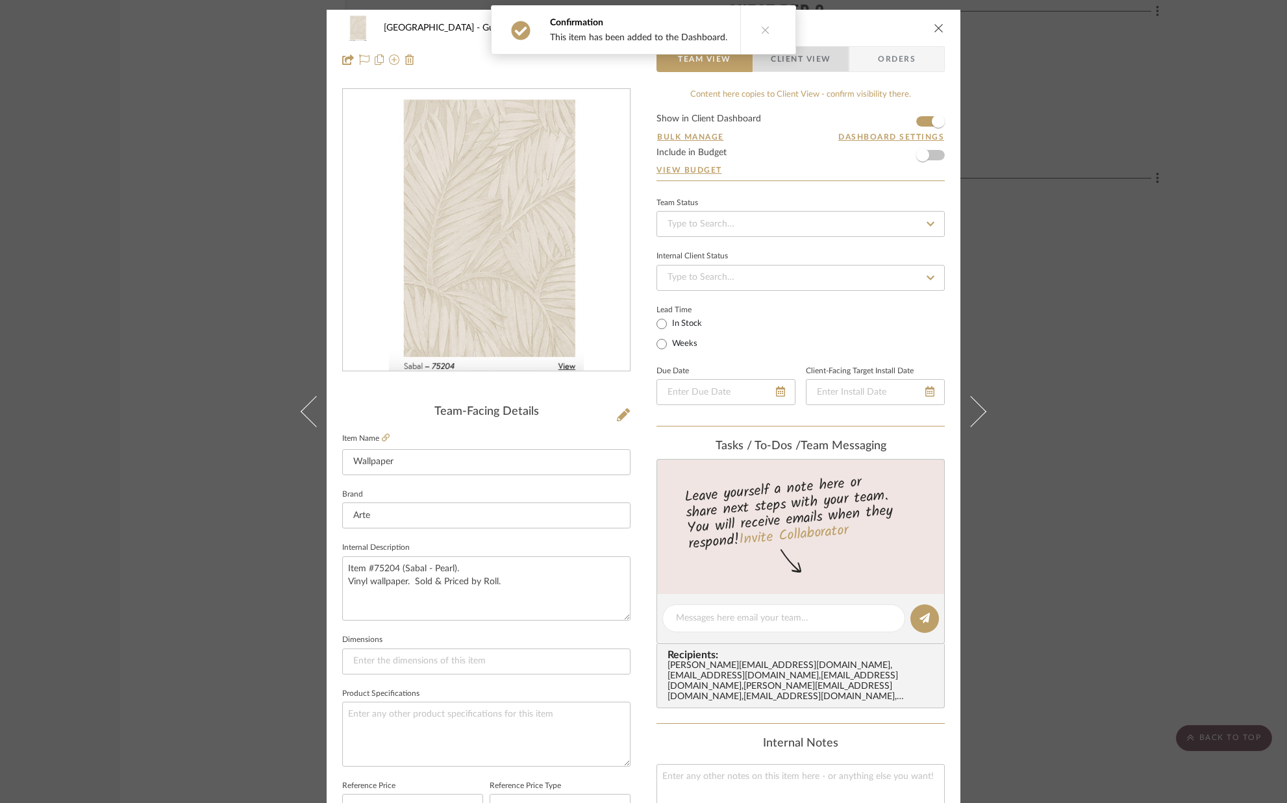
click at [808, 63] on span "Client View" at bounding box center [801, 59] width 60 height 26
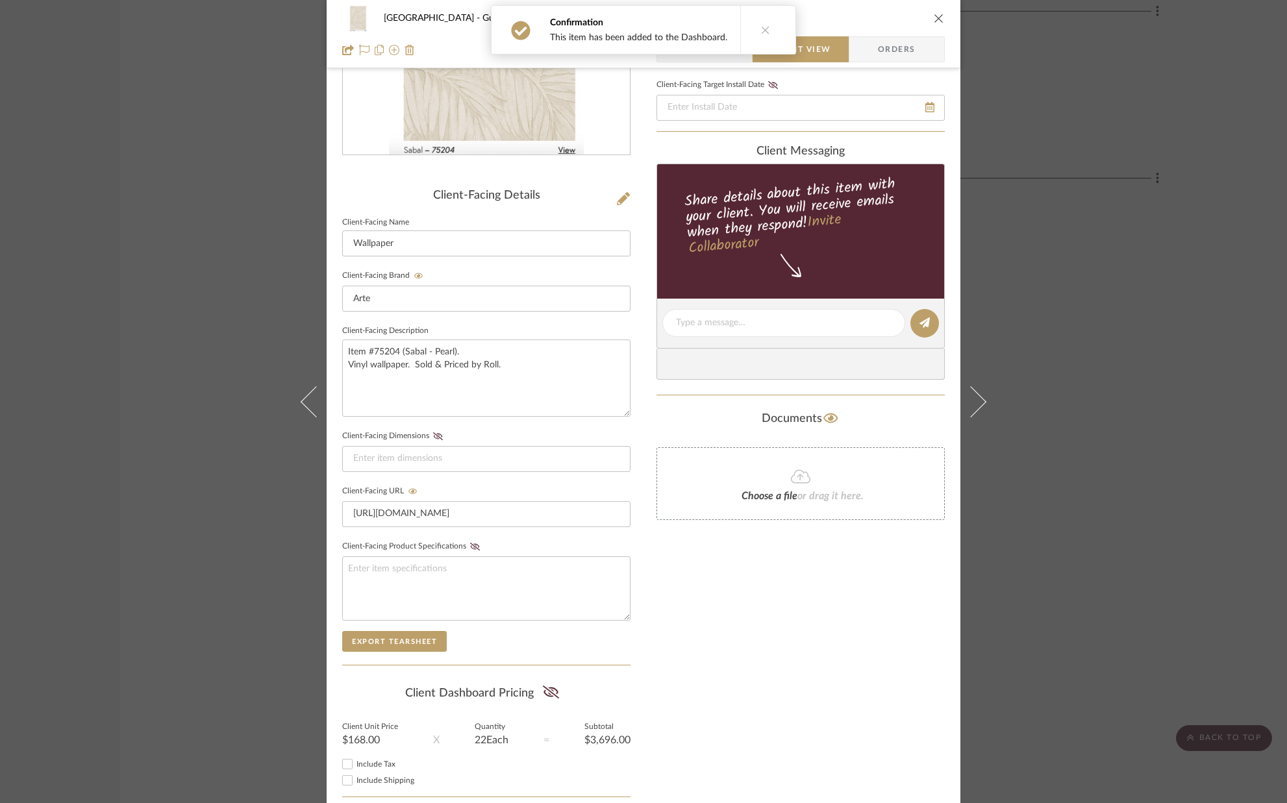
scroll to position [225, 0]
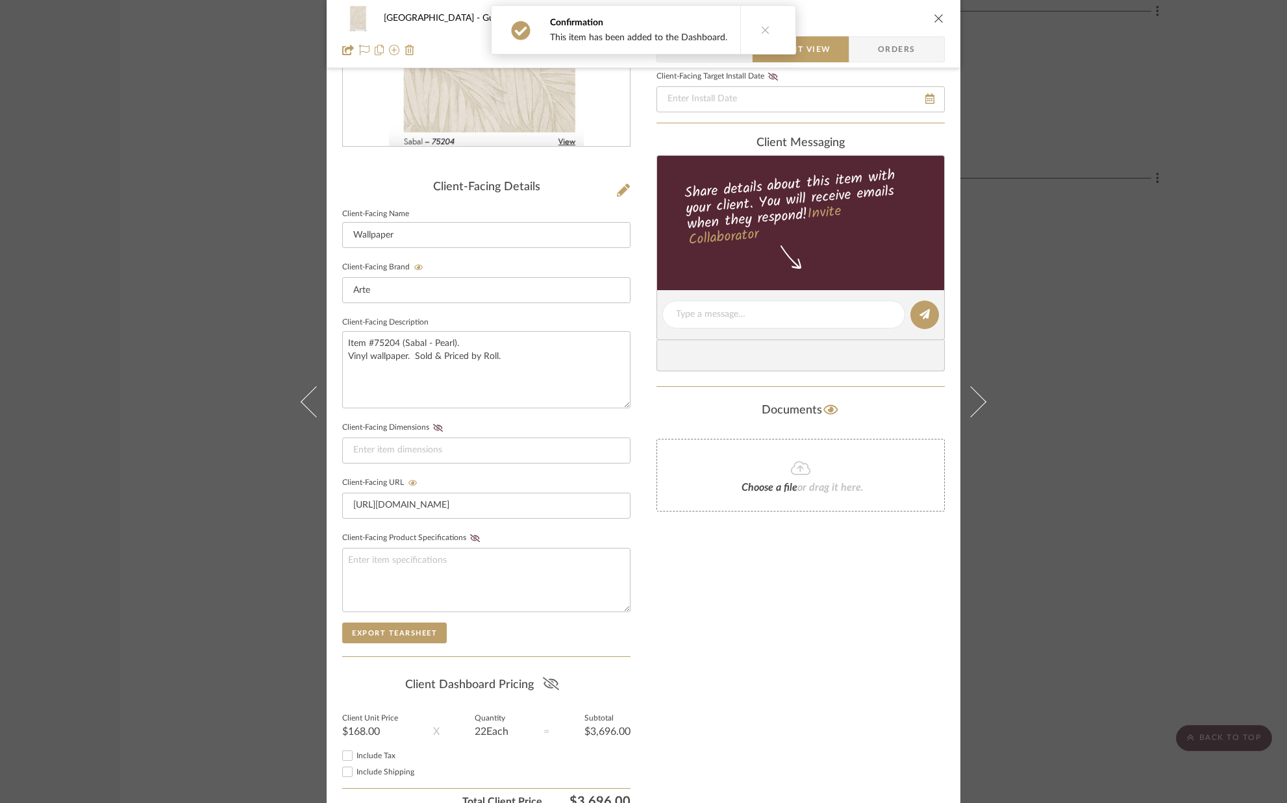
click at [550, 692] on fa-icon at bounding box center [551, 684] width 16 height 19
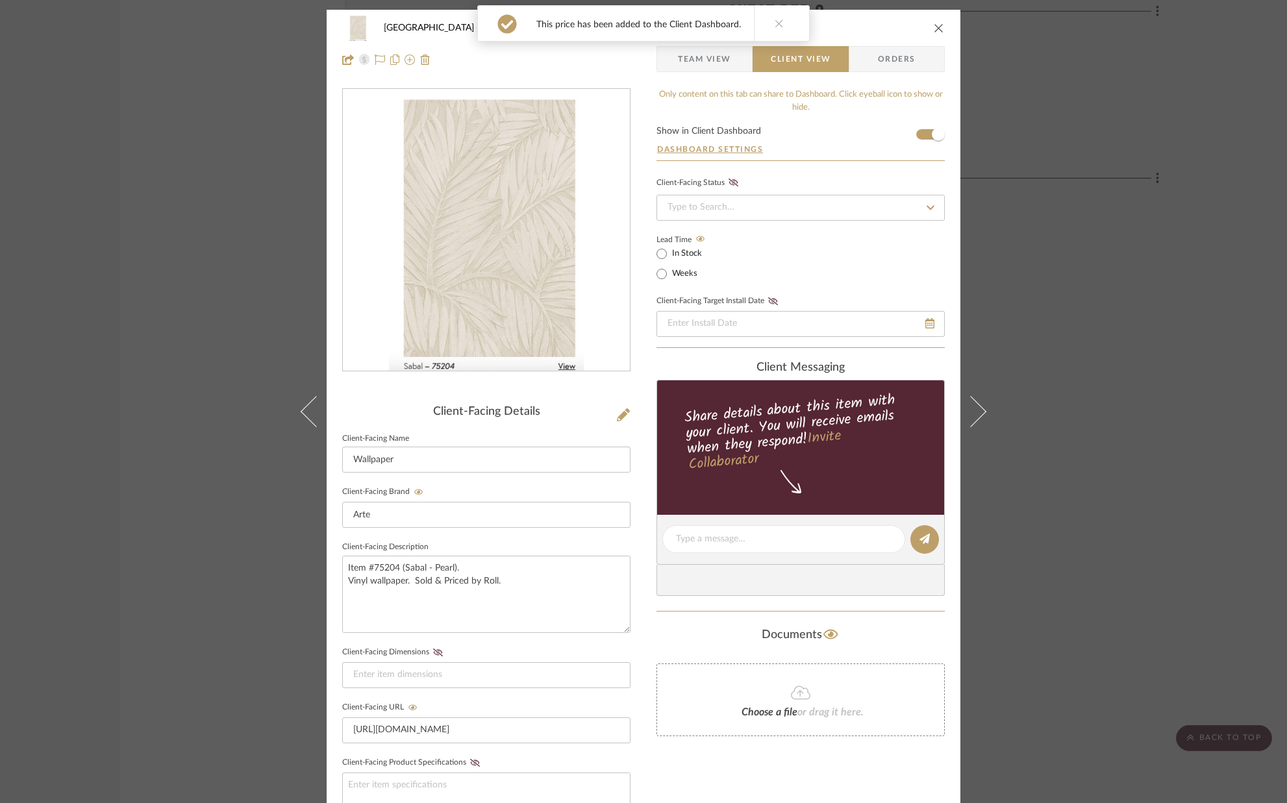
click at [939, 27] on button "close" at bounding box center [939, 28] width 12 height 12
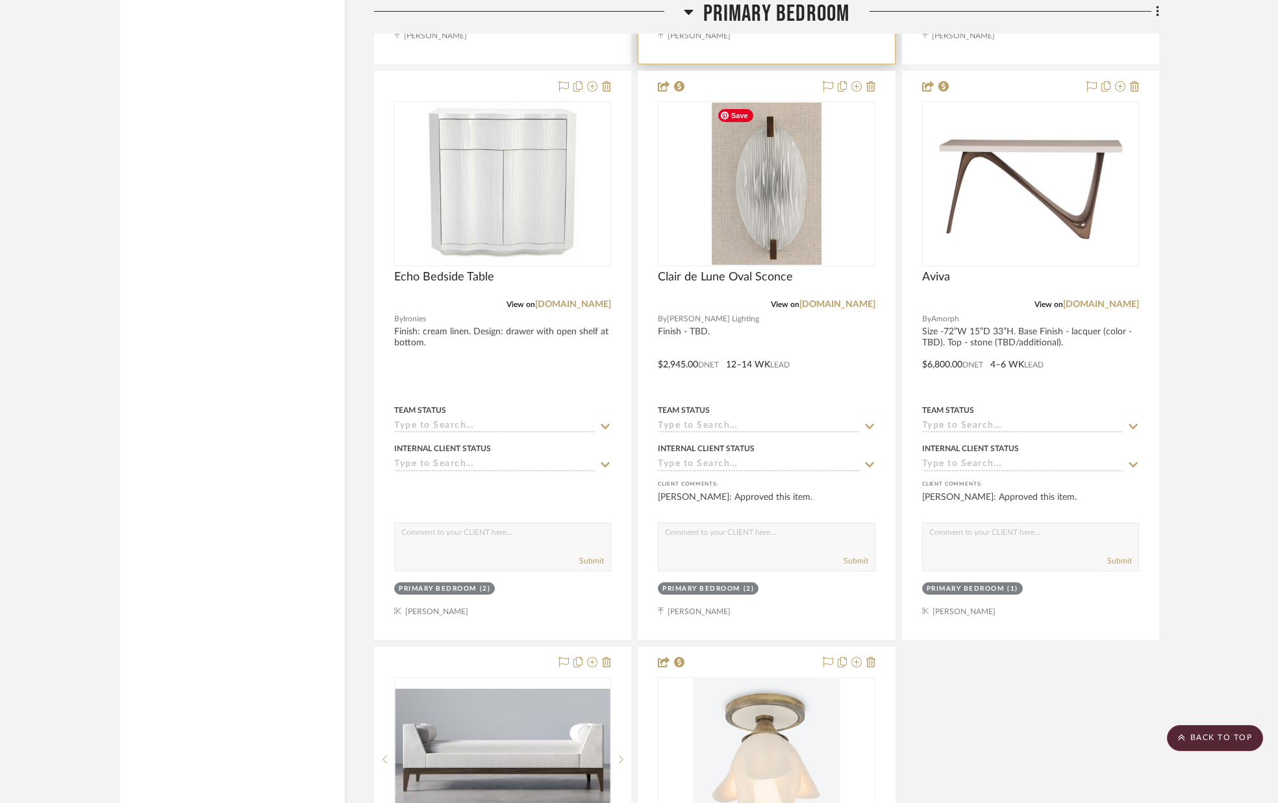
scroll to position [6511, 0]
